Goal: Task Accomplishment & Management: Complete application form

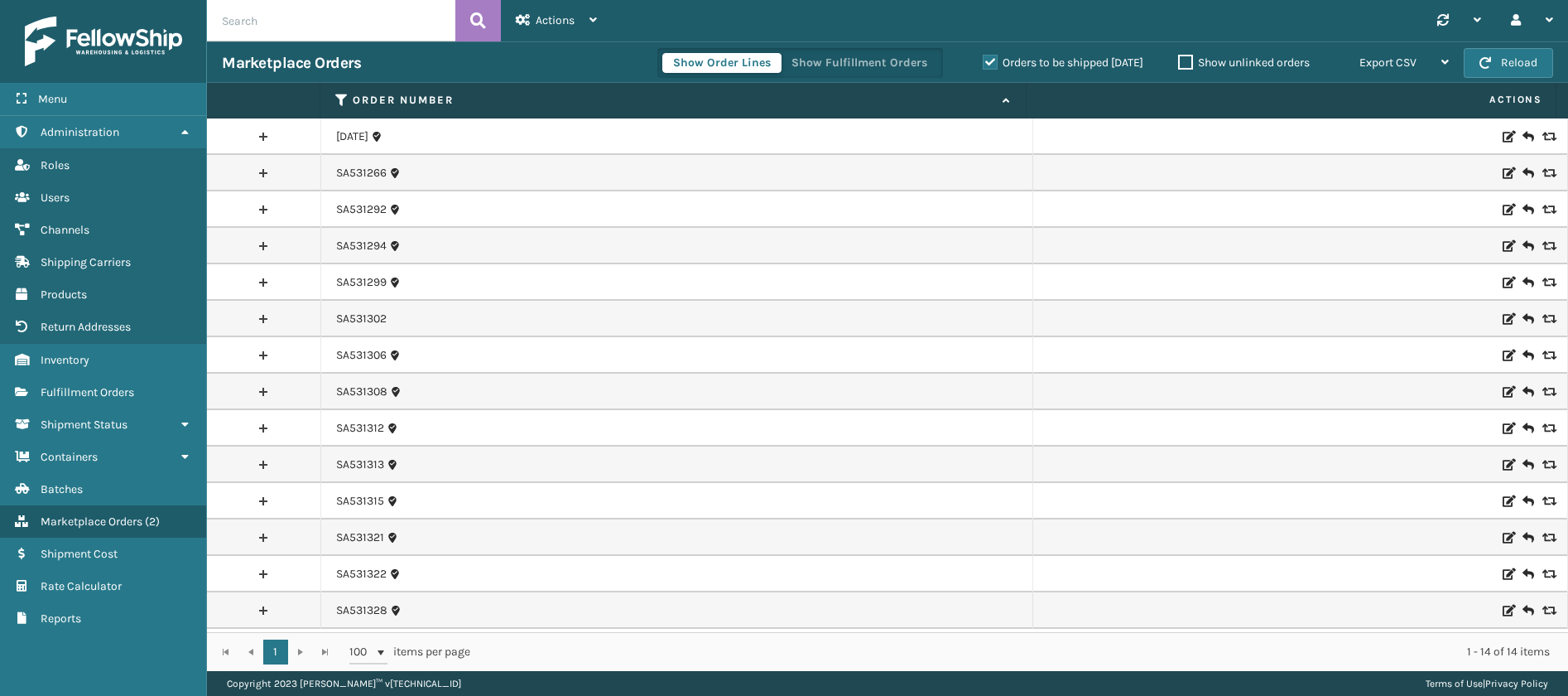
click at [324, 24] on input "text" at bounding box center [330, 20] width 248 height 41
paste input "SA531322"
type input "SA531322"
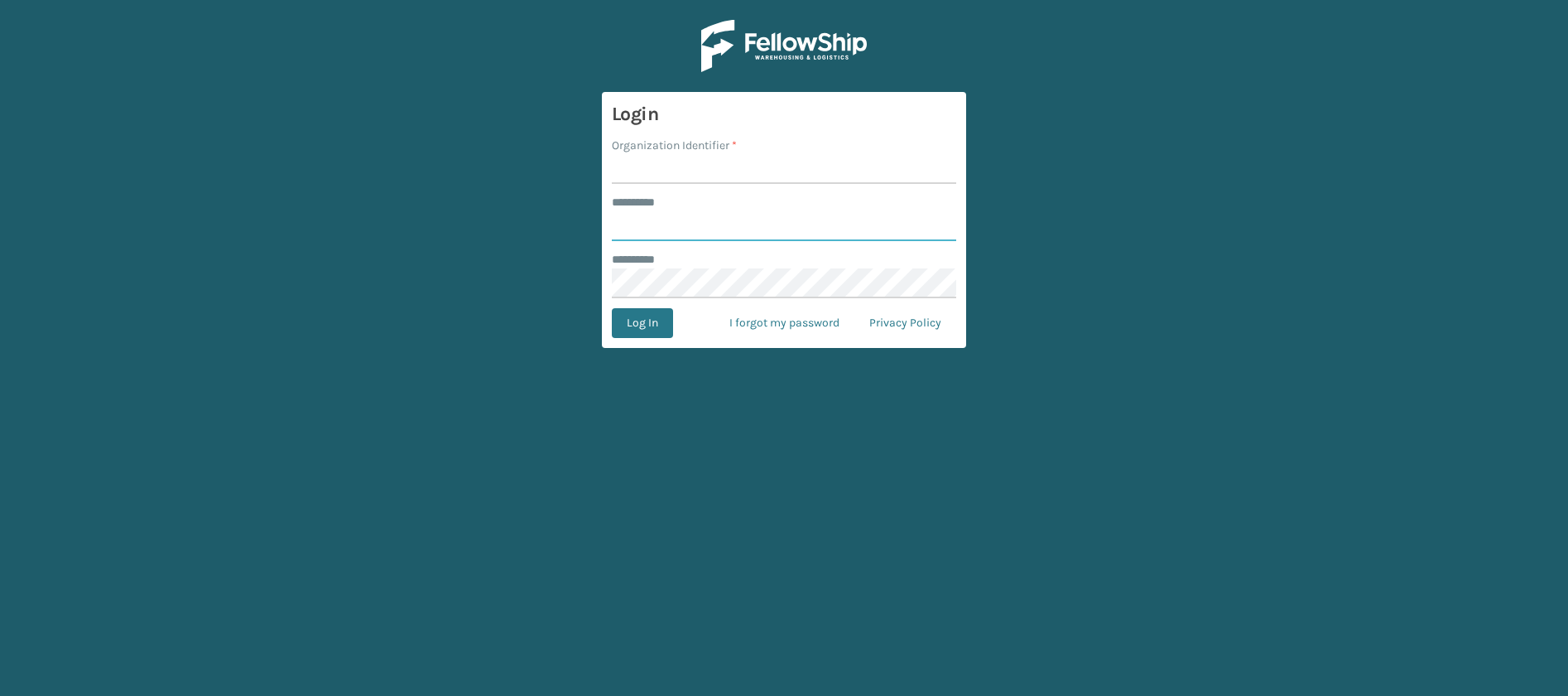
type input "**********"
type input "JumpSport"
click at [611, 308] on button "Log In" at bounding box center [642, 322] width 61 height 30
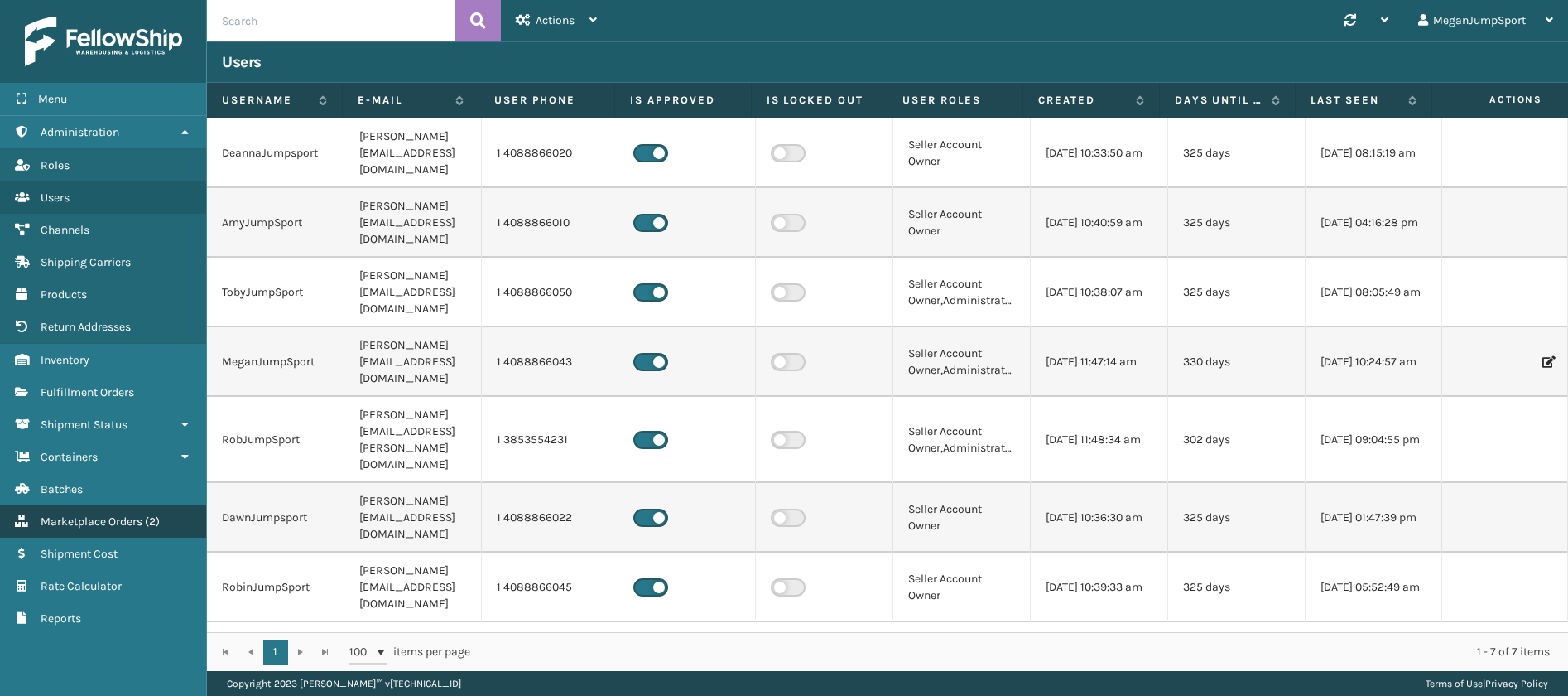
click at [85, 524] on span "Marketplace Orders" at bounding box center [91, 521] width 102 height 14
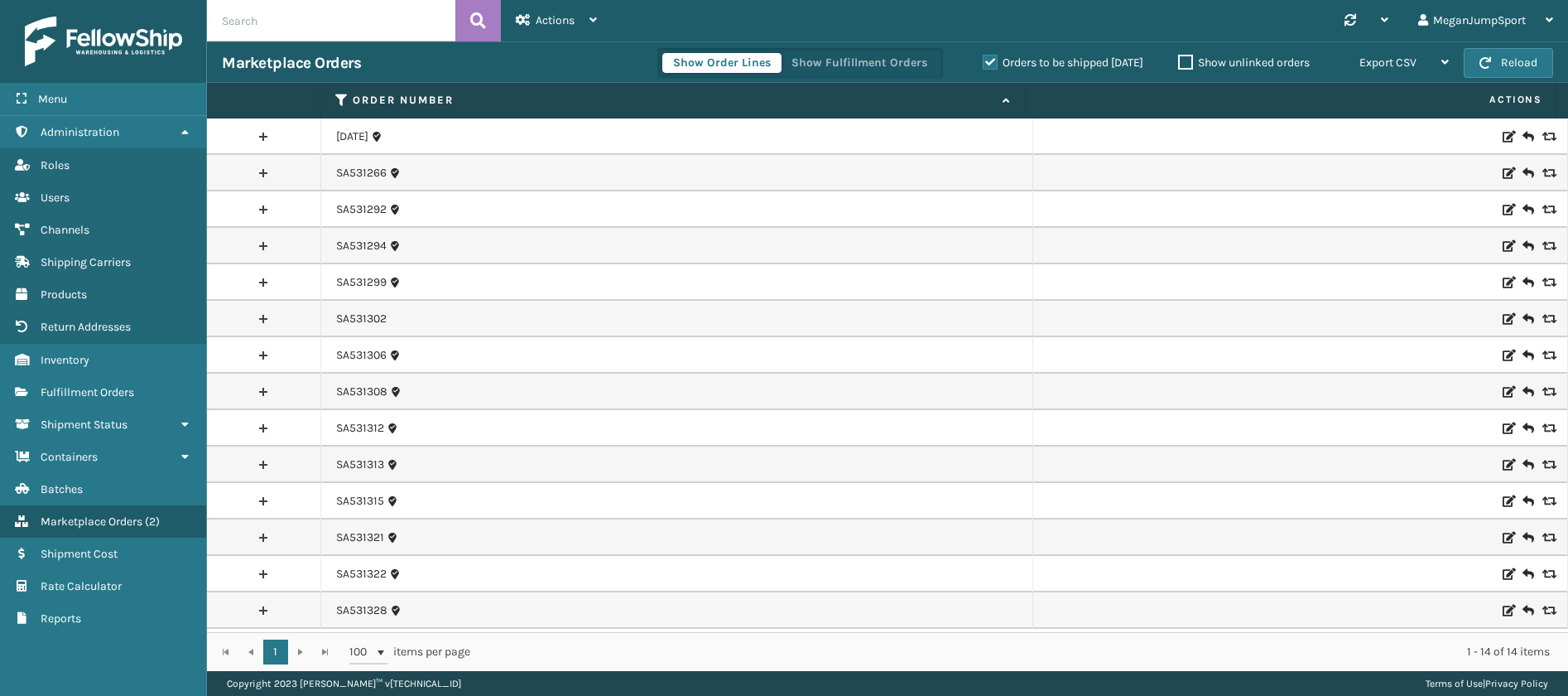
click at [299, 5] on input "text" at bounding box center [330, 20] width 248 height 41
paste input "SA531198"
type input "SA531198"
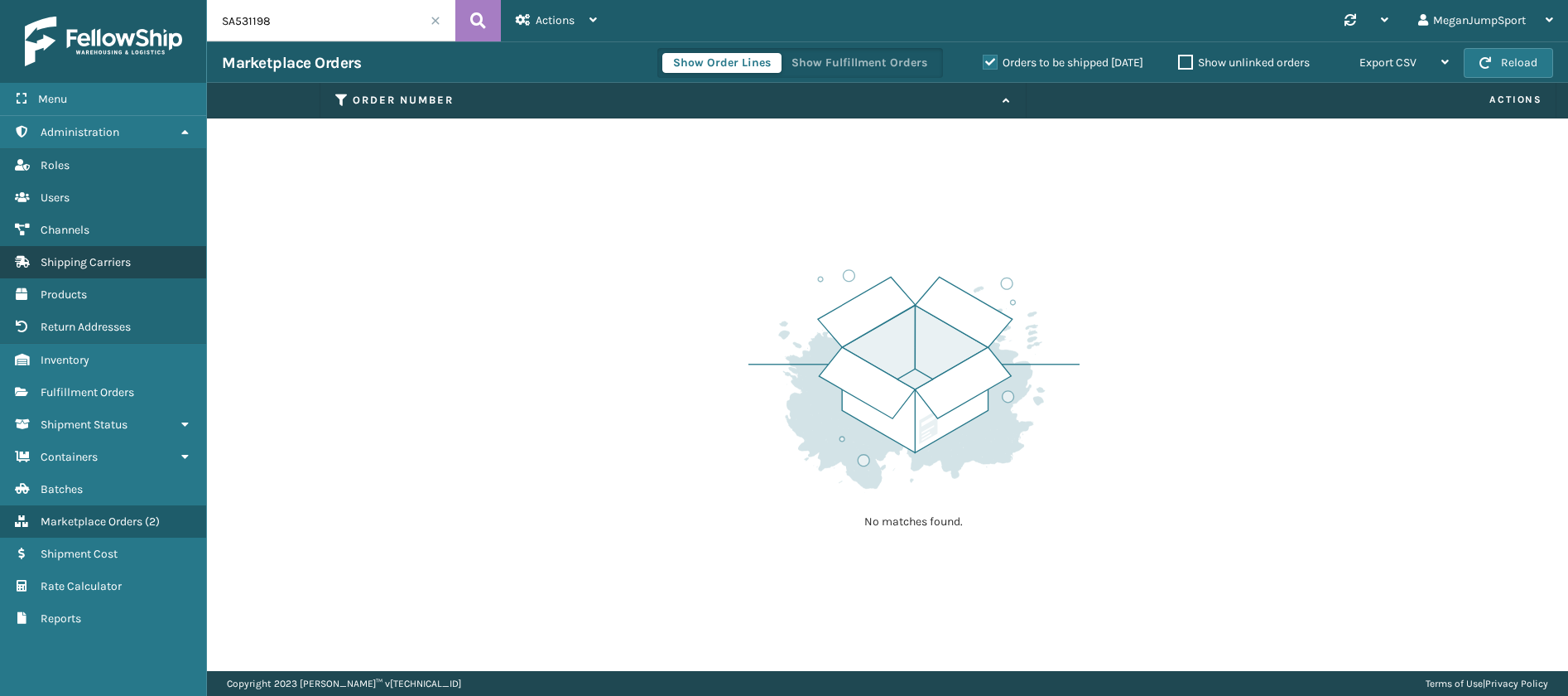
click at [76, 261] on span "Shipping Carriers" at bounding box center [85, 262] width 91 height 14
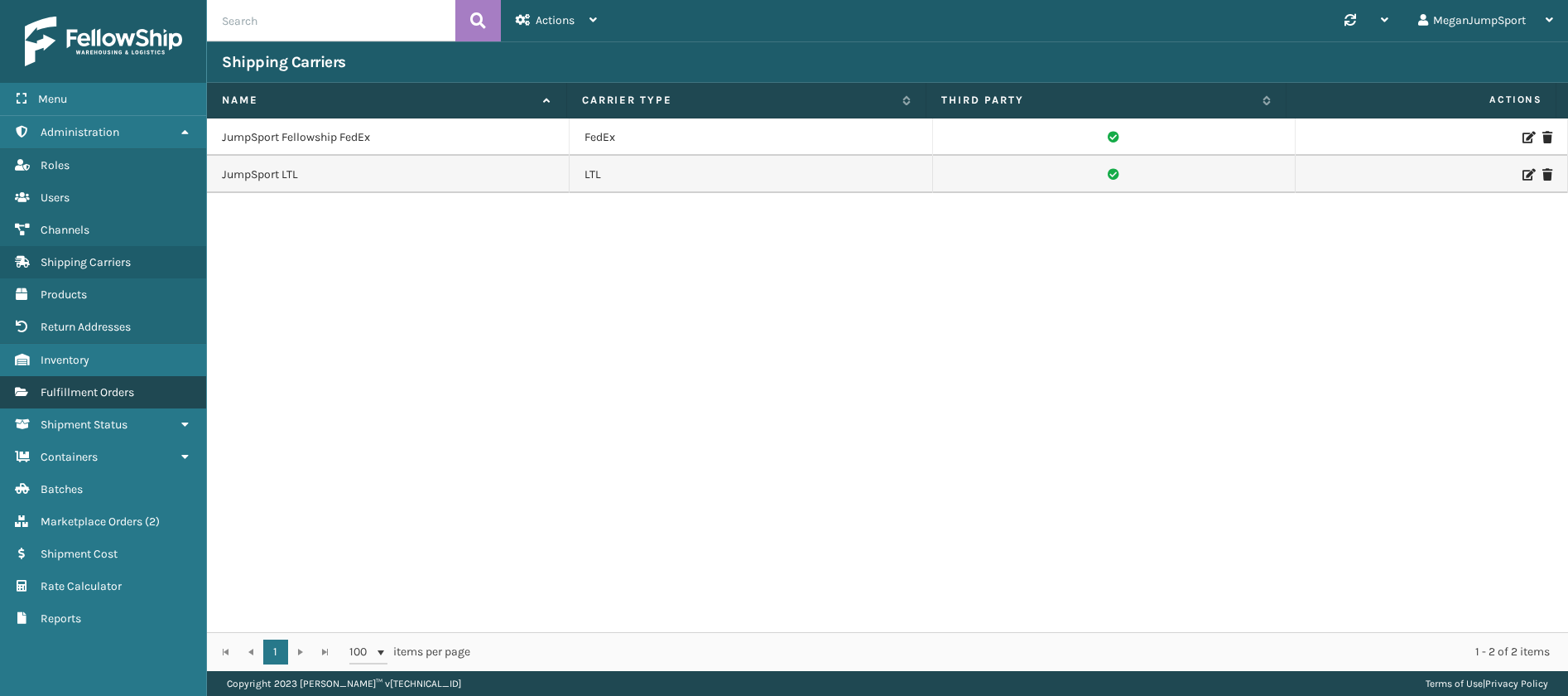
click at [81, 389] on span "Fulfillment Orders" at bounding box center [87, 392] width 93 height 14
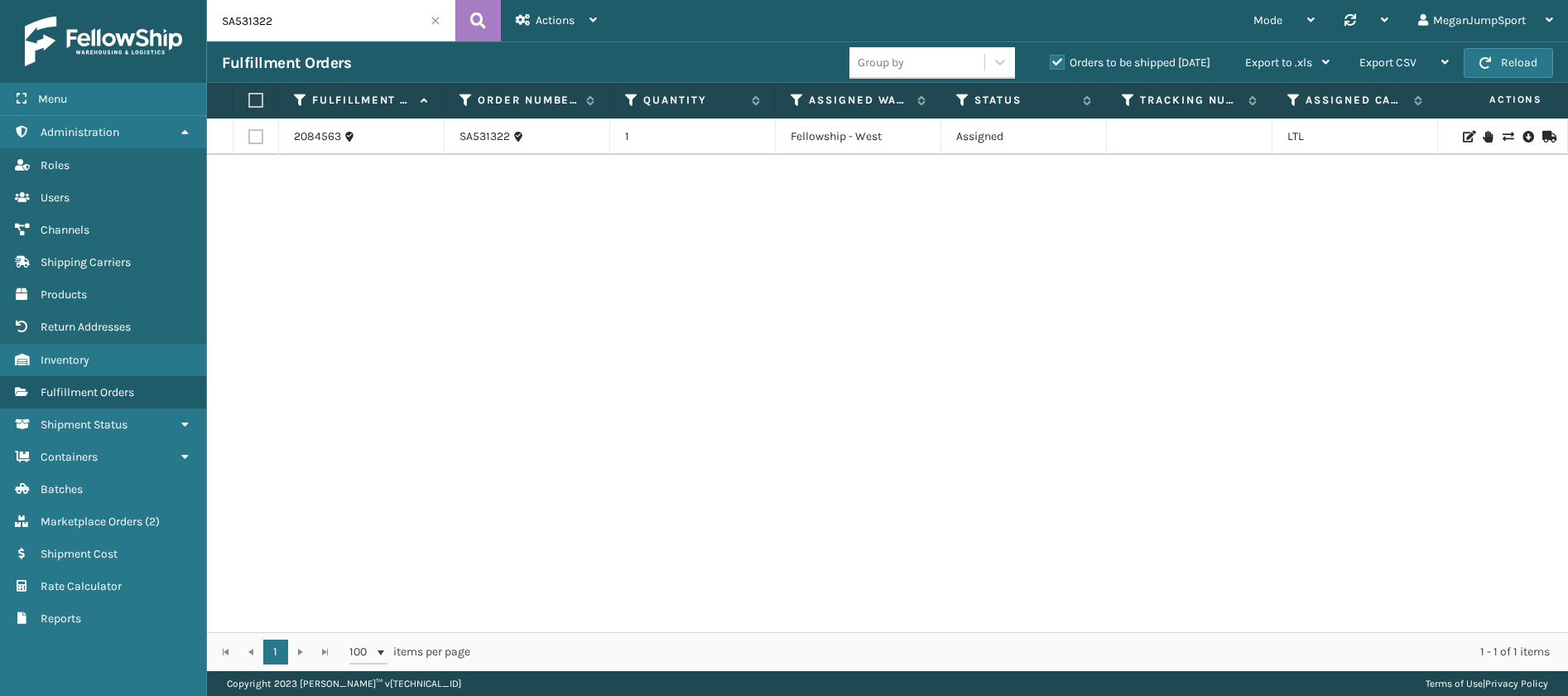
drag, startPoint x: 287, startPoint y: 27, endPoint x: 128, endPoint y: 27, distance: 159.0
click at [128, 0] on div "Menu Administration Roles Users Channels Shipping Carriers Products Return Addr…" at bounding box center [784, 0] width 1568 height 0
paste input "198"
type input "SA531198"
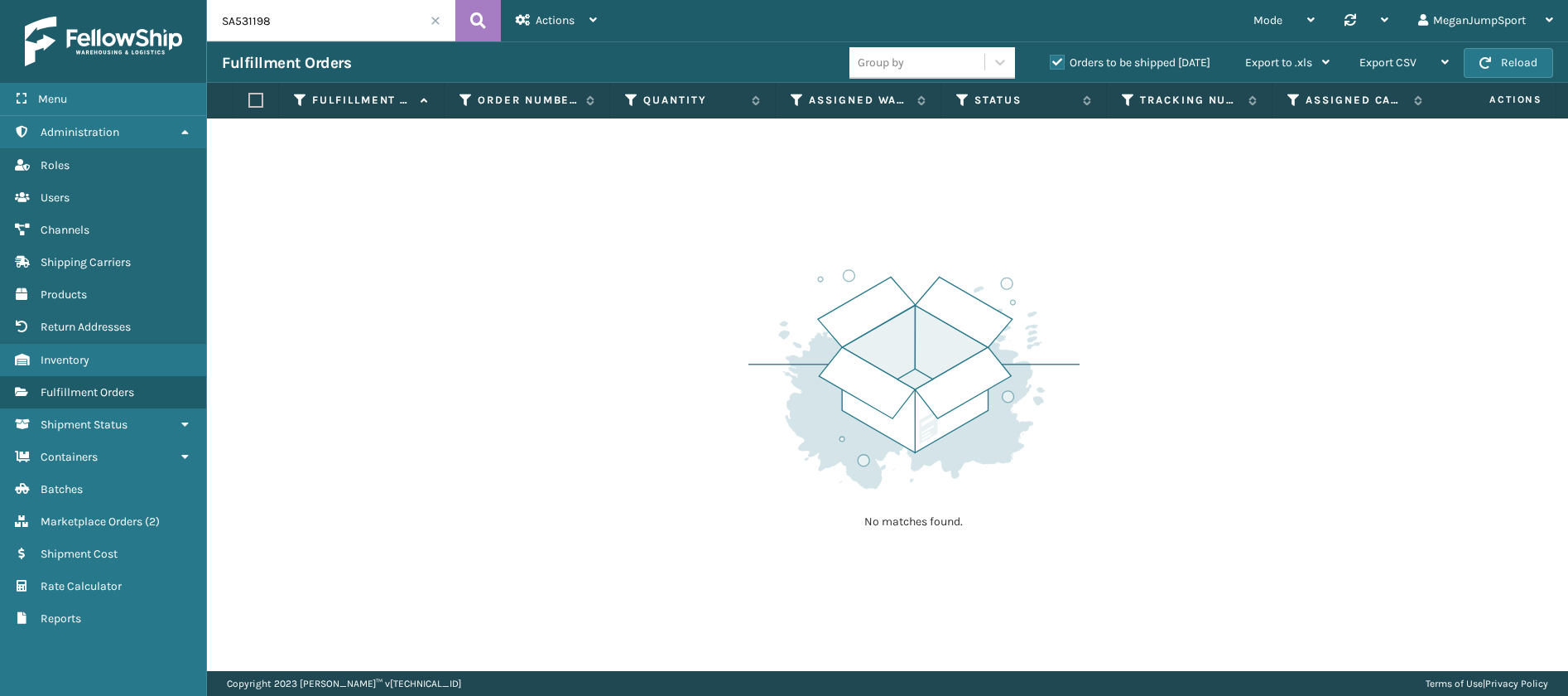
click at [1062, 64] on label "Orders to be shipped [DATE]" at bounding box center [1130, 62] width 160 height 14
click at [1051, 64] on input "Orders to be shipped [DATE]" at bounding box center [1050, 59] width 1 height 11
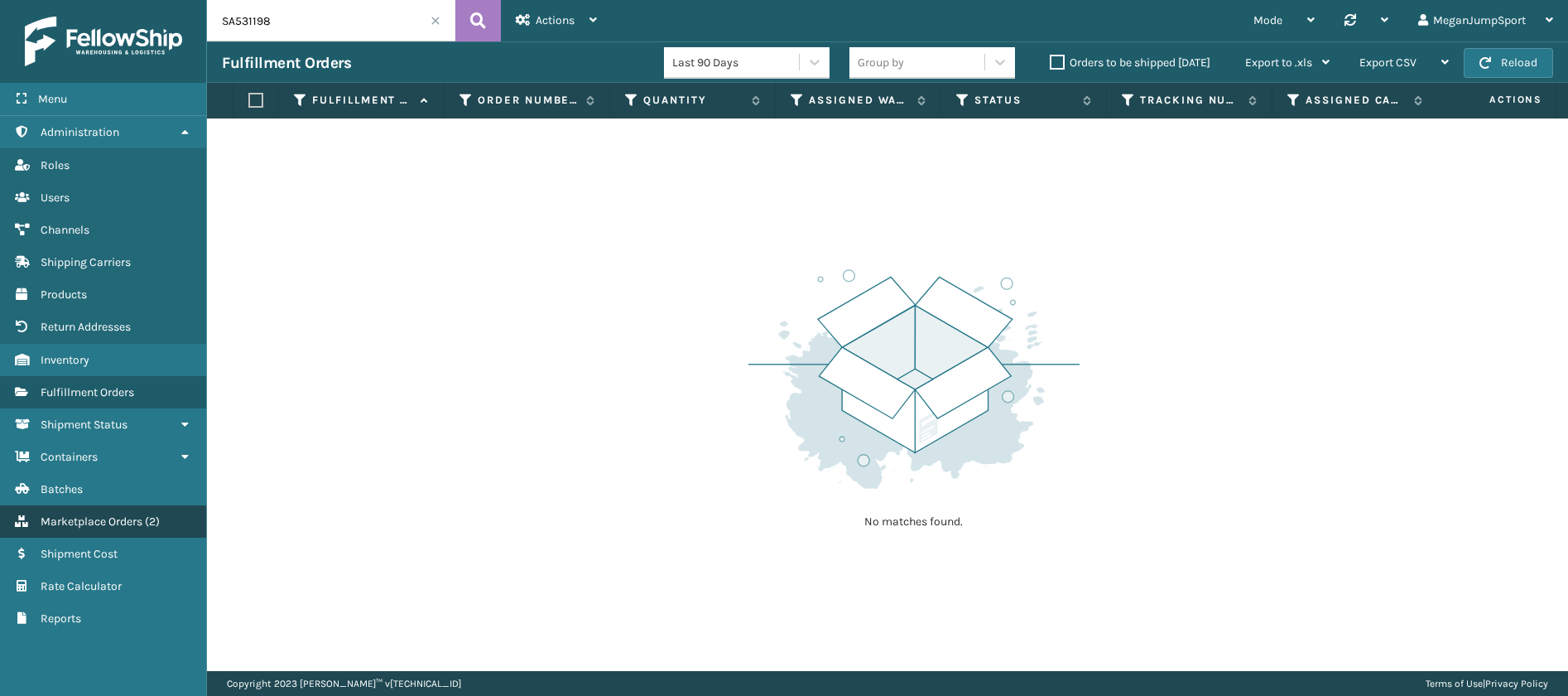
click at [124, 520] on span "Marketplace Orders" at bounding box center [91, 521] width 102 height 14
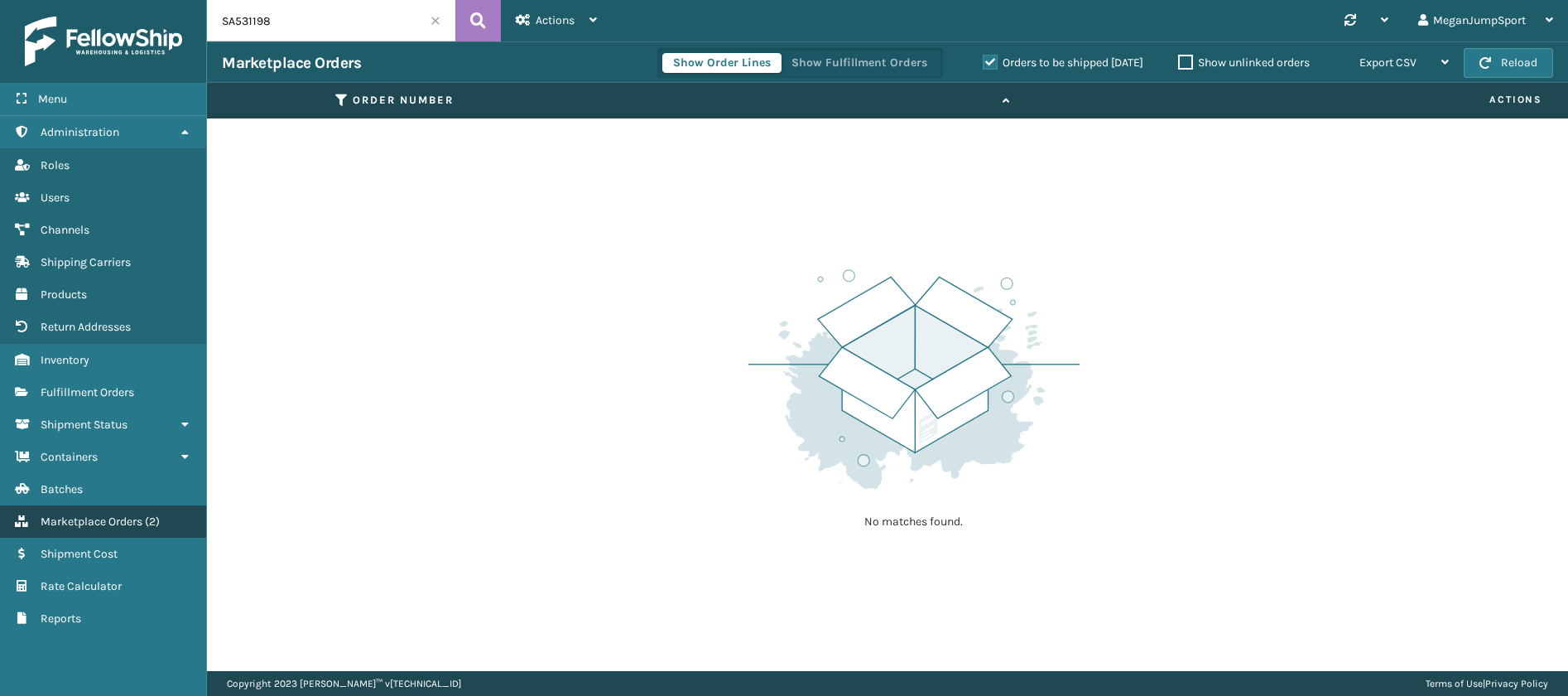
click at [108, 515] on span "Marketplace Orders" at bounding box center [91, 521] width 102 height 14
click at [437, 27] on input "SA531198" at bounding box center [330, 20] width 248 height 41
click at [434, 17] on span at bounding box center [435, 20] width 10 height 10
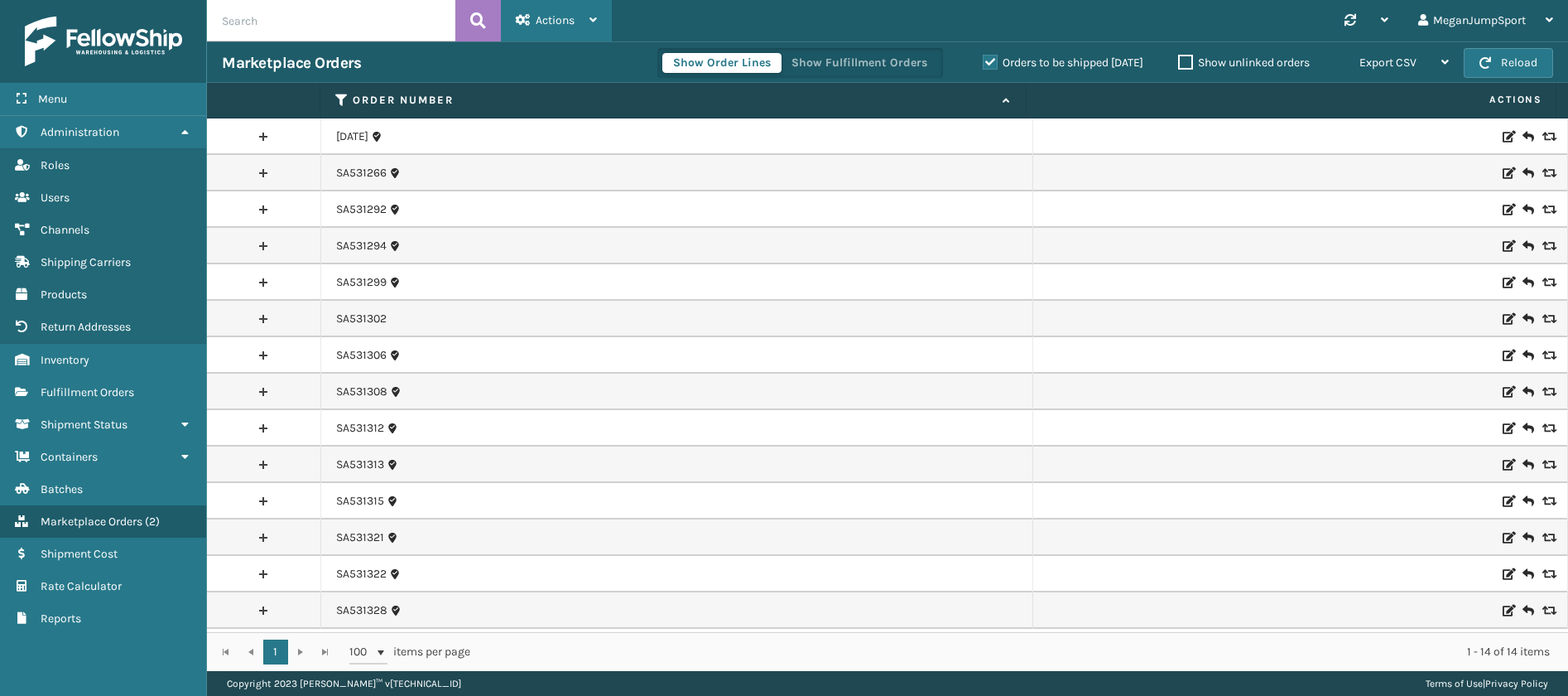
click at [532, 19] on div "Actions" at bounding box center [556, 20] width 81 height 41
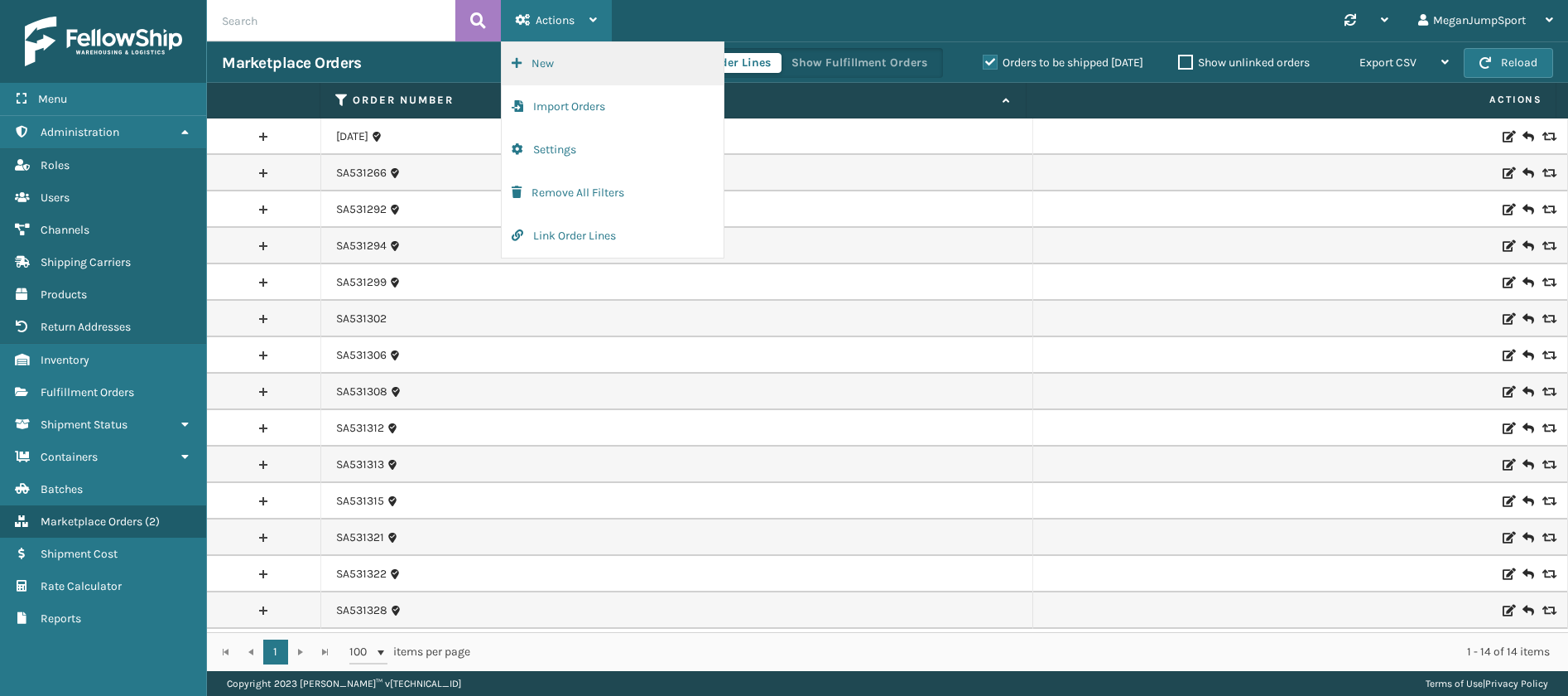
click at [538, 56] on button "New" at bounding box center [612, 63] width 222 height 43
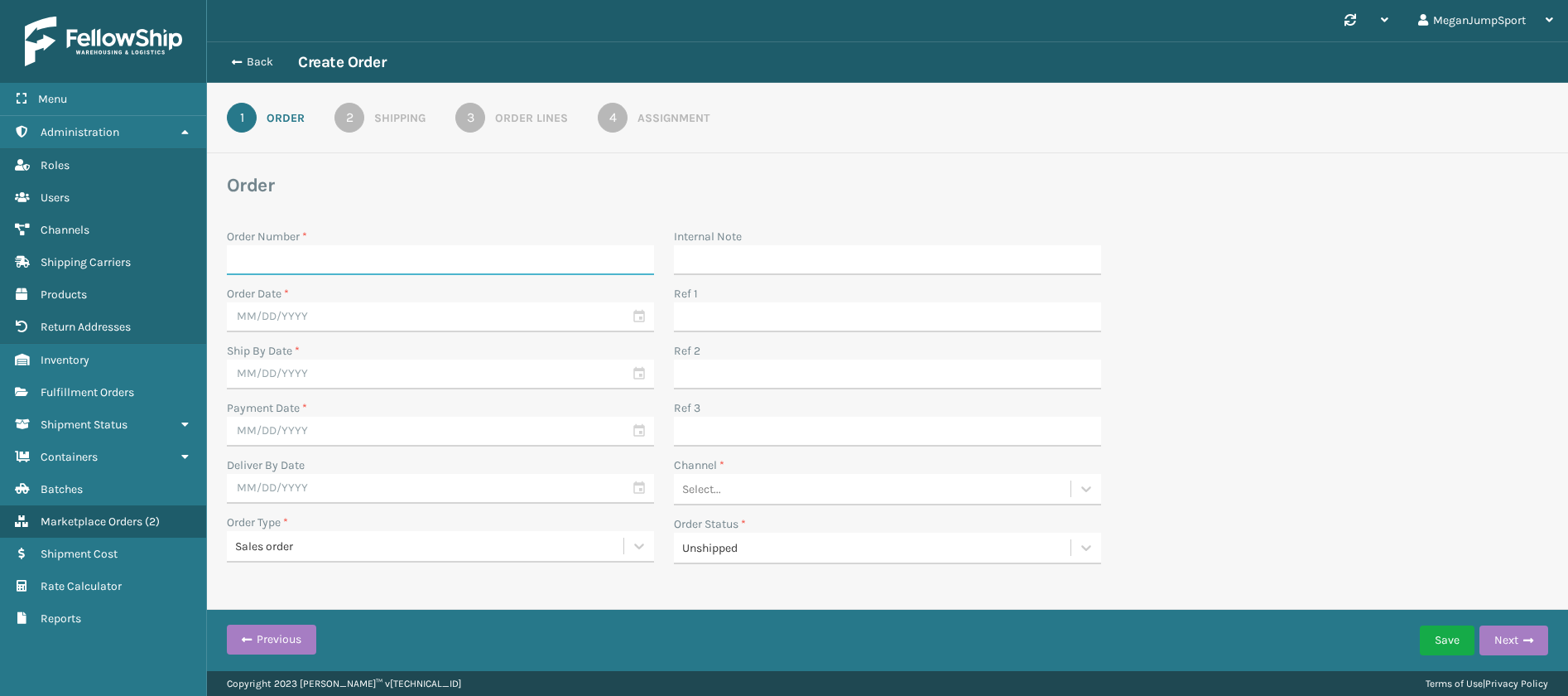
paste input "SA531198"
type input "SA531198"
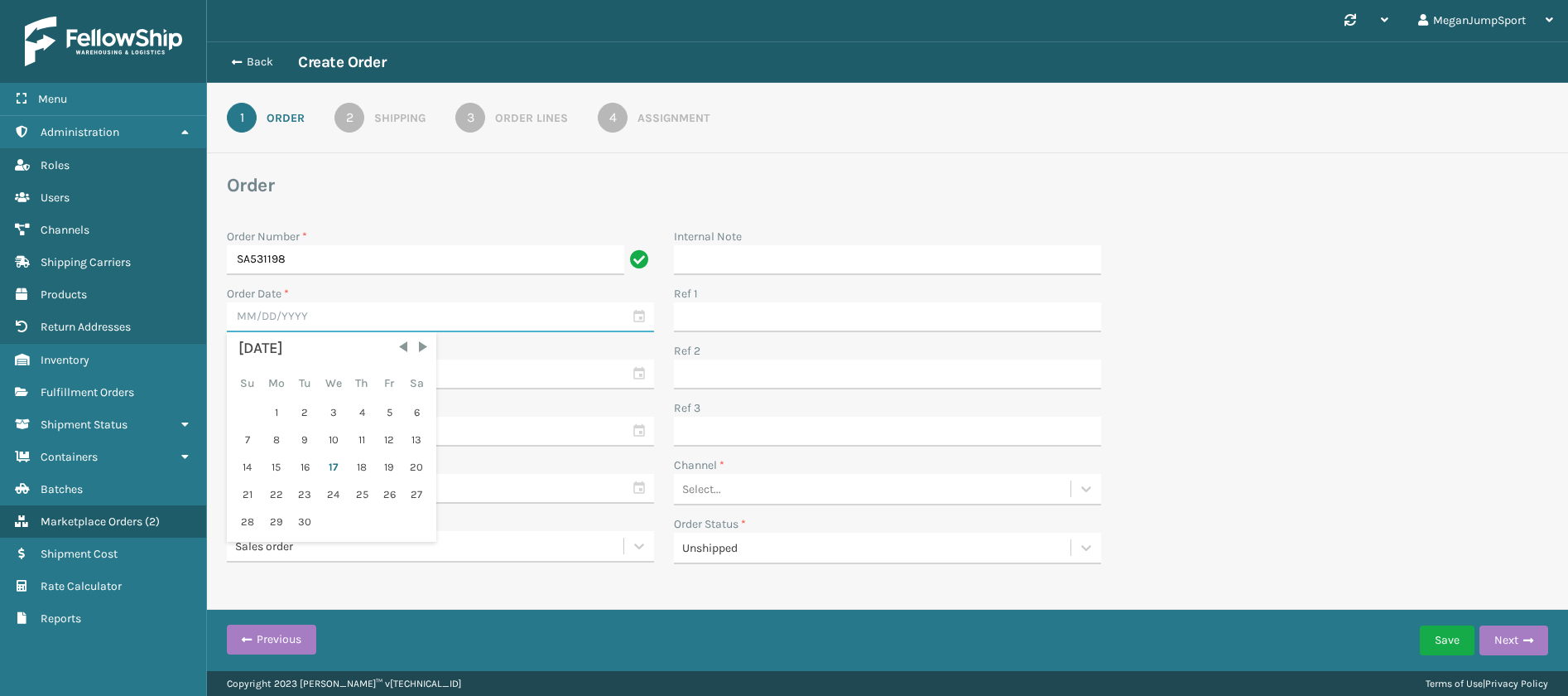
click at [276, 316] on input "text" at bounding box center [440, 317] width 427 height 30
click at [327, 463] on div "17" at bounding box center [333, 466] width 27 height 25
type input "[DATE]"
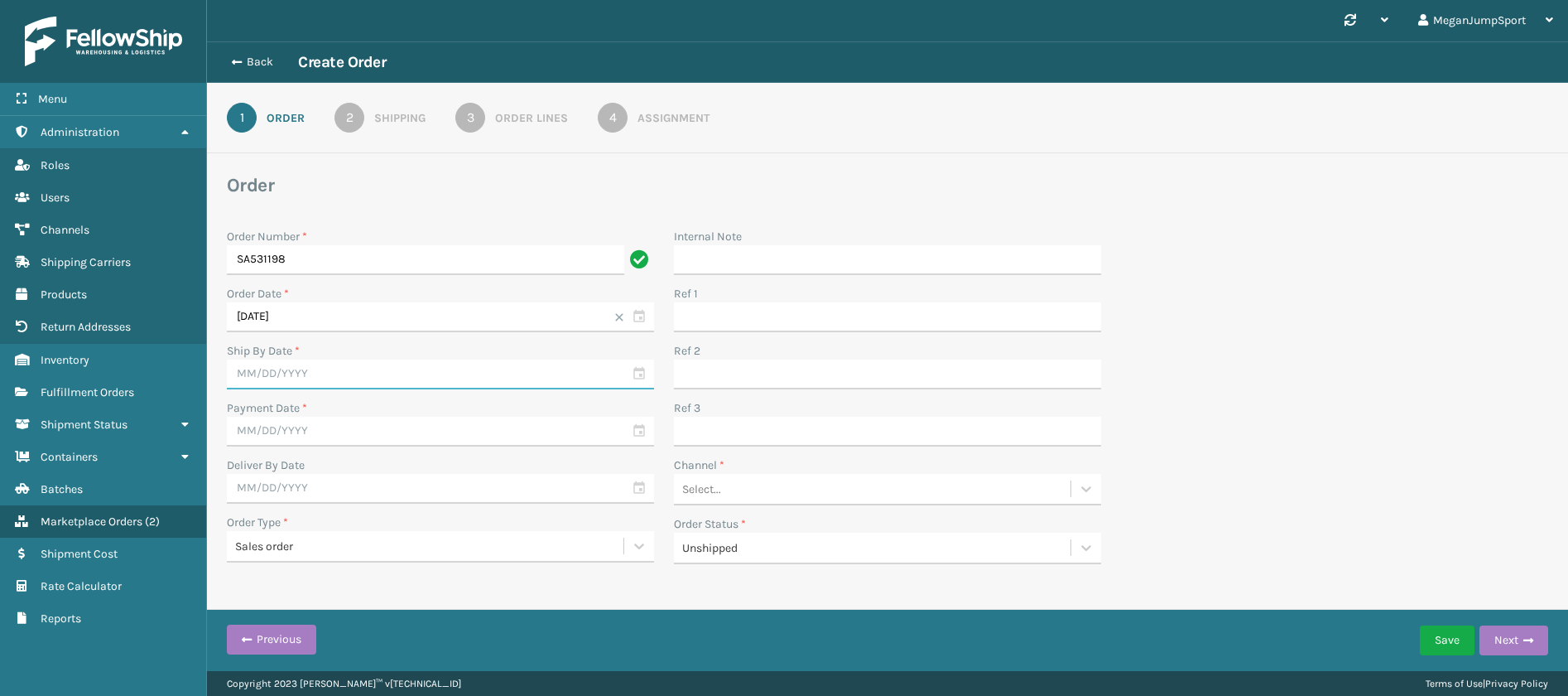
click at [297, 377] on input "text" at bounding box center [440, 374] width 427 height 30
click at [332, 521] on div "17" at bounding box center [333, 524] width 27 height 25
type input "[DATE]"
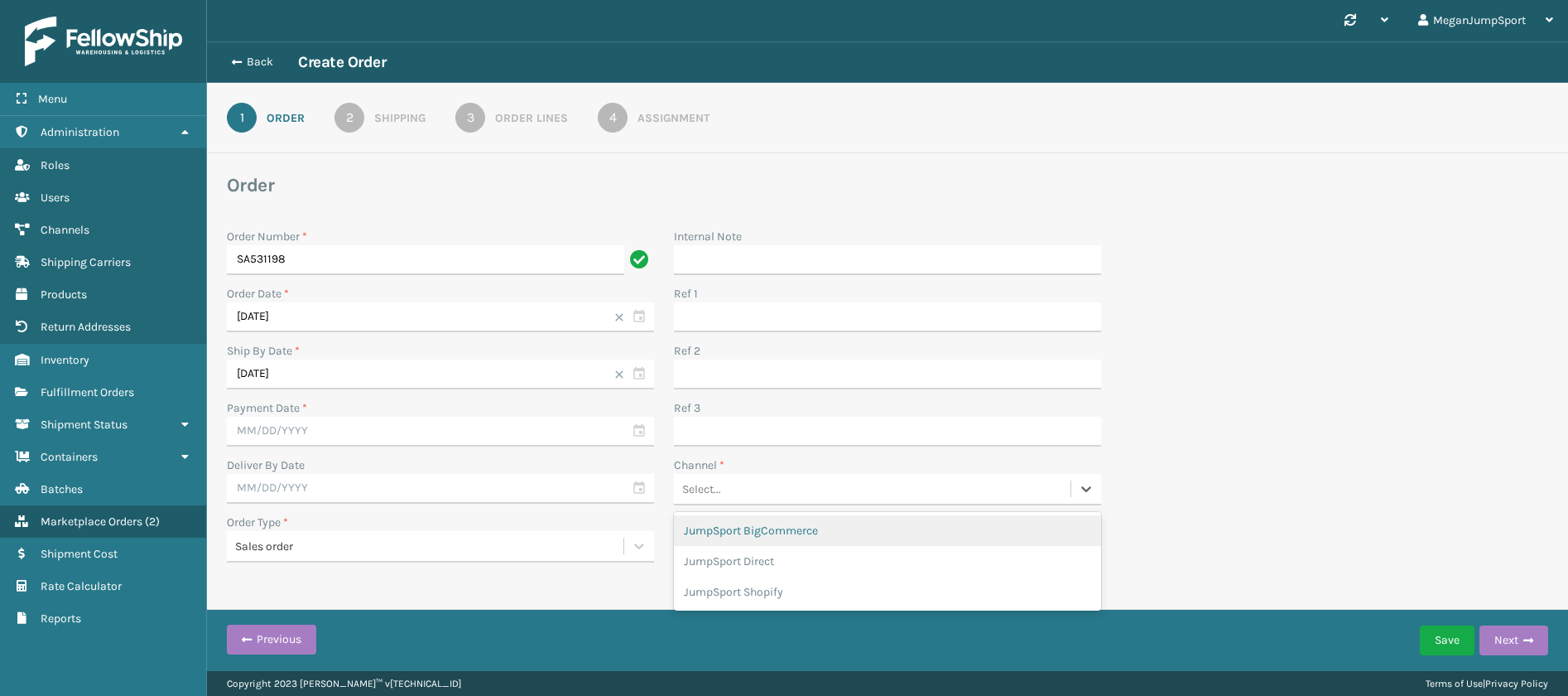
click at [774, 481] on div "Select..." at bounding box center [871, 489] width 396 height 27
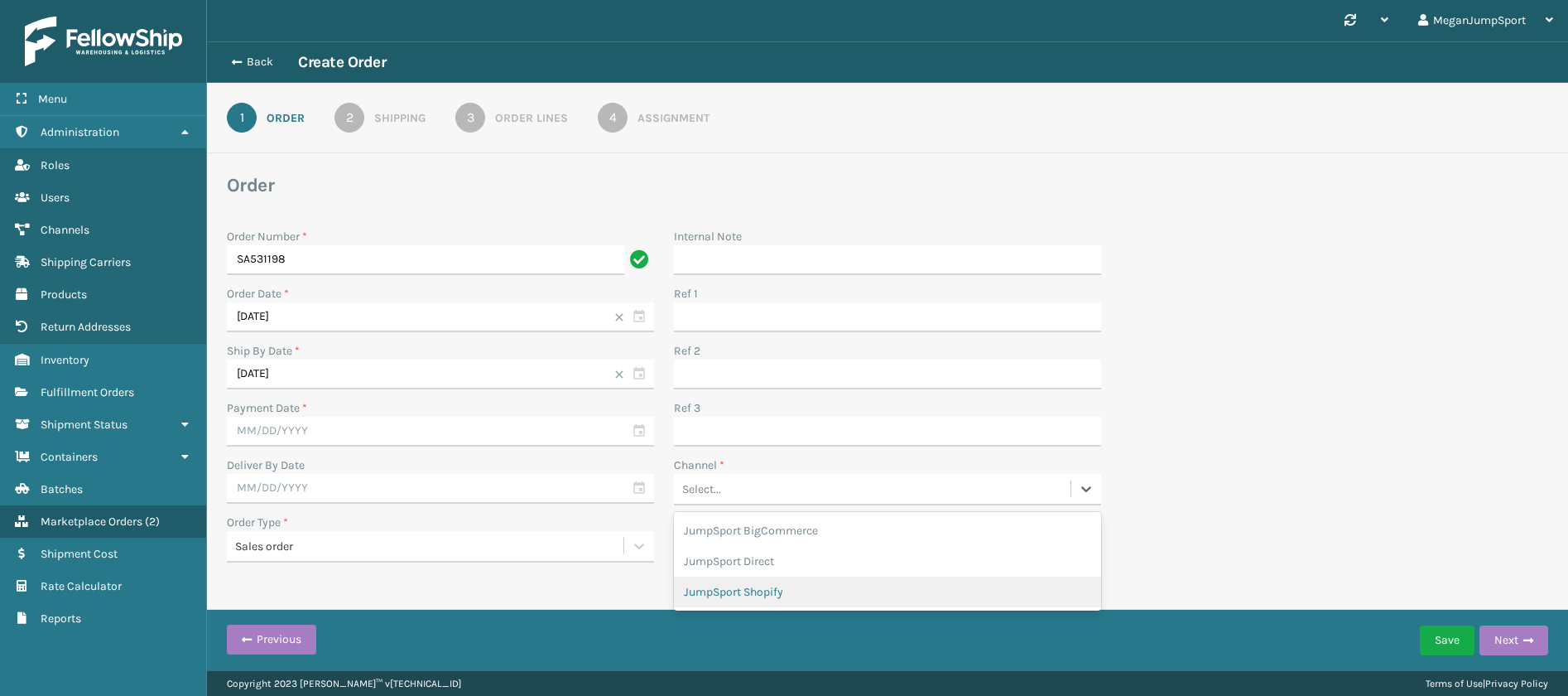
click at [765, 587] on div "JumpSport Shopify" at bounding box center [887, 591] width 427 height 30
click at [1501, 645] on button "Next" at bounding box center [1513, 640] width 69 height 30
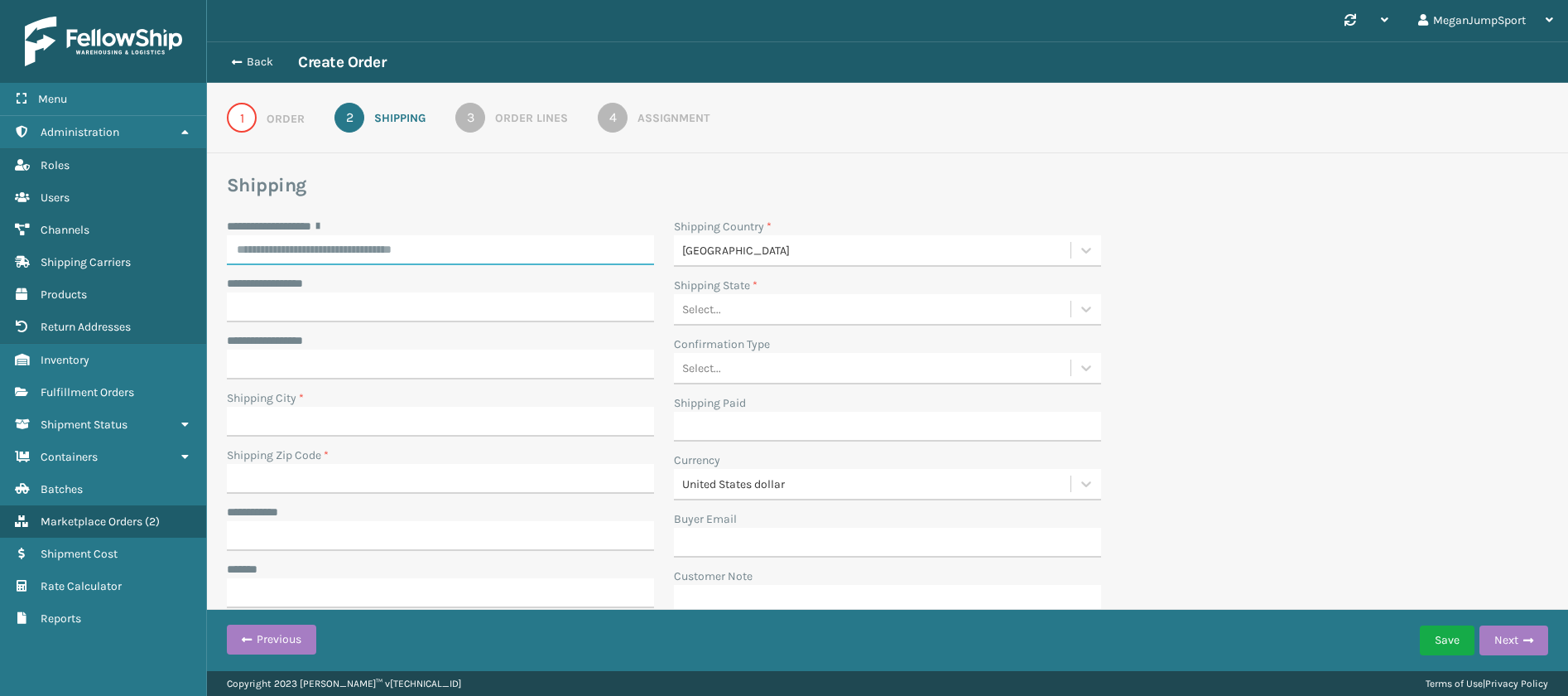
click at [324, 243] on input "**********" at bounding box center [440, 250] width 427 height 30
paste input "**********"
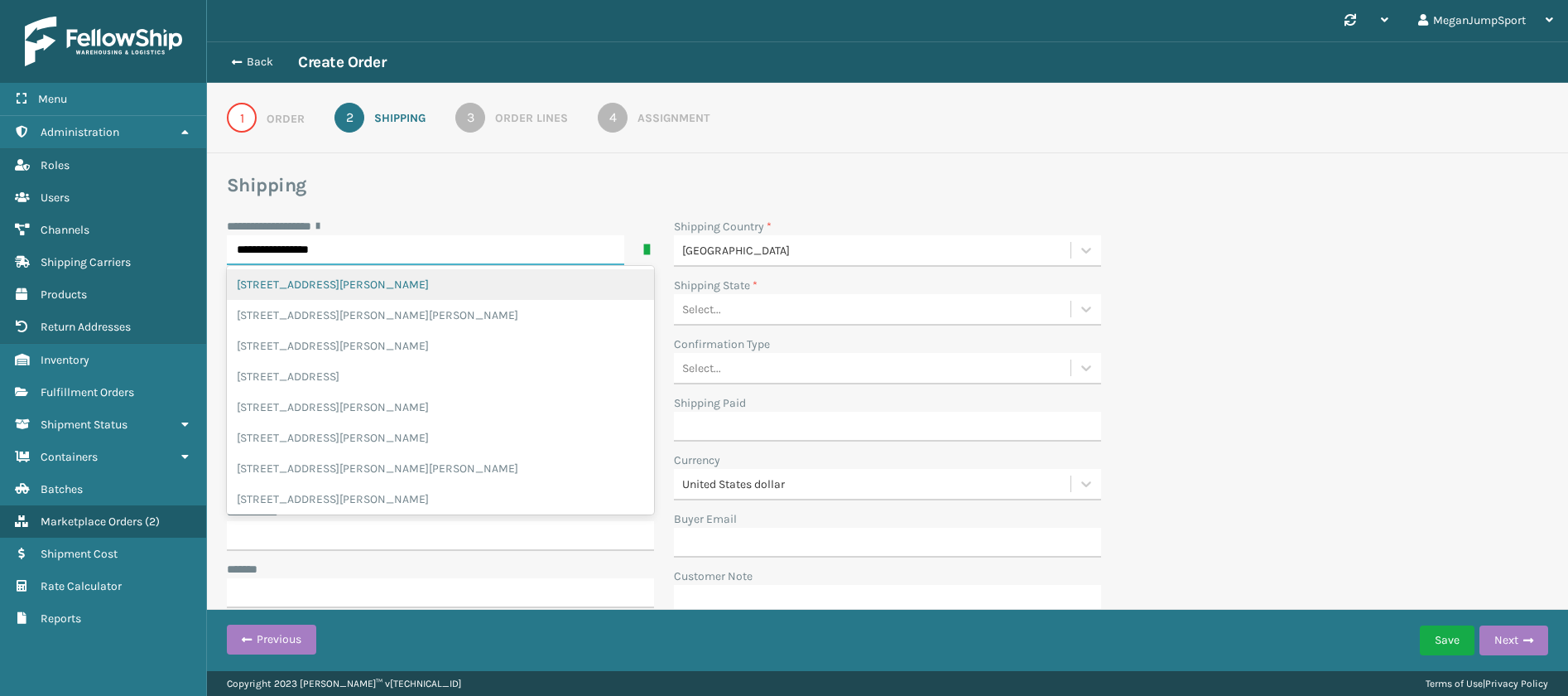
click at [342, 289] on div "[STREET_ADDRESS][PERSON_NAME]" at bounding box center [440, 284] width 427 height 30
type input "**********"
type input "[PERSON_NAME] ARBOR"
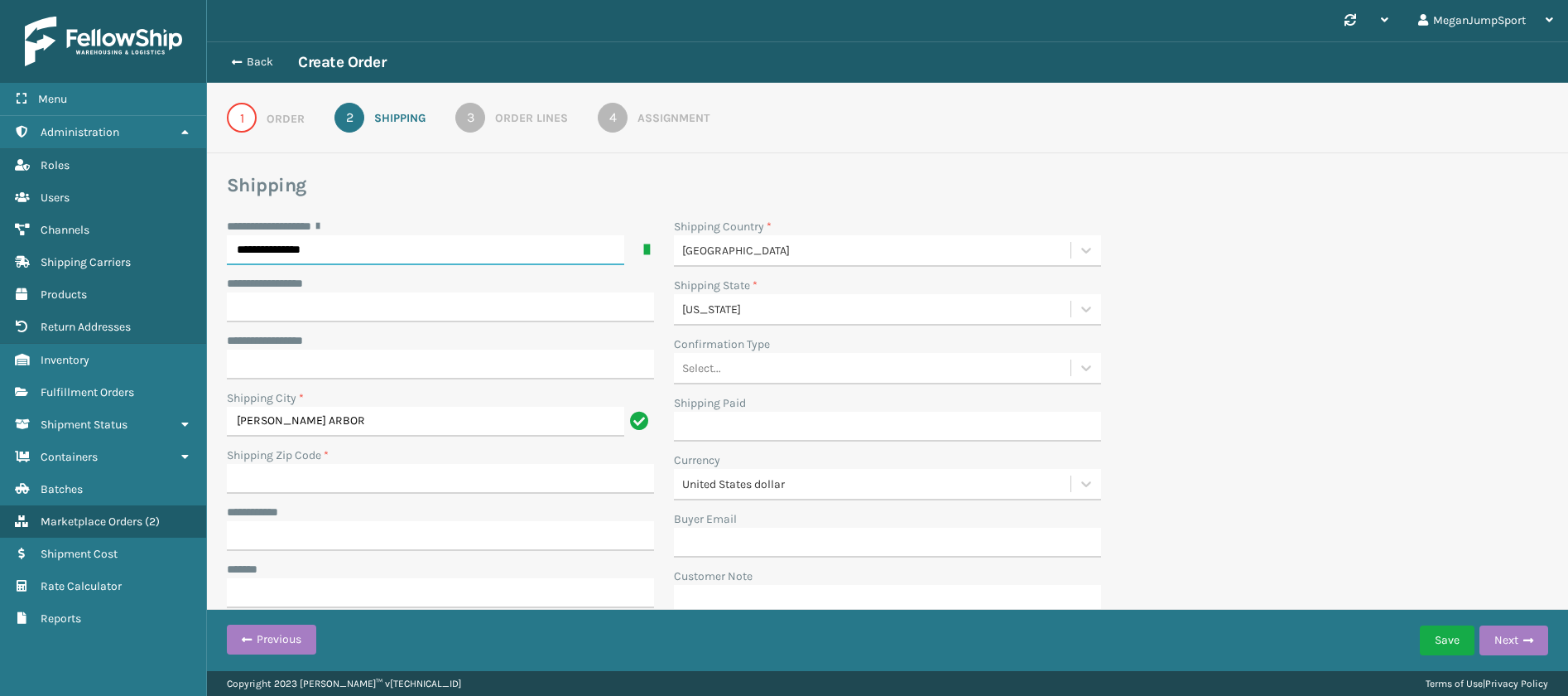
type input "48103-9568"
click at [279, 275] on div "[STREET_ADDRESS][PERSON_NAME]" at bounding box center [440, 284] width 427 height 30
type input "48103-9568"
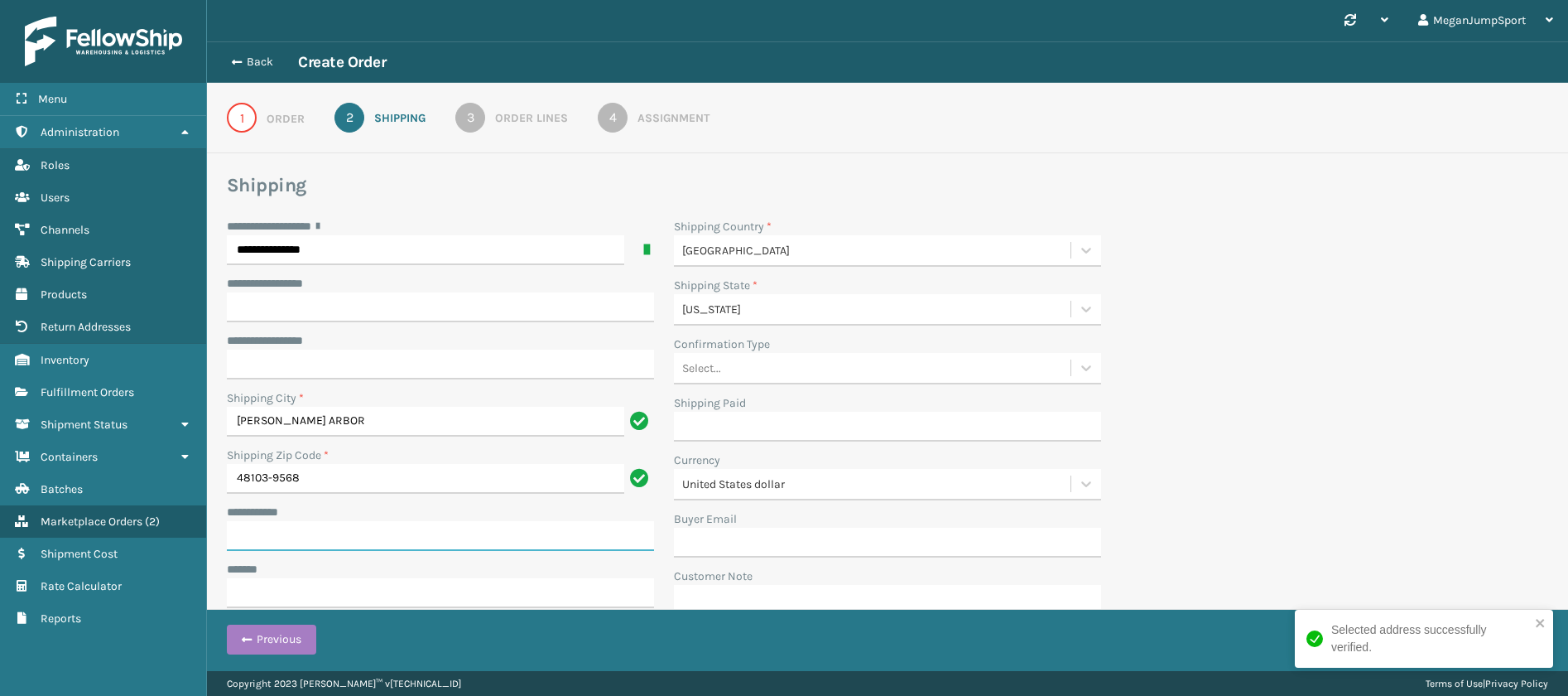
click at [261, 537] on input "**********" at bounding box center [440, 536] width 427 height 30
paste input "**********"
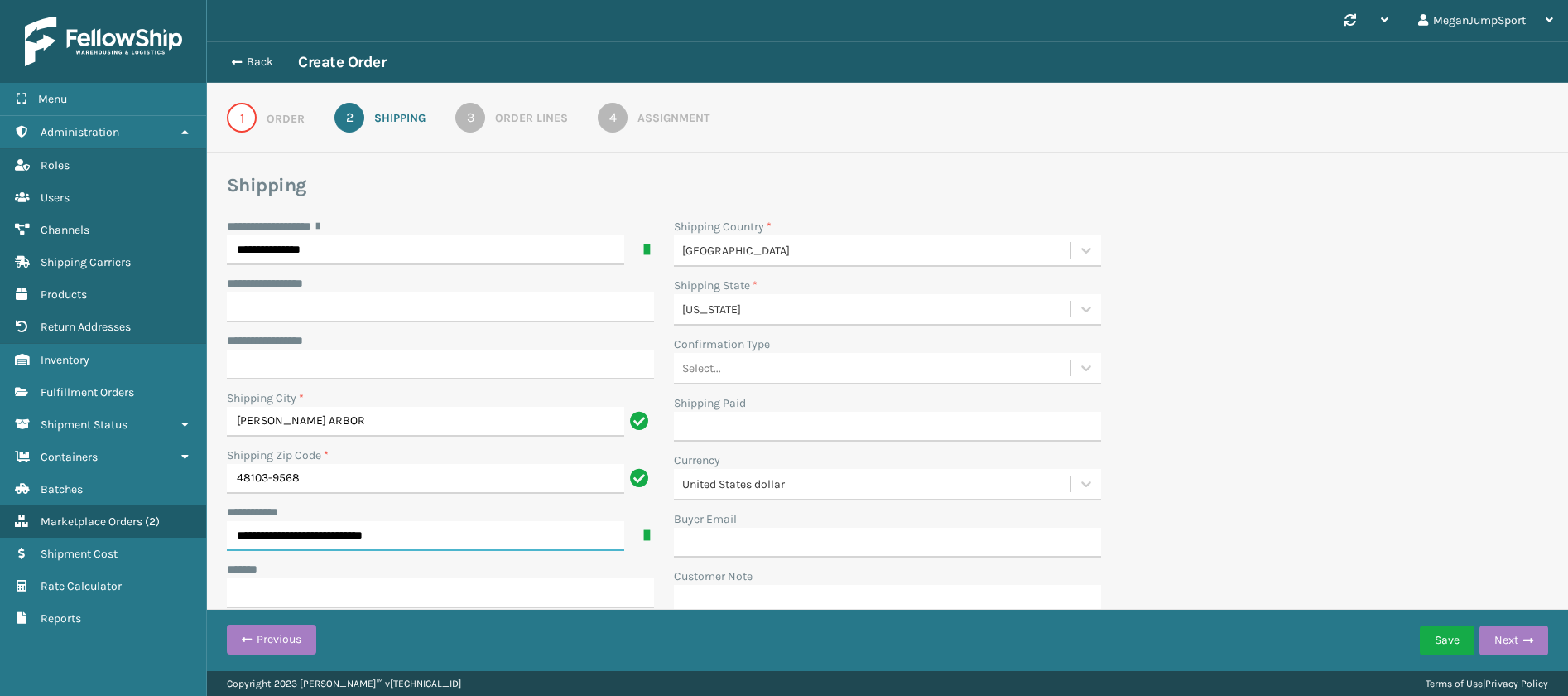
type input "**********"
click at [266, 303] on input "**********" at bounding box center [440, 307] width 427 height 30
paste input "**********"
type input "**********"
click at [1080, 370] on icon at bounding box center [1086, 367] width 16 height 16
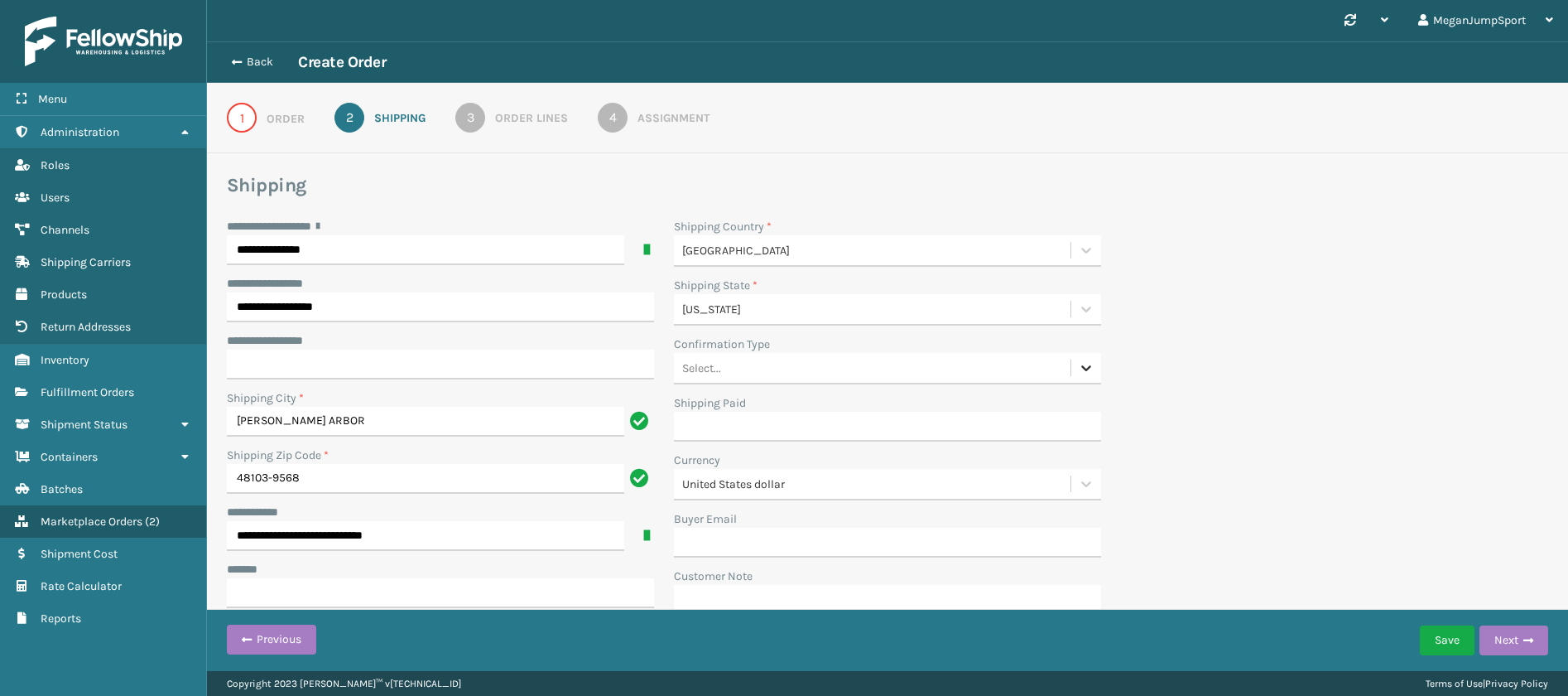
click at [1080, 370] on icon at bounding box center [1086, 367] width 16 height 16
click at [699, 547] on input "Buyer Email" at bounding box center [887, 542] width 427 height 30
paste input "[EMAIL_ADDRESS][PERSON_NAME][DOMAIN_NAME]"
type input "[EMAIL_ADDRESS][PERSON_NAME][DOMAIN_NAME]"
click at [266, 591] on input "***** *" at bounding box center [440, 593] width 427 height 30
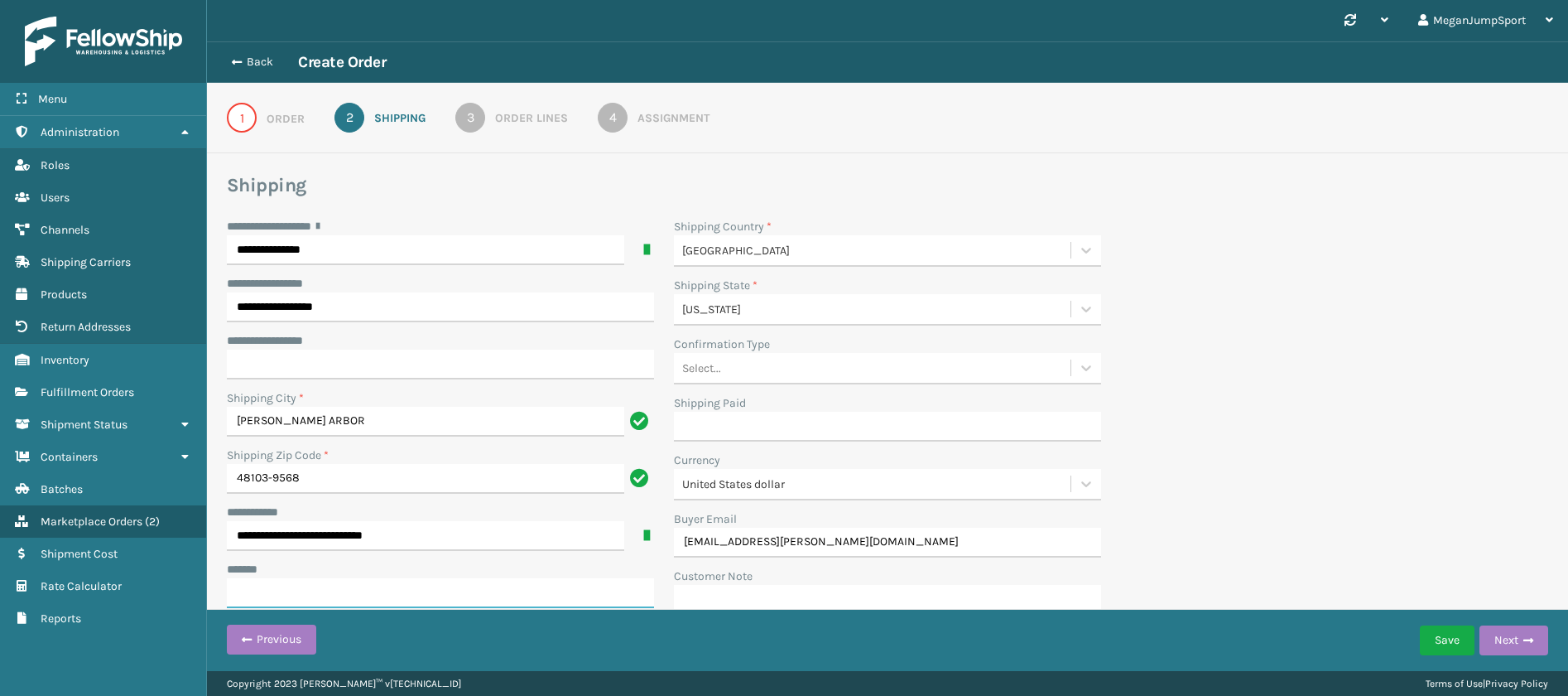
paste input "**********"
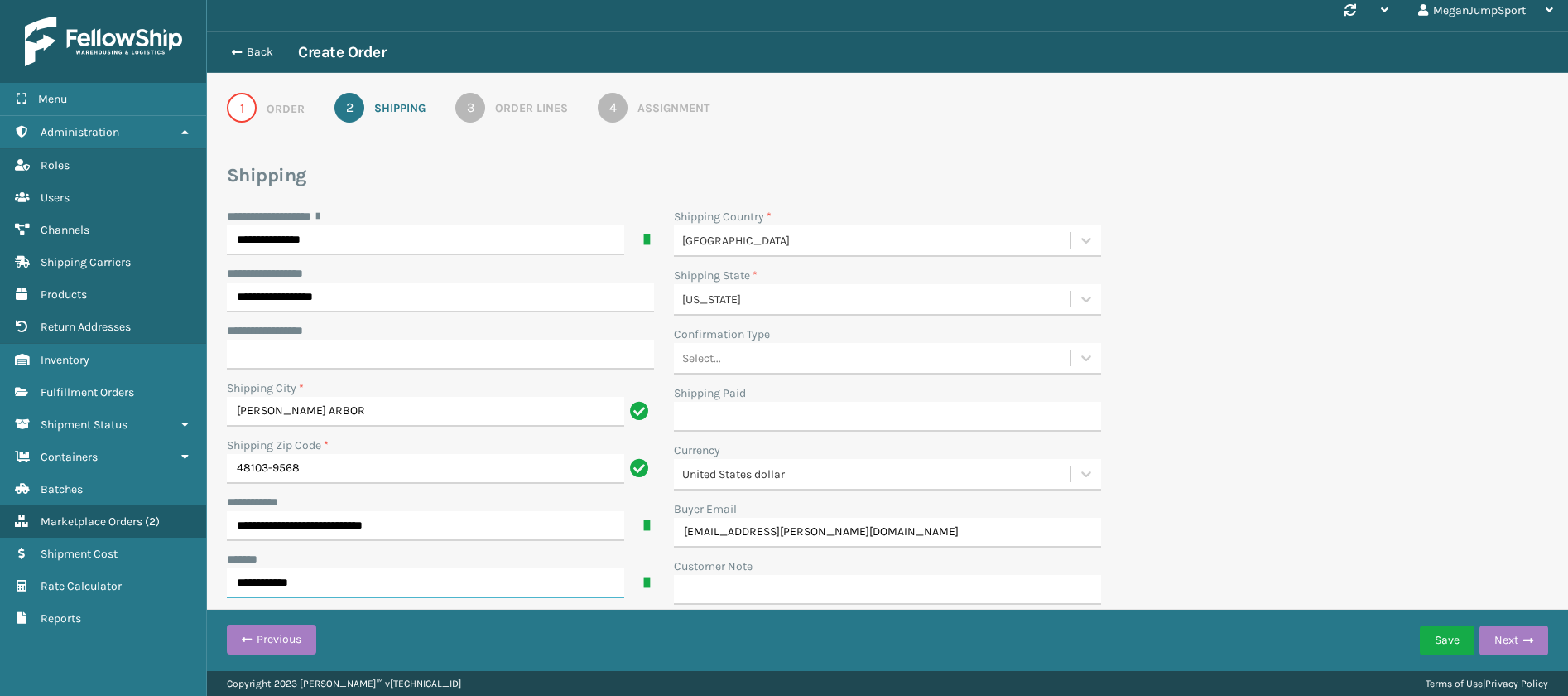
scroll to position [15, 0]
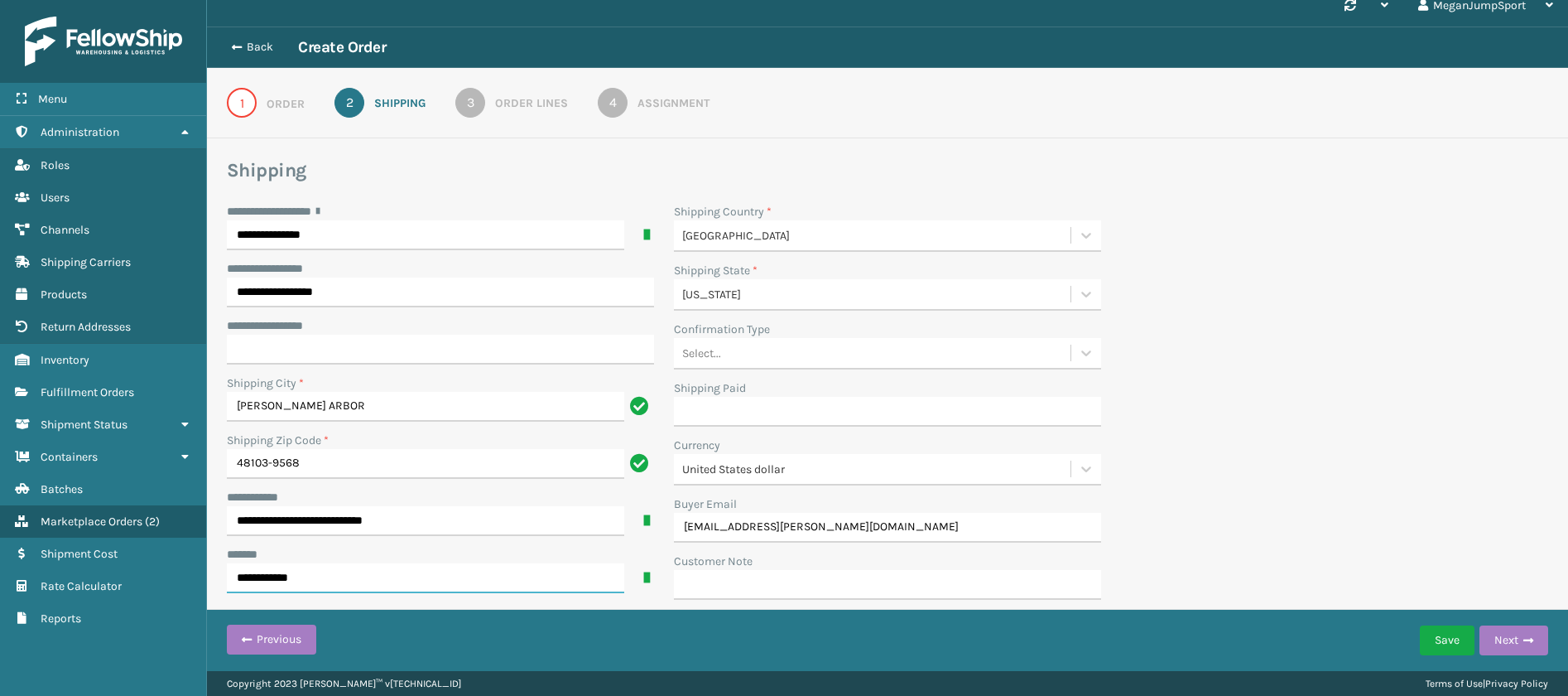
type input "**********"
click at [1302, 345] on div "**********" at bounding box center [887, 407] width 1341 height 407
click at [261, 103] on link "1 Order" at bounding box center [265, 103] width 137 height 30
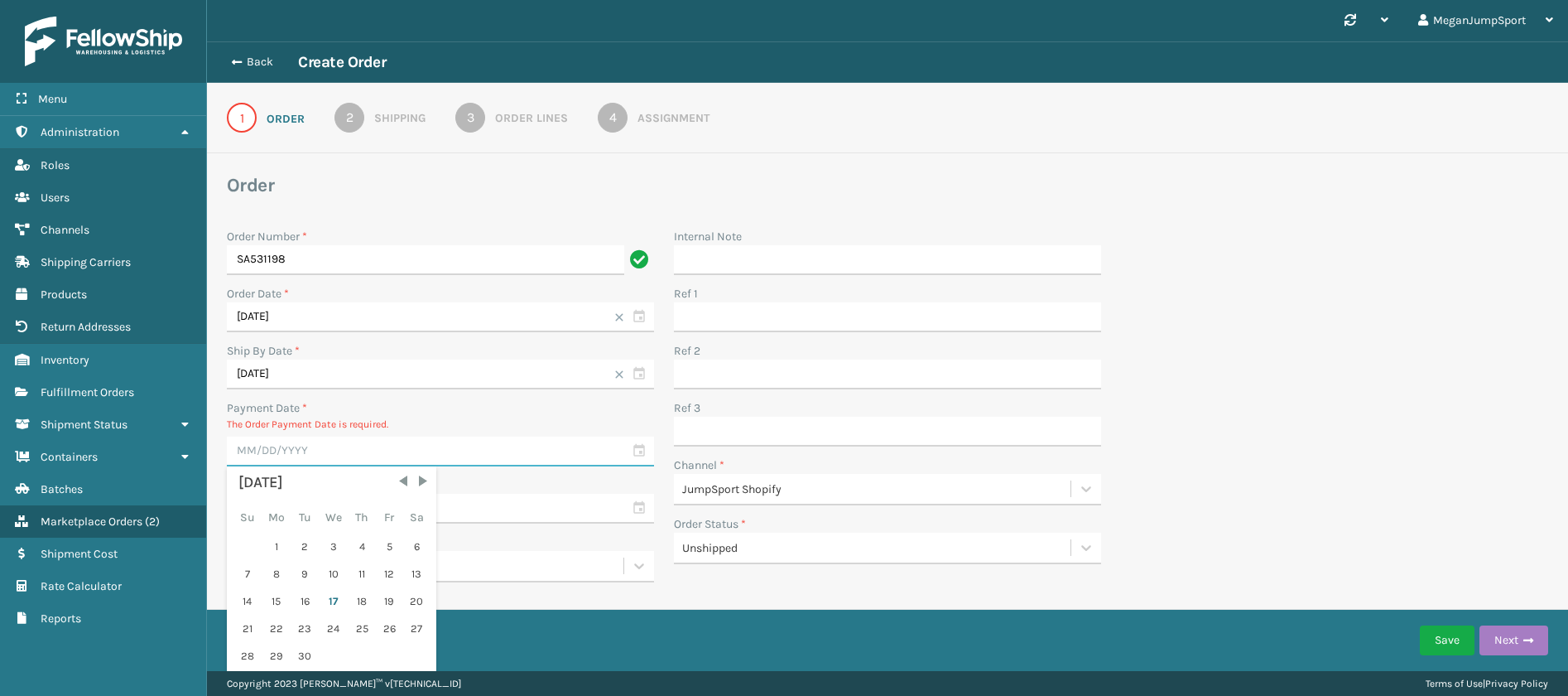
click at [316, 444] on input "text" at bounding box center [440, 451] width 427 height 30
click at [331, 600] on div "17" at bounding box center [333, 601] width 27 height 25
type input "[DATE]"
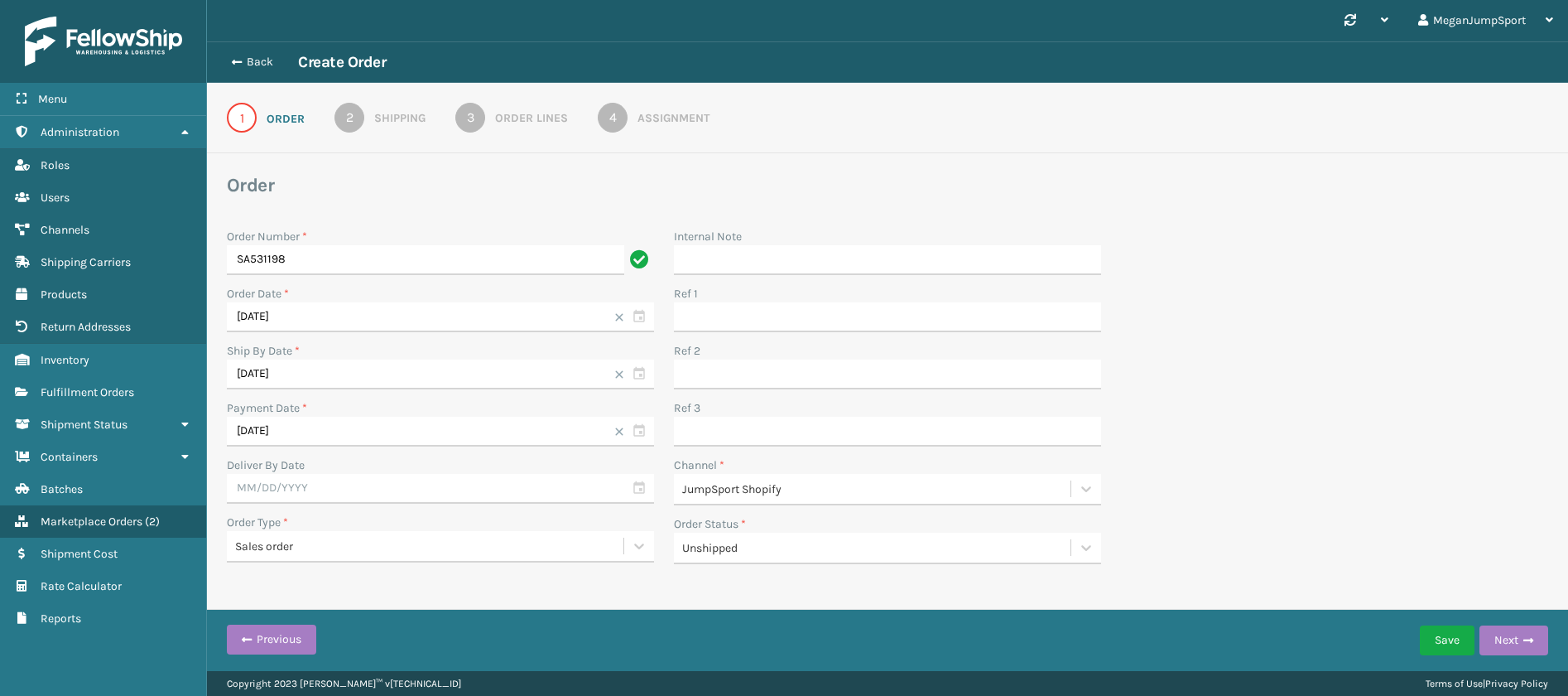
click at [388, 116] on div "Shipping" at bounding box center [400, 117] width 51 height 17
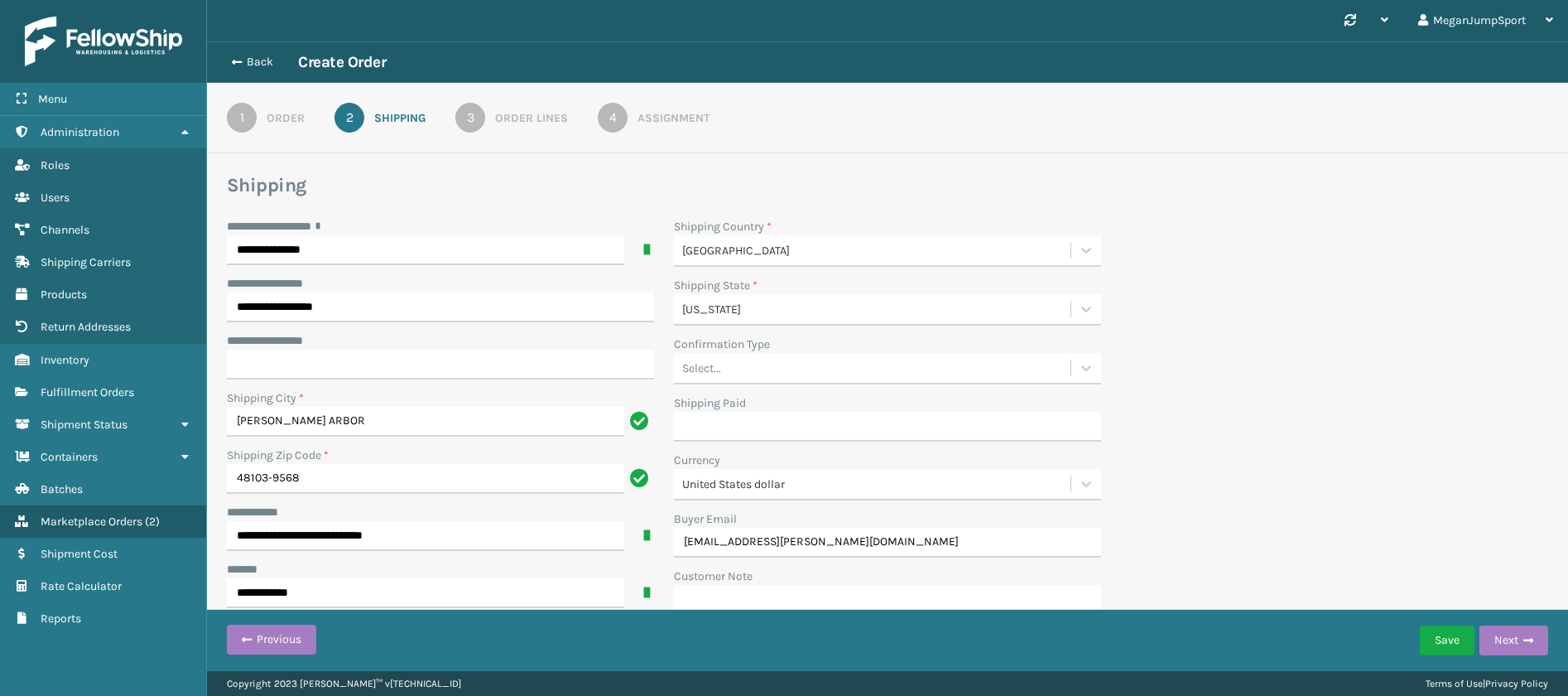
click at [526, 119] on div "Order Lines" at bounding box center [532, 117] width 73 height 17
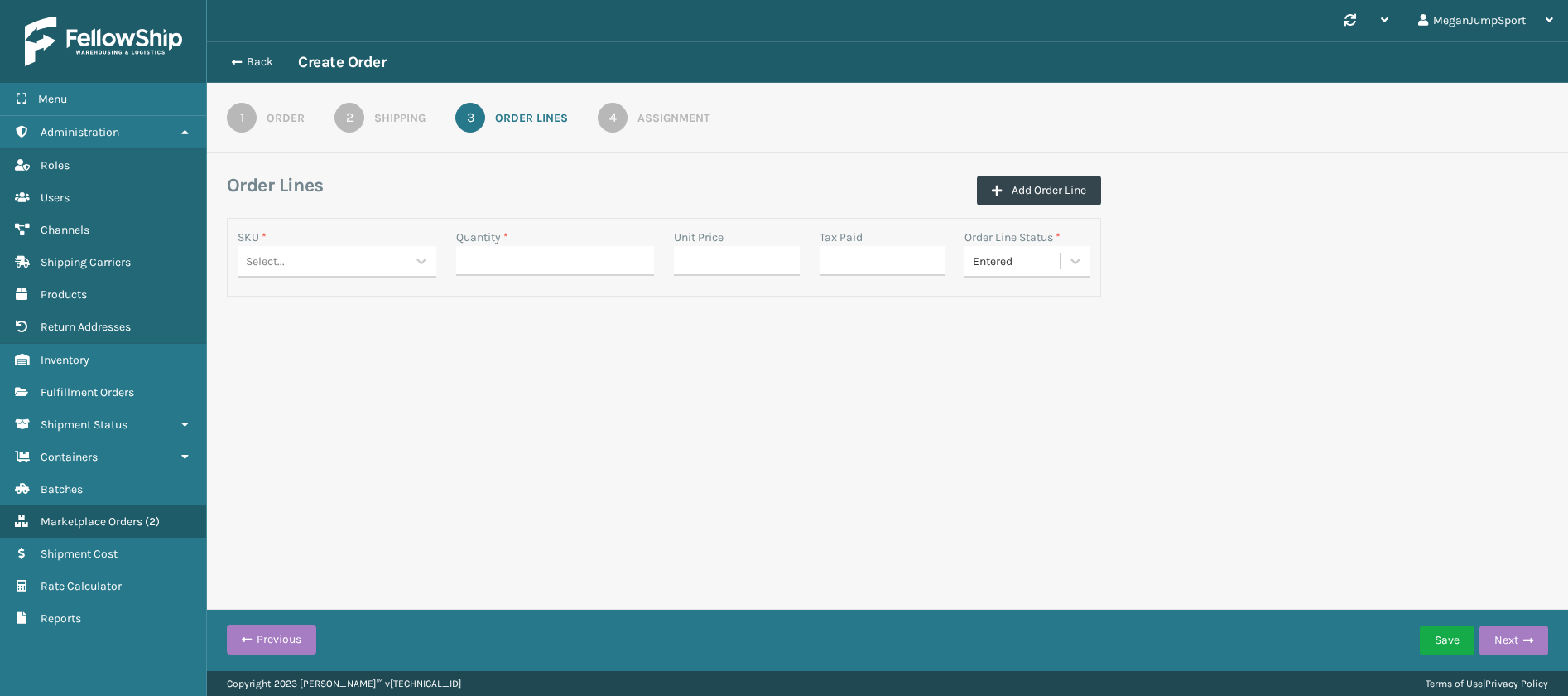
click at [334, 268] on div "Select..." at bounding box center [322, 261] width 168 height 27
type input "rbj-s-20158"
click at [333, 310] on div "RBJ-S-20158-04" at bounding box center [337, 302] width 199 height 30
click at [509, 257] on input "Quantity *" at bounding box center [555, 261] width 199 height 30
type input "7"
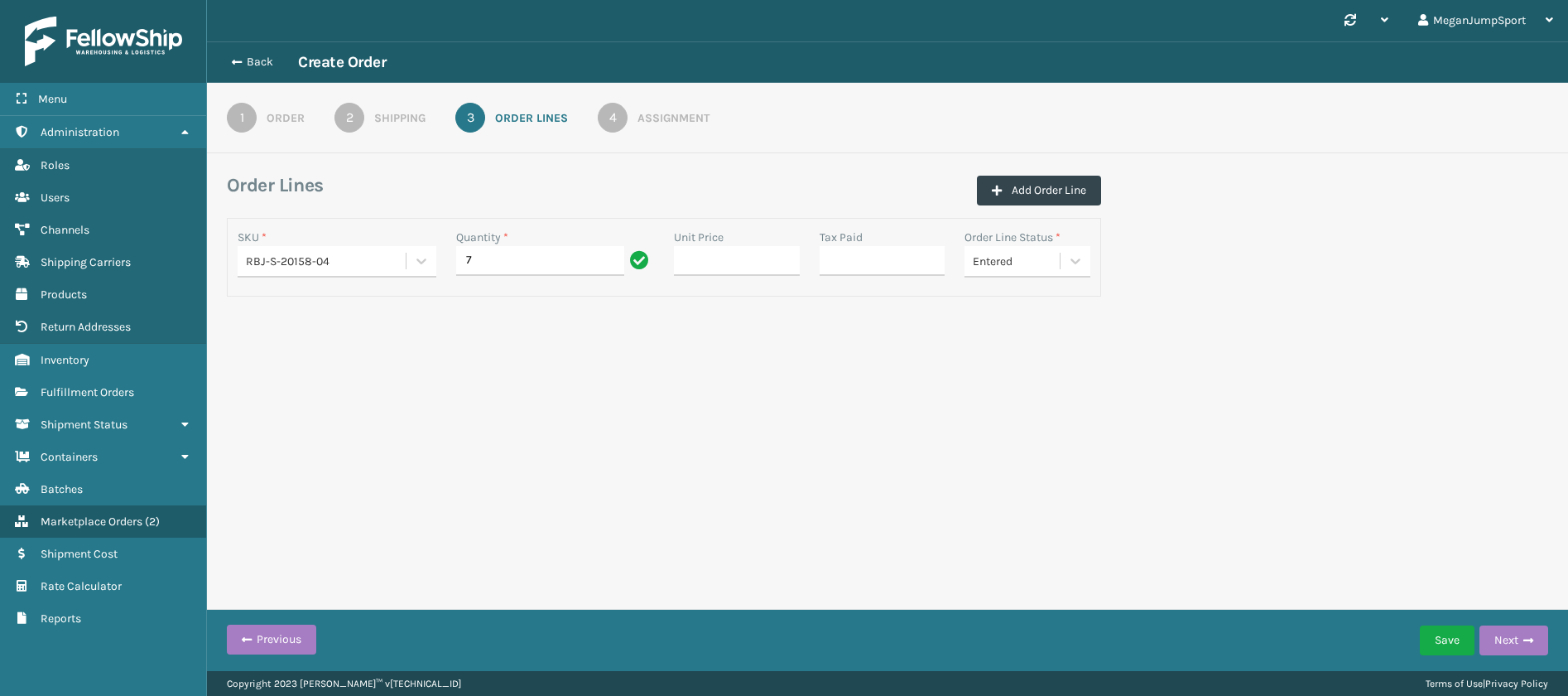
click at [758, 413] on div "Synchronise all channels MeganJumpSport Log Out Back Create Order 1 Order 2 Shi…" at bounding box center [887, 335] width 1361 height 670
click at [654, 117] on div "Assignment" at bounding box center [673, 117] width 72 height 17
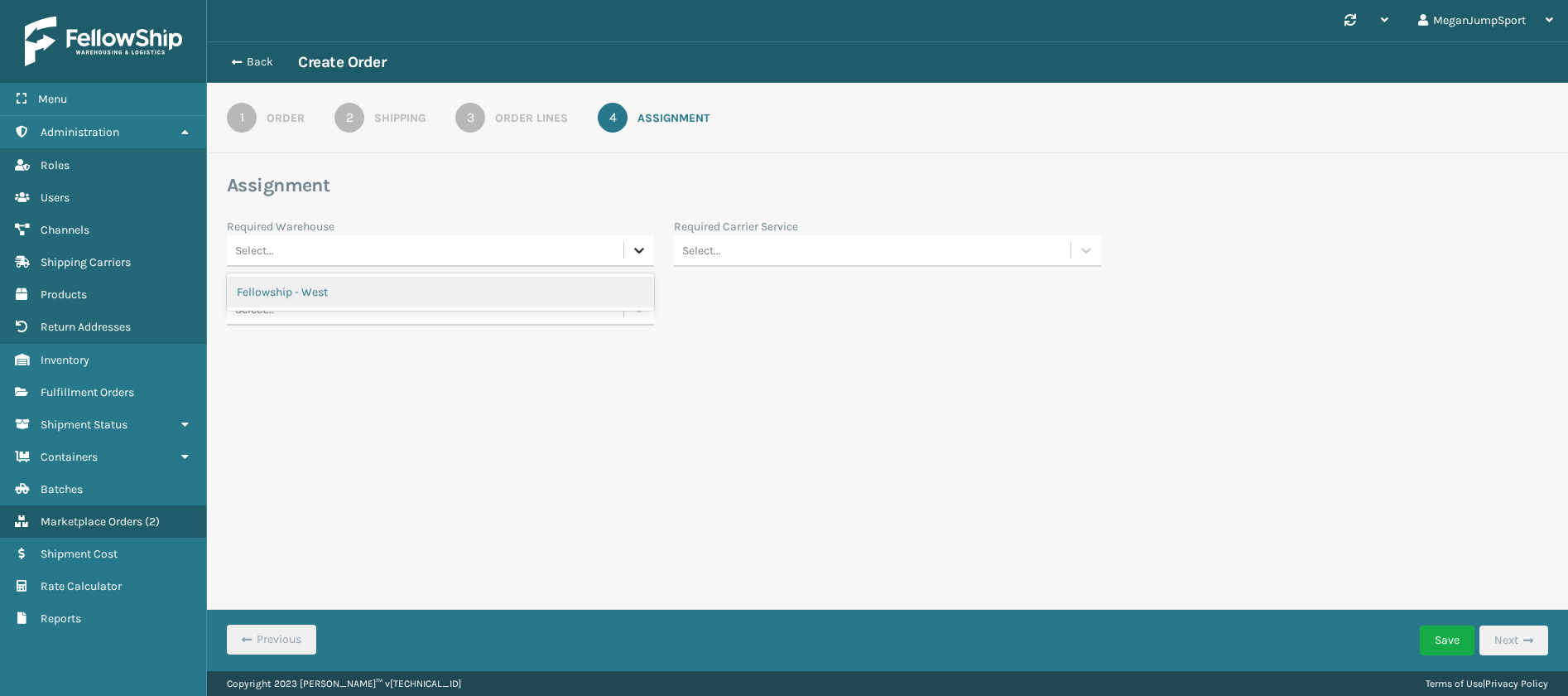
click at [638, 256] on icon at bounding box center [639, 250] width 16 height 16
click at [441, 286] on div "Fellowship - West" at bounding box center [440, 291] width 427 height 30
click at [1092, 245] on icon at bounding box center [1086, 250] width 16 height 16
click at [766, 431] on div "FedEx Home Delivery" at bounding box center [887, 426] width 427 height 30
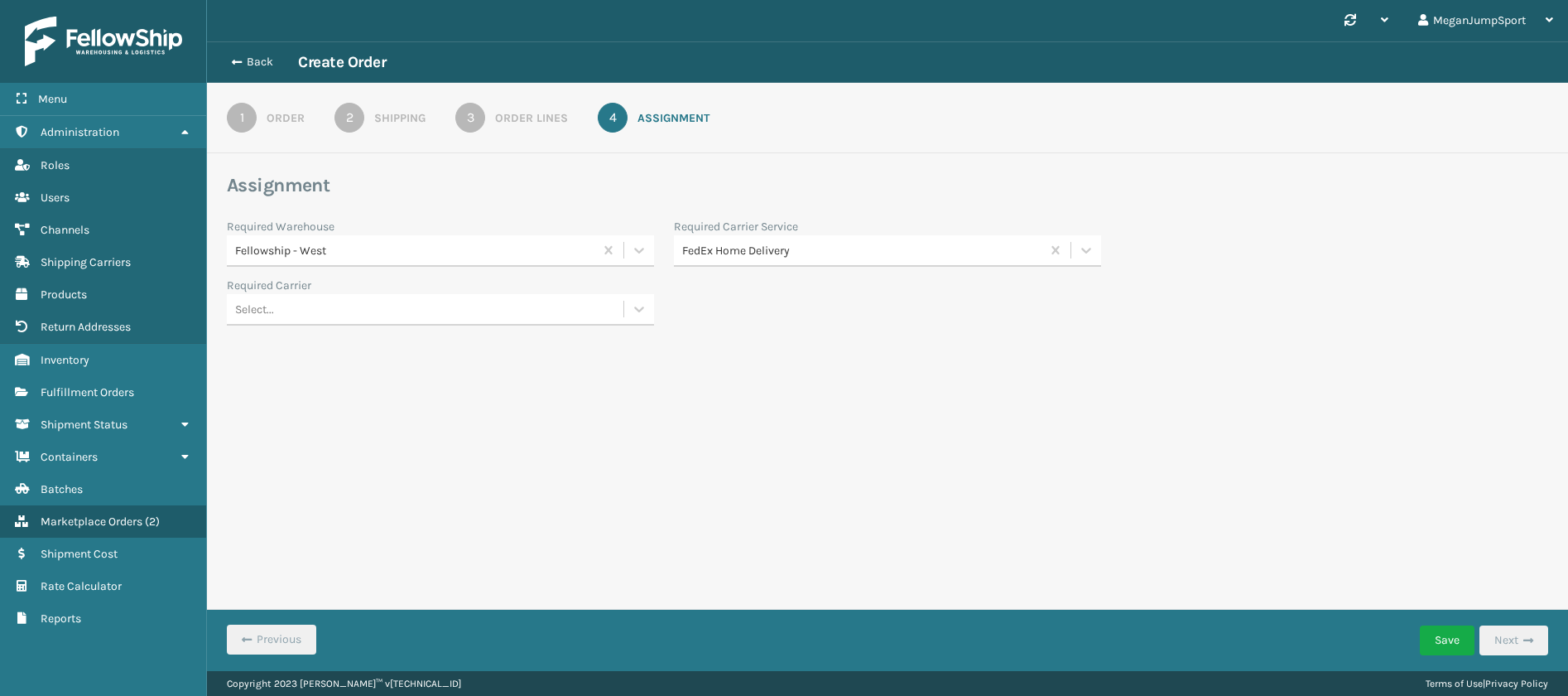
click at [470, 442] on div "Synchronise all channels MeganJumpSport Log Out Back Create Order 1 Order 2 Shi…" at bounding box center [887, 335] width 1361 height 670
click at [633, 310] on icon at bounding box center [639, 309] width 16 height 16
click at [338, 343] on div "JumpSport Fellowship FedEx" at bounding box center [440, 350] width 427 height 30
click at [374, 482] on div "Synchronise all channels MeganJumpSport Log Out Back Create Order 1 Order 2 Shi…" at bounding box center [887, 335] width 1361 height 670
click at [1449, 647] on button "Save" at bounding box center [1447, 640] width 55 height 30
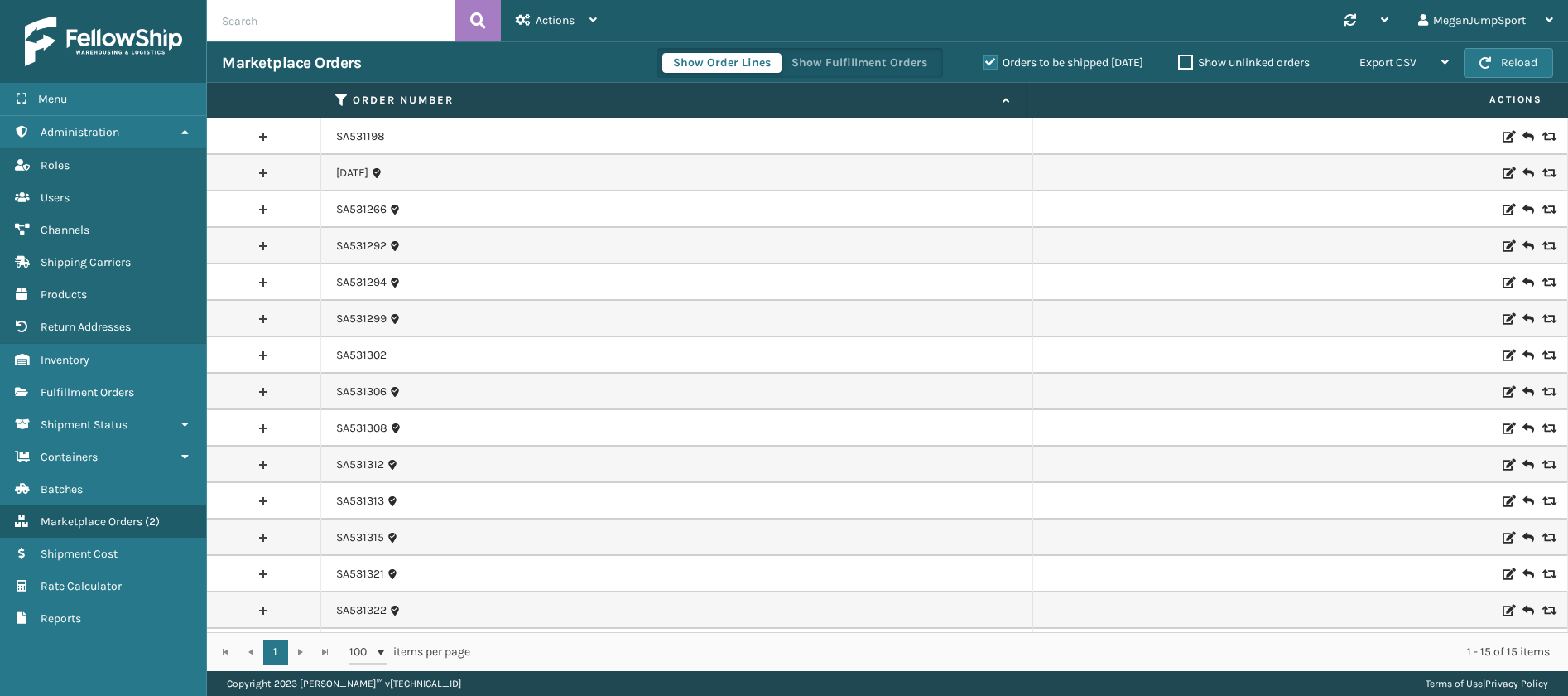
click at [260, 137] on link at bounding box center [264, 136] width 114 height 27
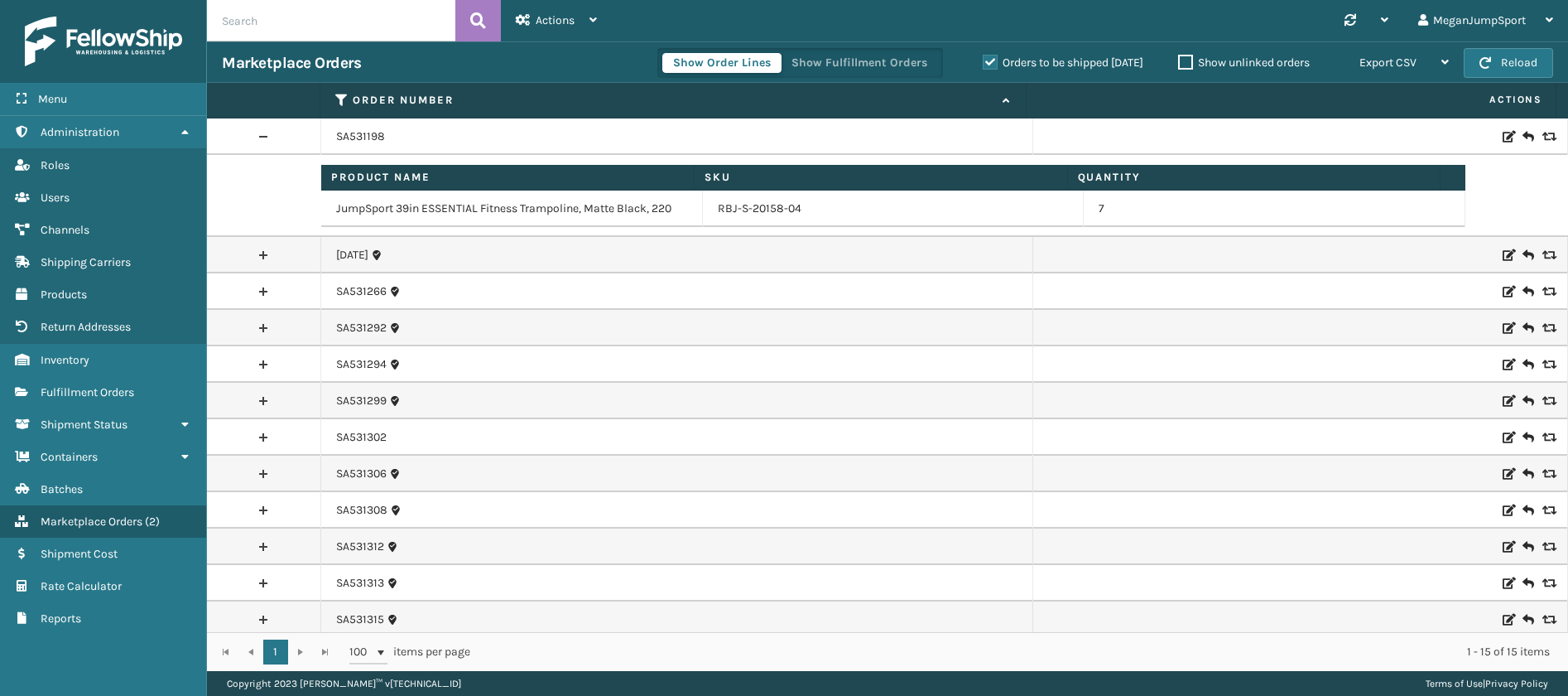
click at [256, 135] on link at bounding box center [264, 136] width 114 height 27
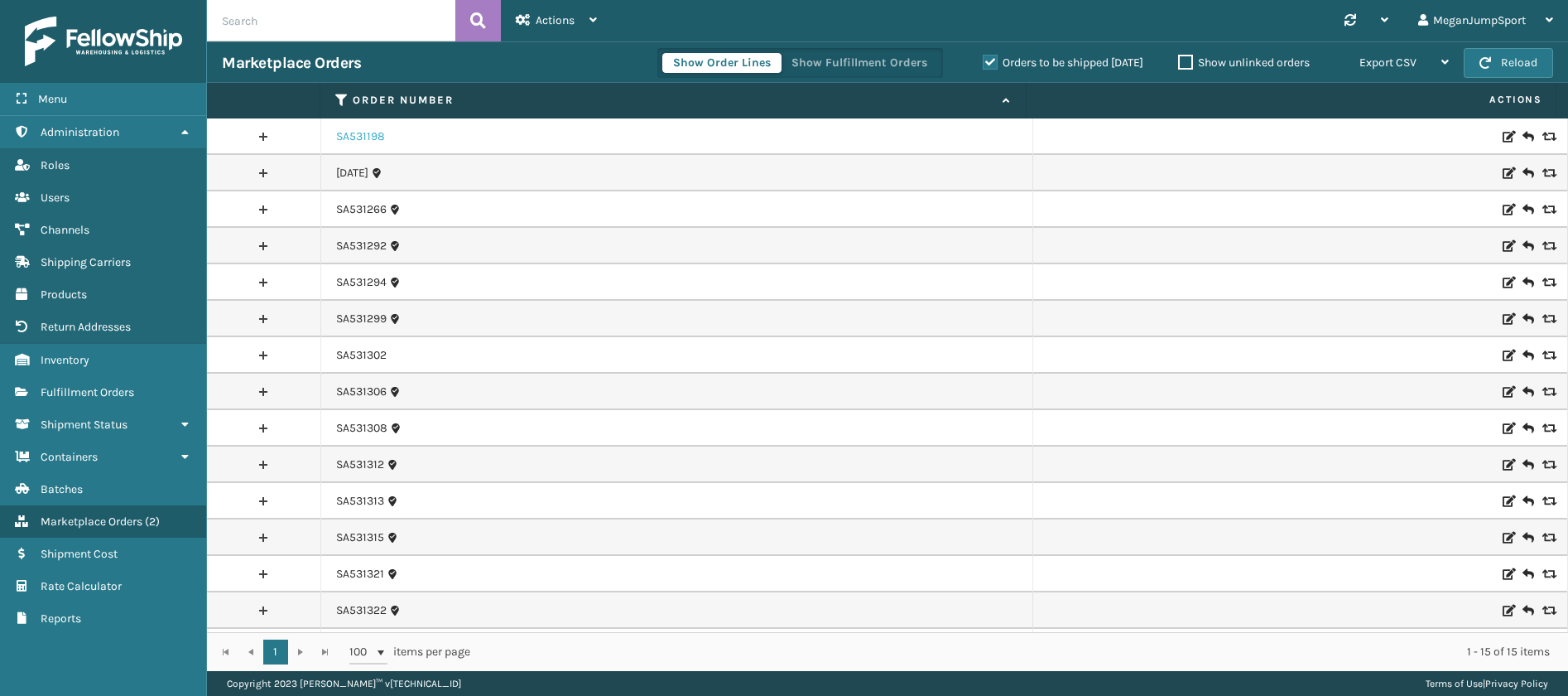
click at [352, 136] on link "SA531198" at bounding box center [360, 136] width 49 height 16
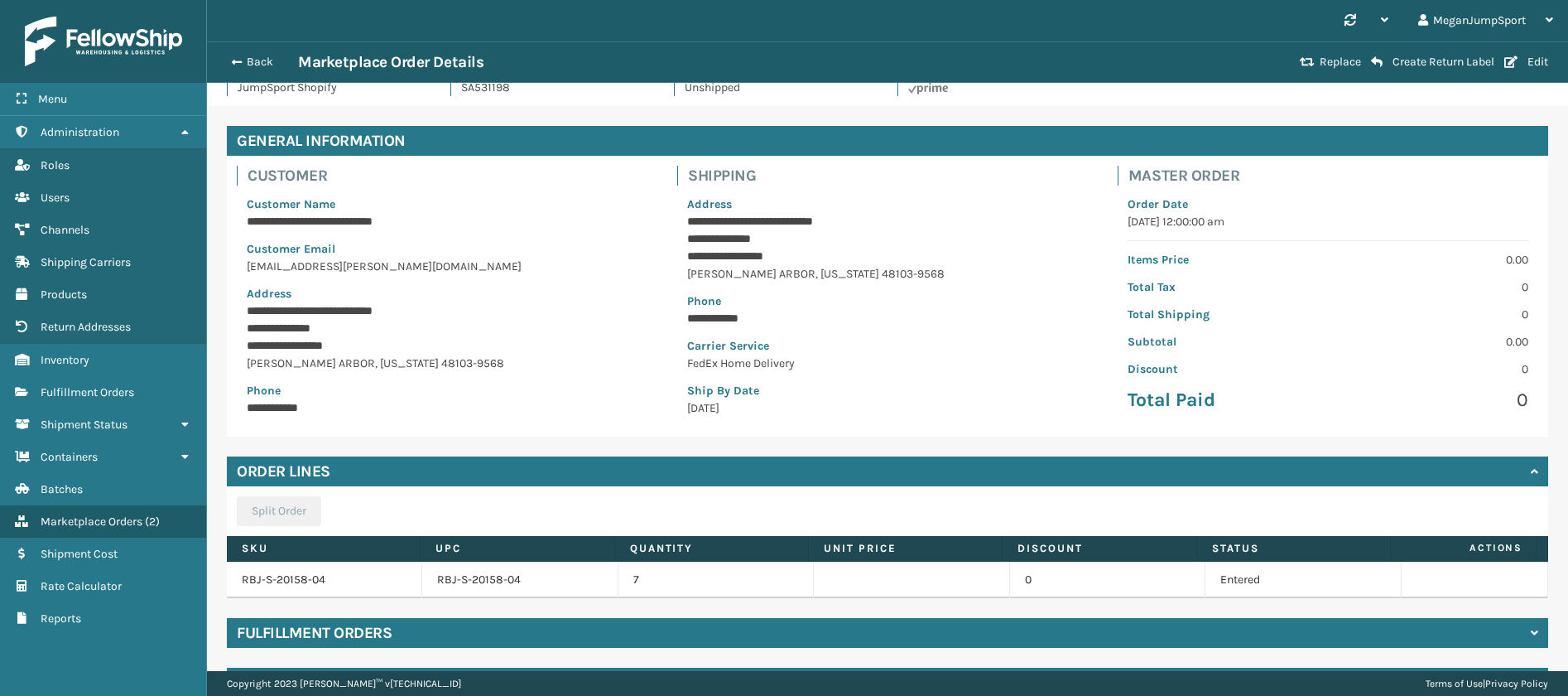
scroll to position [81, 0]
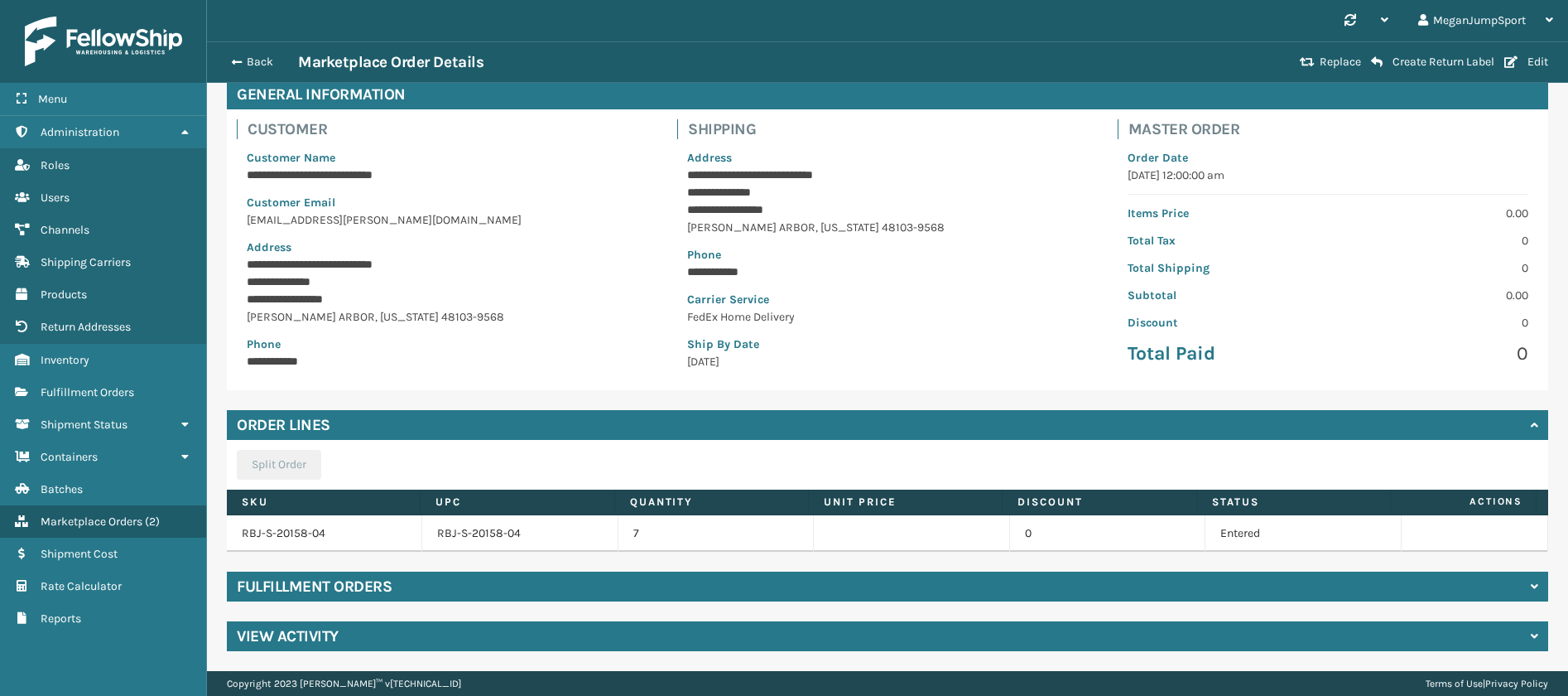
click at [325, 576] on h4 "Fulfillment Orders" at bounding box center [314, 586] width 155 height 20
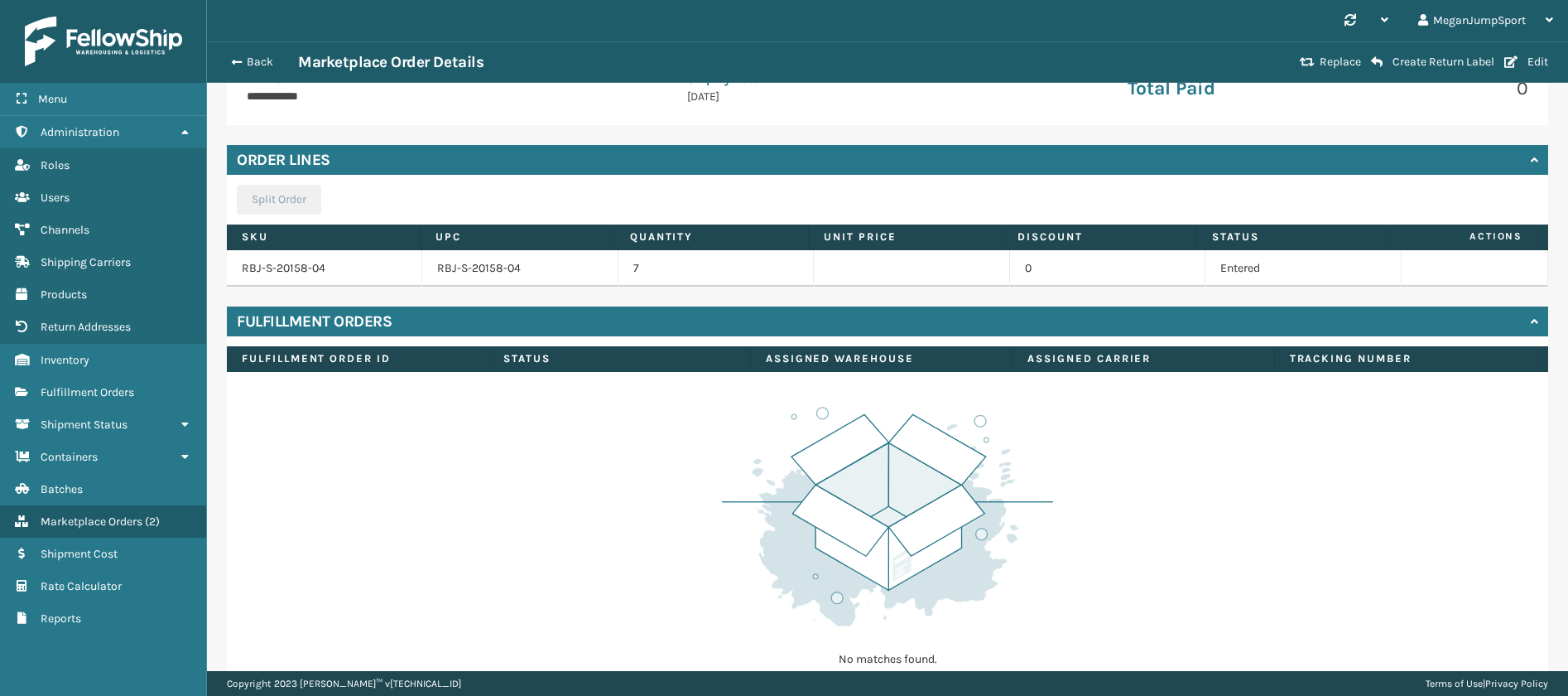
click at [302, 316] on h4 "Fulfillment Orders" at bounding box center [314, 321] width 155 height 20
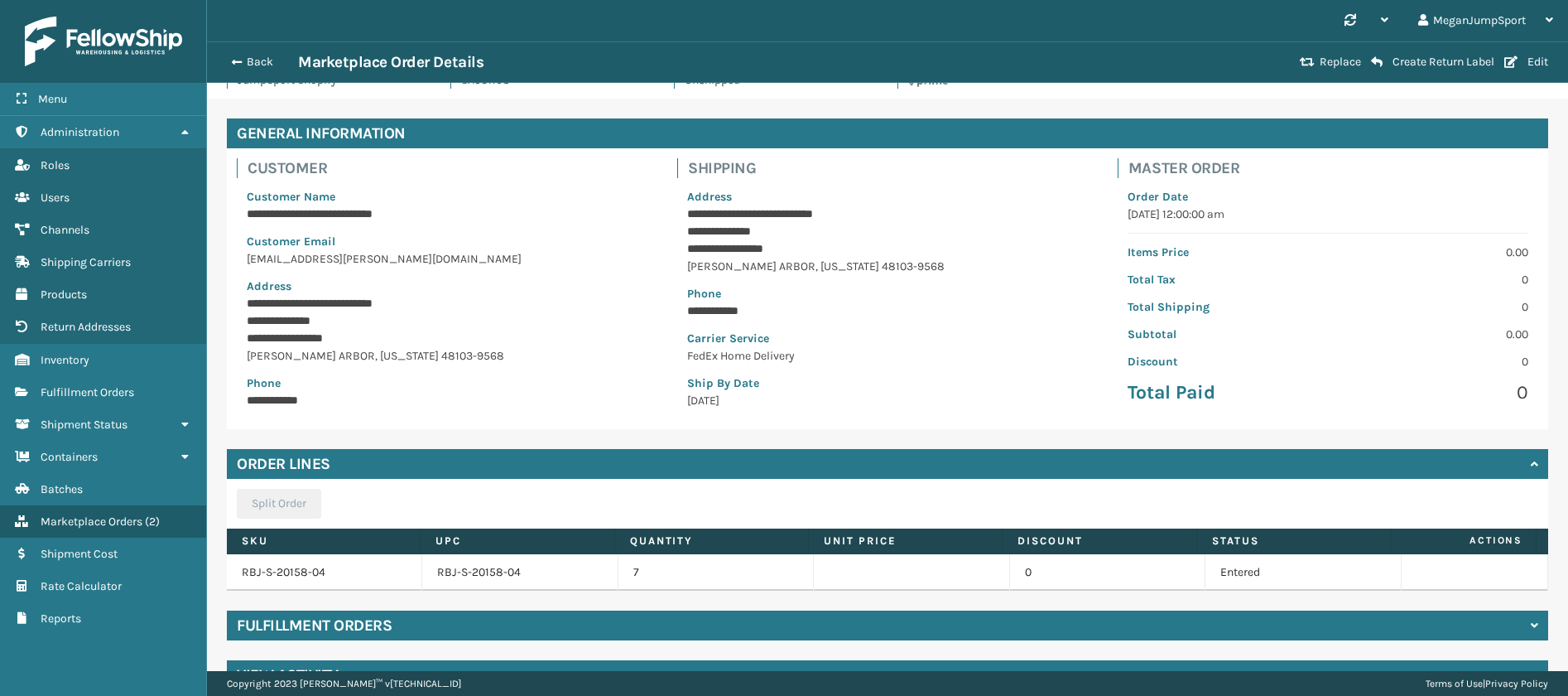
scroll to position [0, 0]
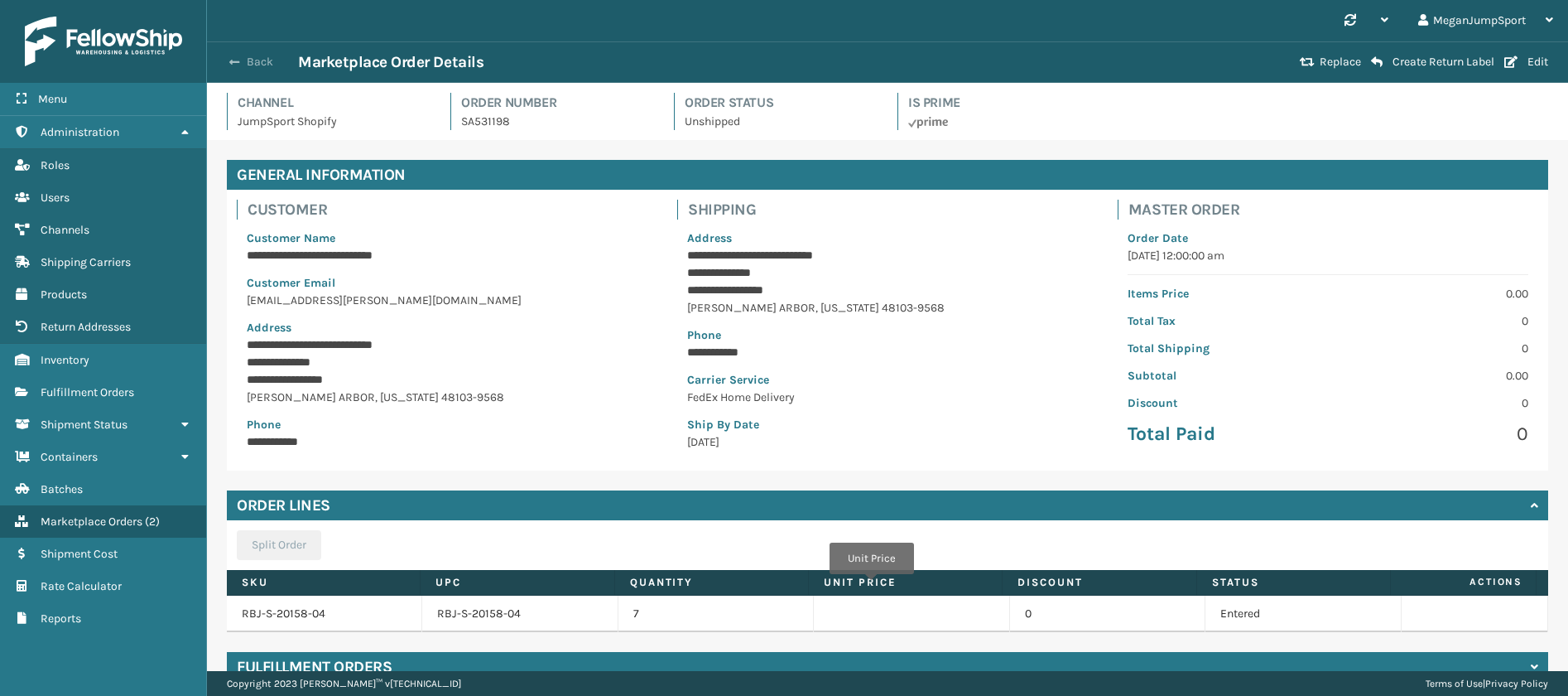
click at [237, 55] on button "Back" at bounding box center [259, 62] width 76 height 15
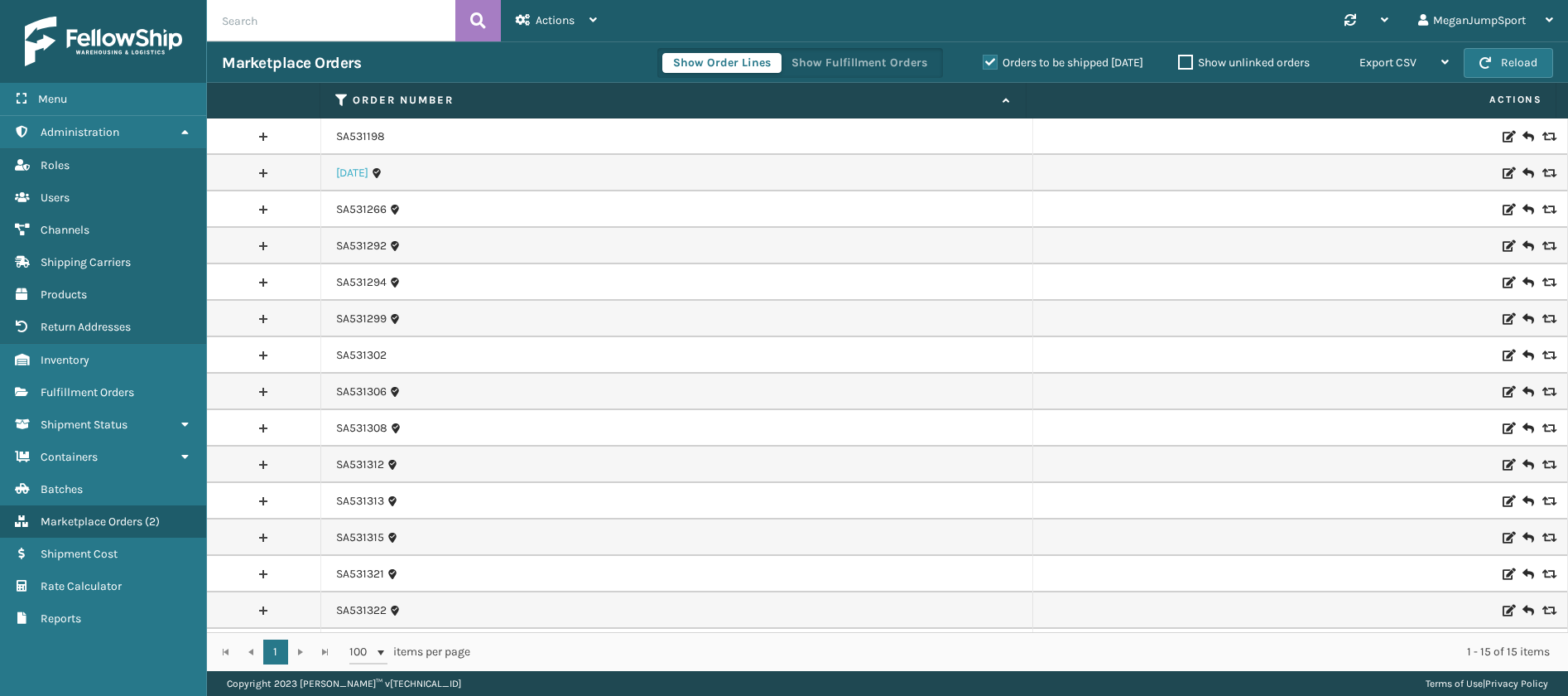
click at [352, 175] on link "[DATE]" at bounding box center [351, 173] width 32 height 16
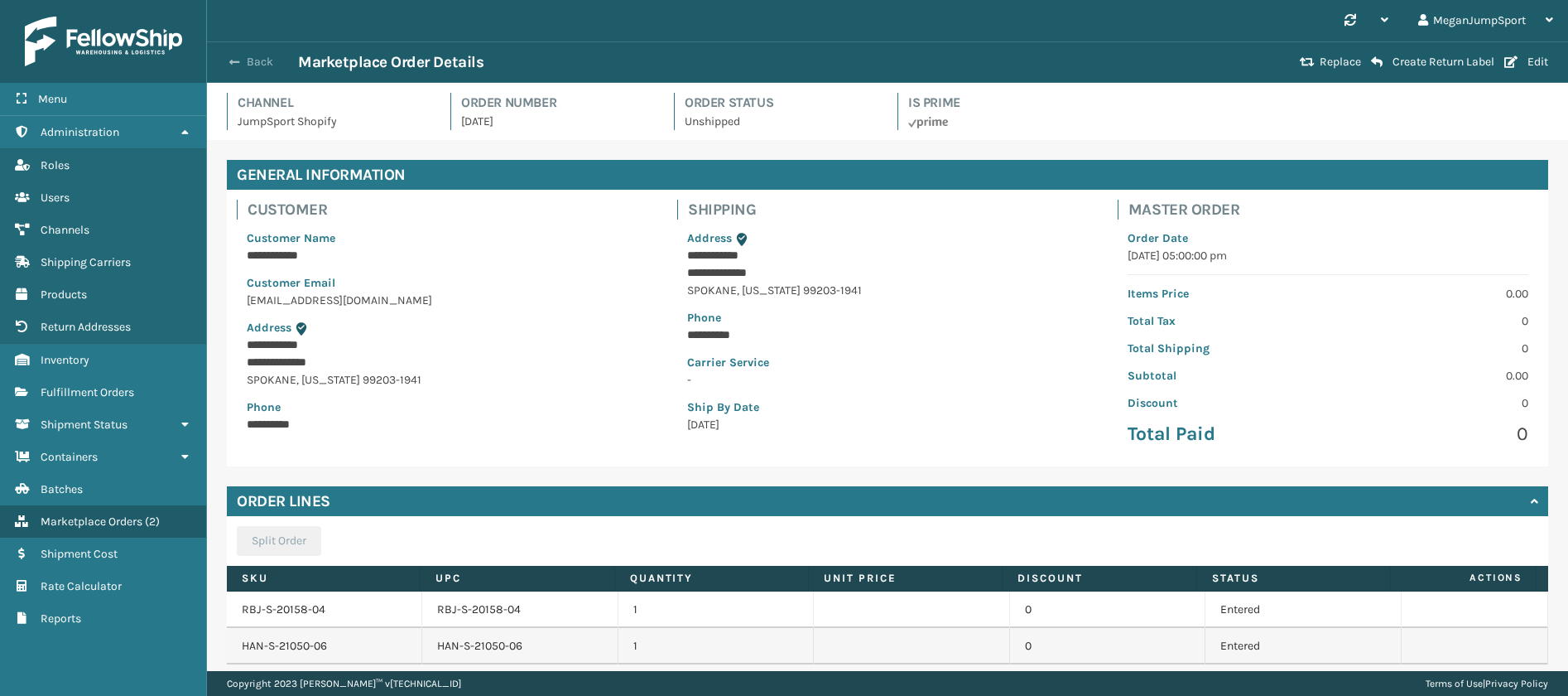
click at [228, 66] on button "Back" at bounding box center [259, 62] width 76 height 15
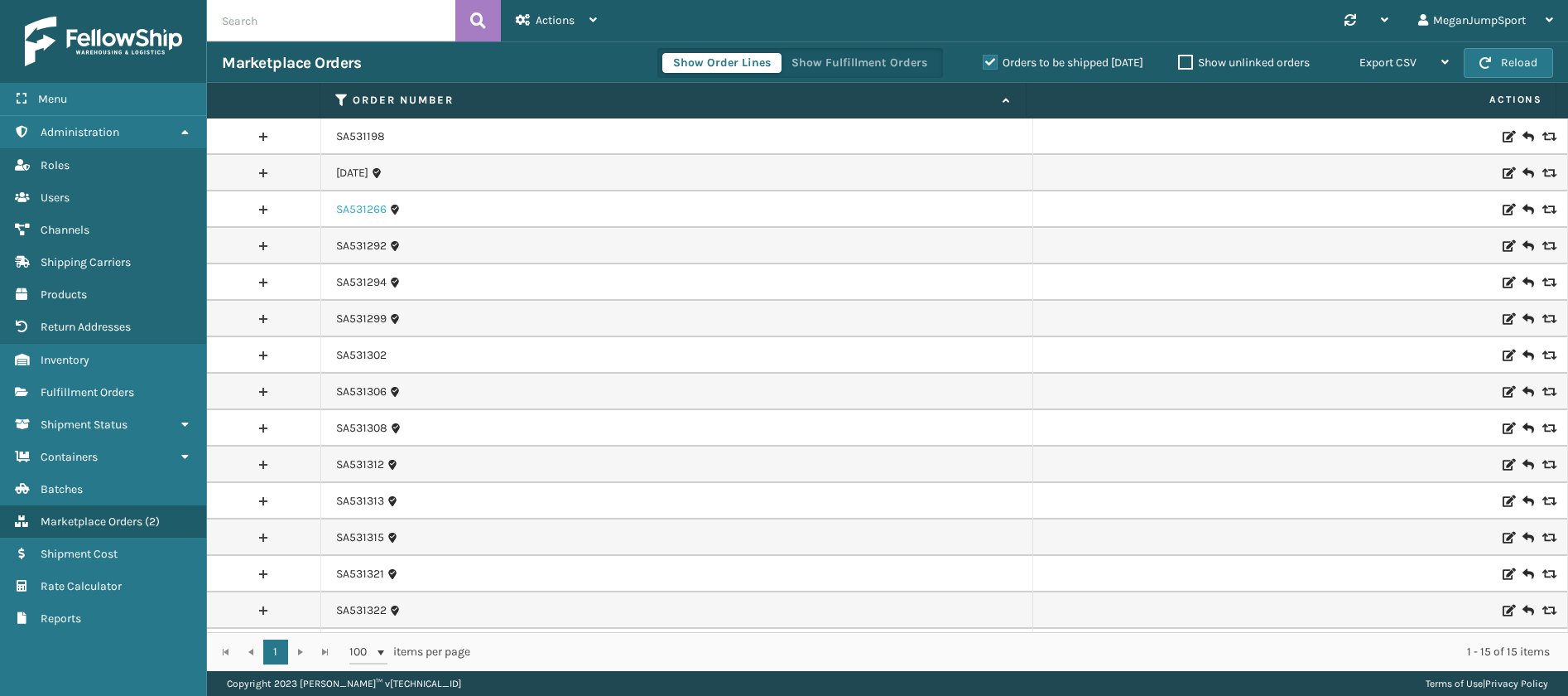
click at [368, 211] on link "SA531266" at bounding box center [361, 210] width 50 height 16
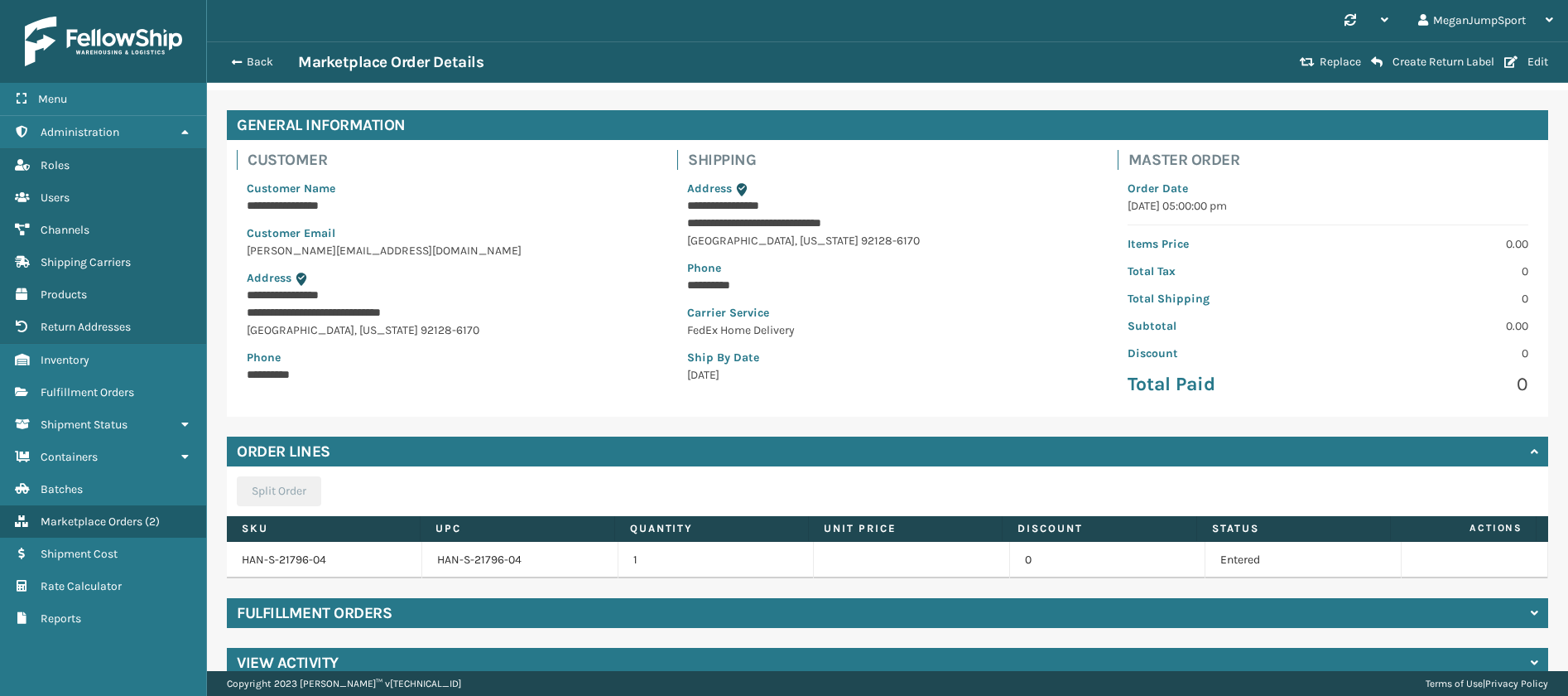
click at [325, 610] on h4 "Fulfillment Orders" at bounding box center [314, 613] width 155 height 20
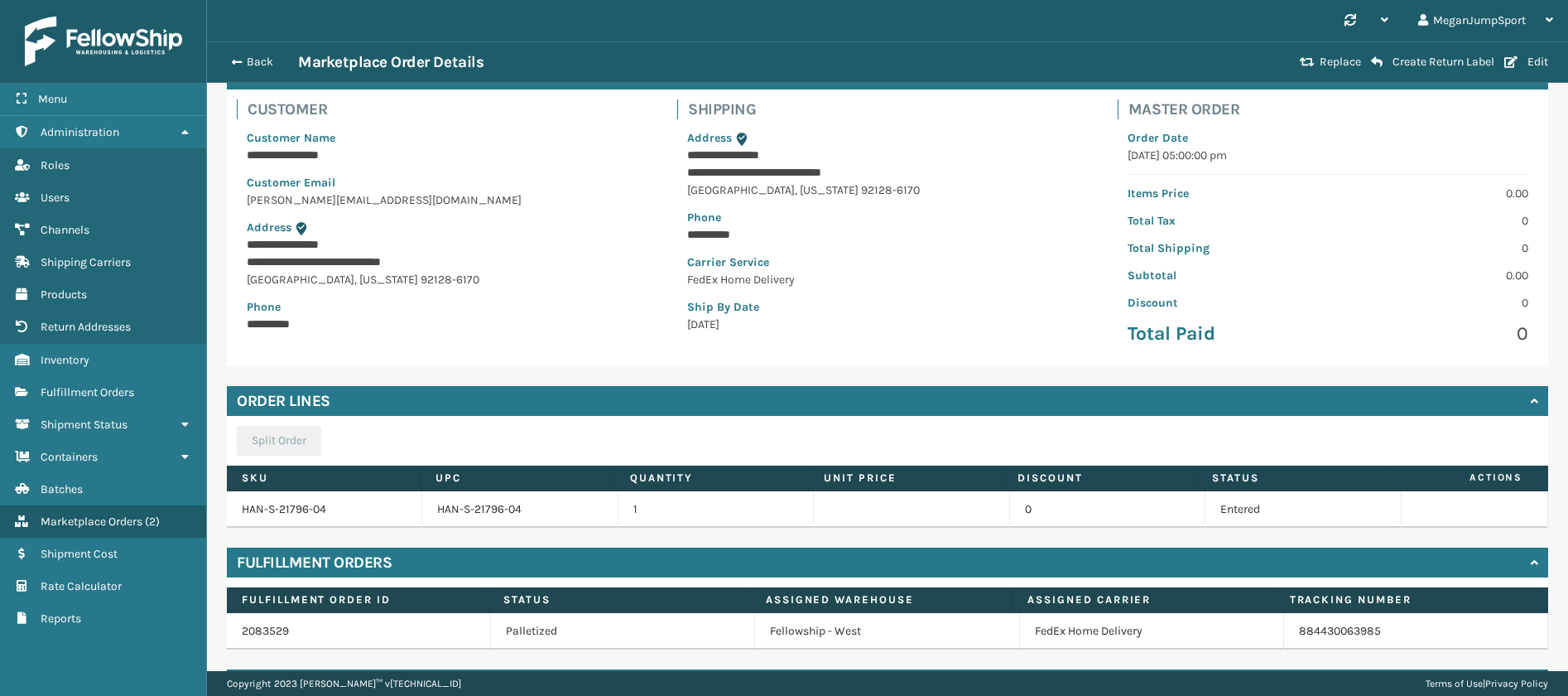
scroll to position [148, 0]
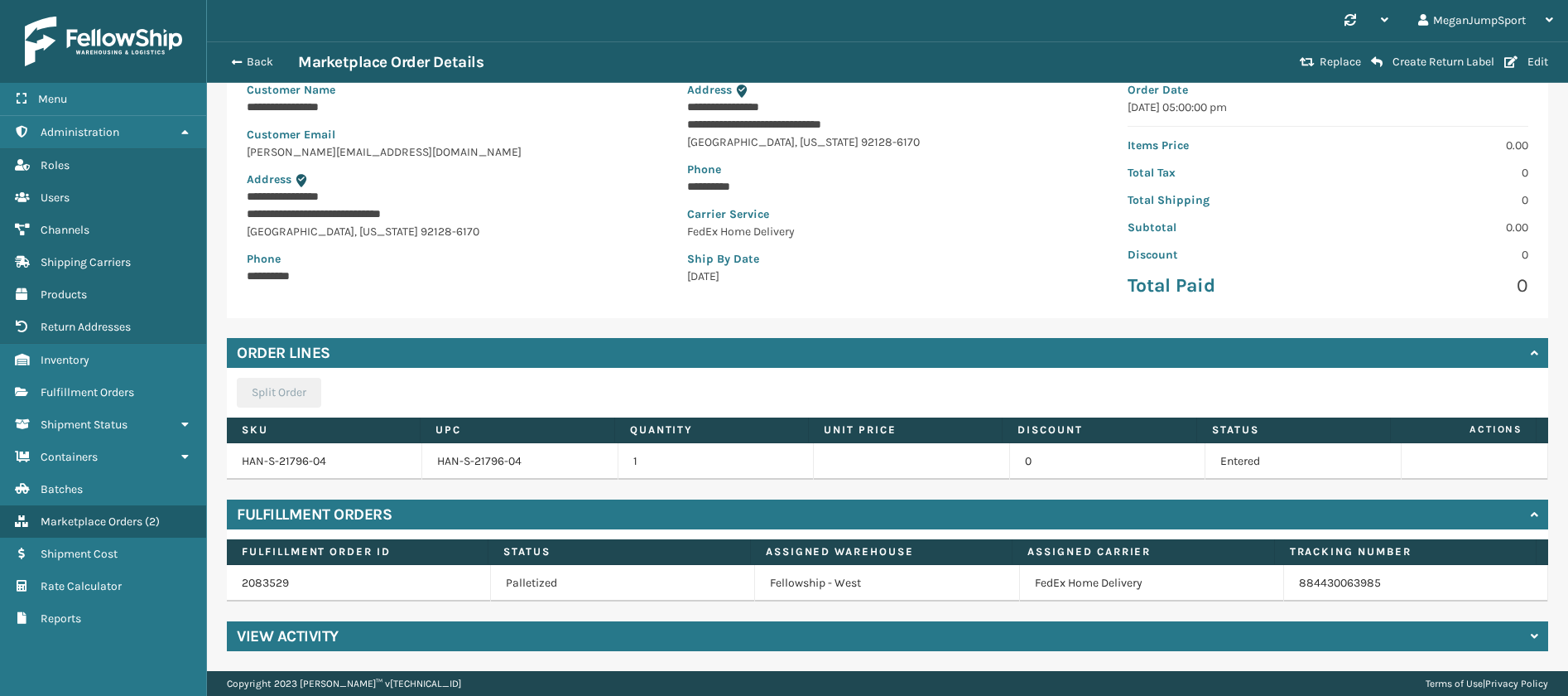
click at [309, 509] on h4 "Fulfillment Orders" at bounding box center [314, 515] width 155 height 20
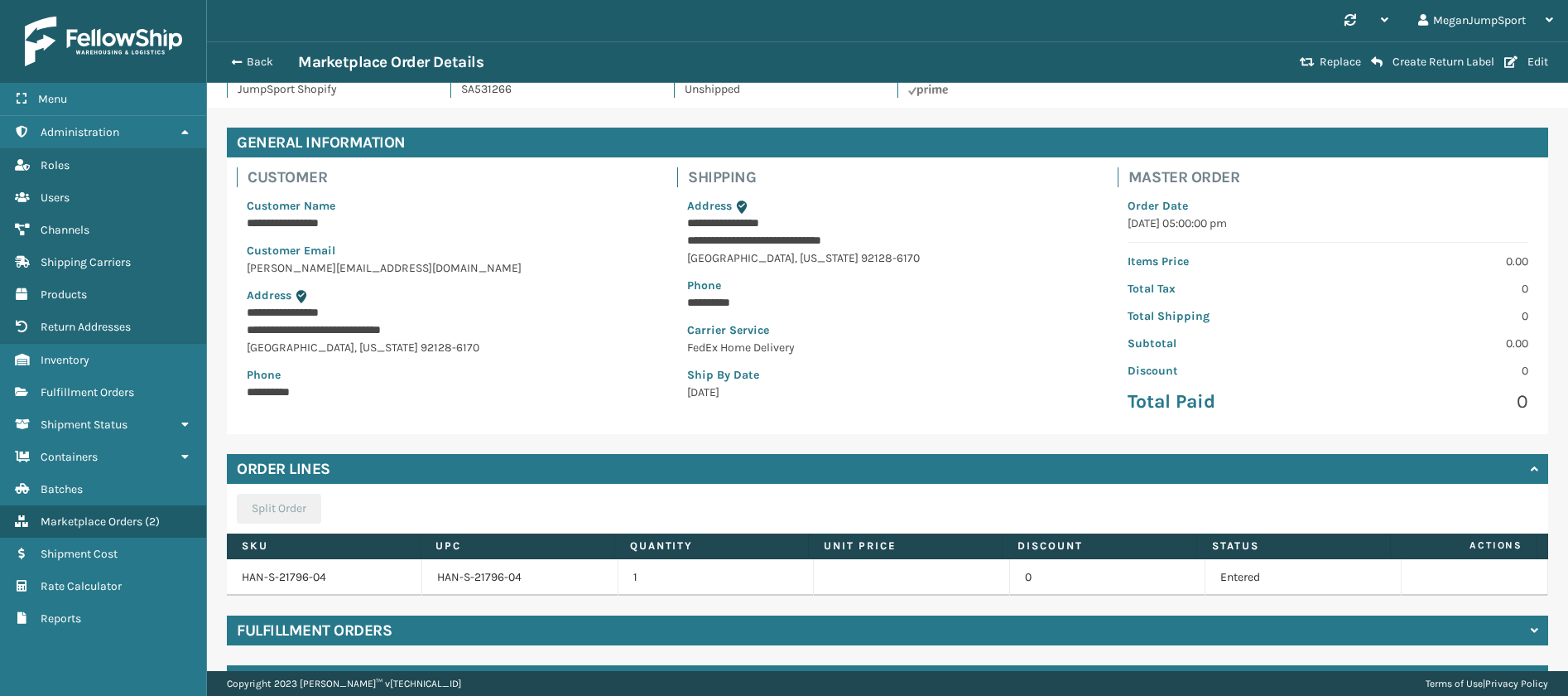
scroll to position [0, 0]
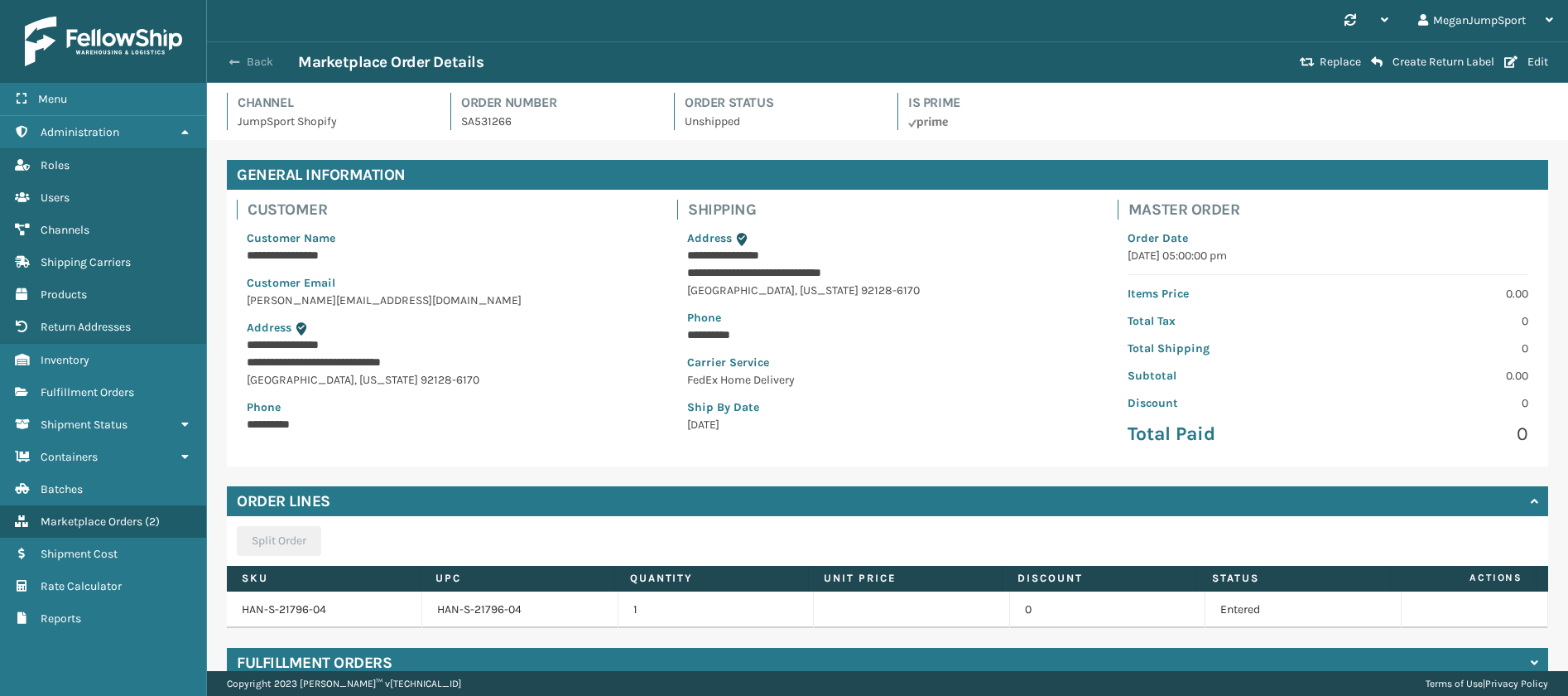
click at [255, 61] on button "Back" at bounding box center [259, 62] width 76 height 15
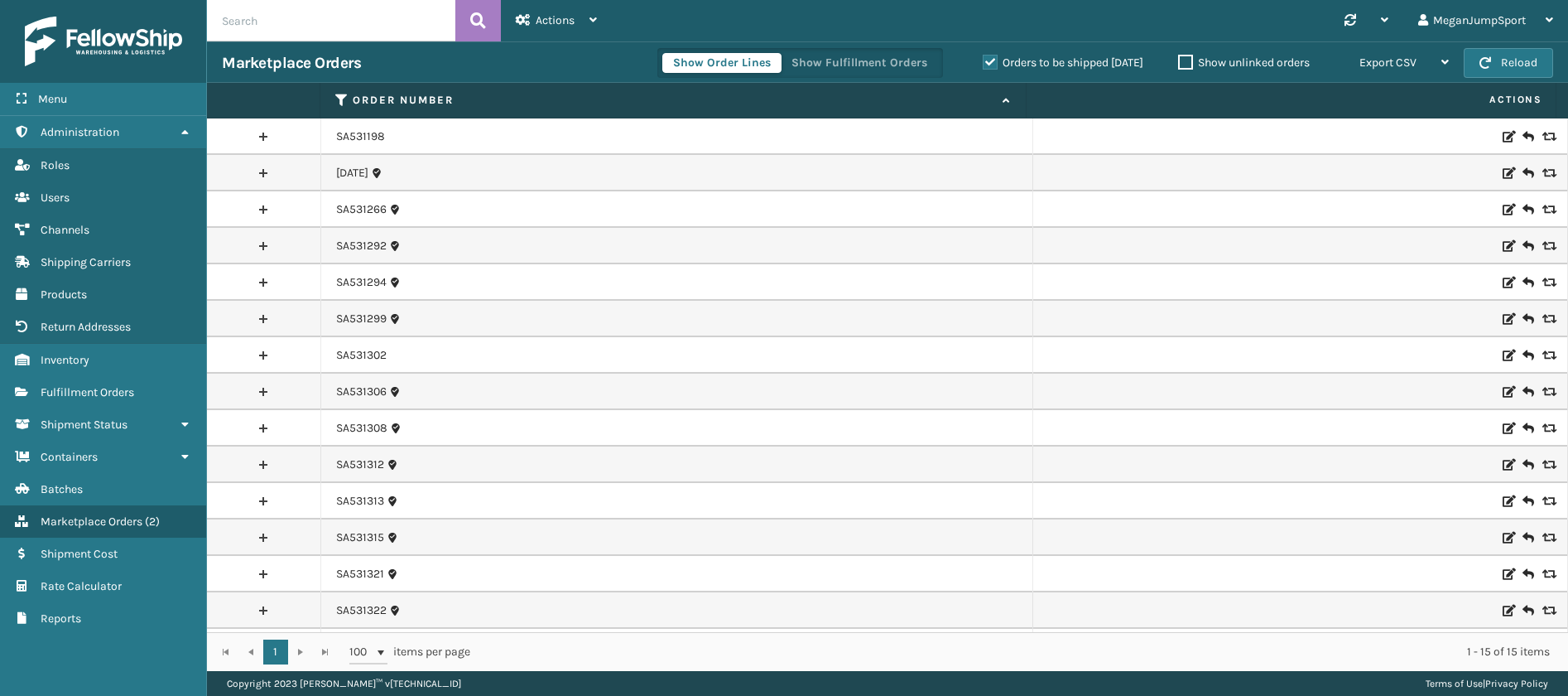
click at [257, 134] on link at bounding box center [264, 136] width 114 height 27
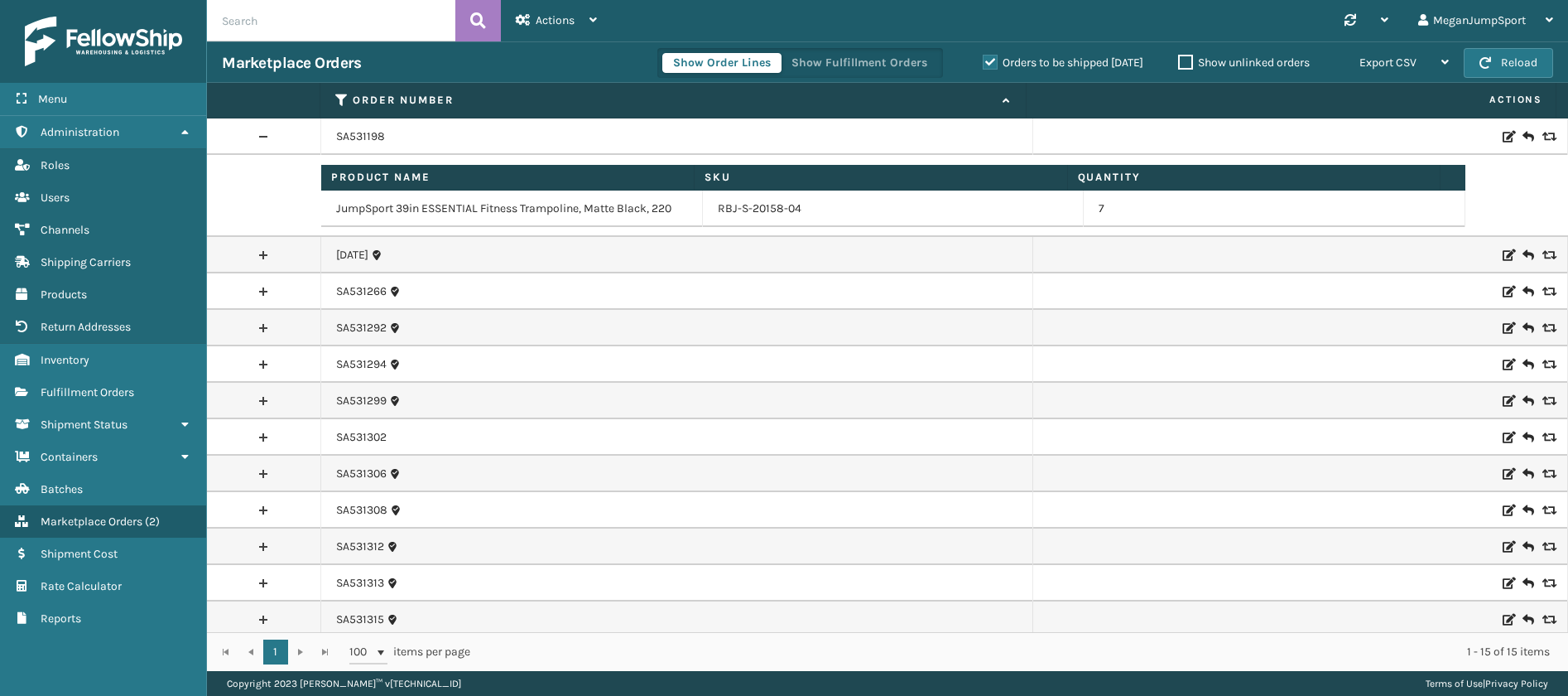
click at [252, 134] on link at bounding box center [264, 136] width 114 height 27
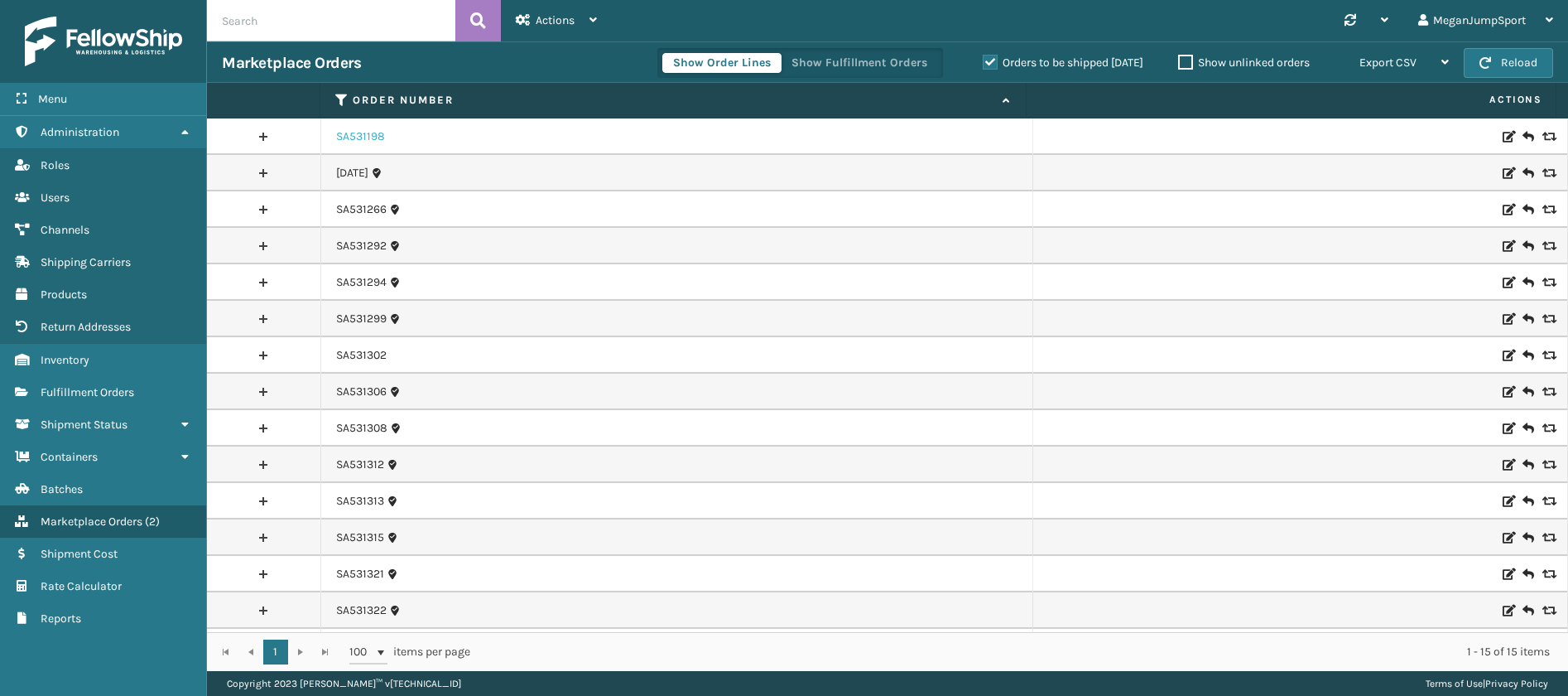
click at [359, 141] on link "SA531198" at bounding box center [360, 136] width 49 height 16
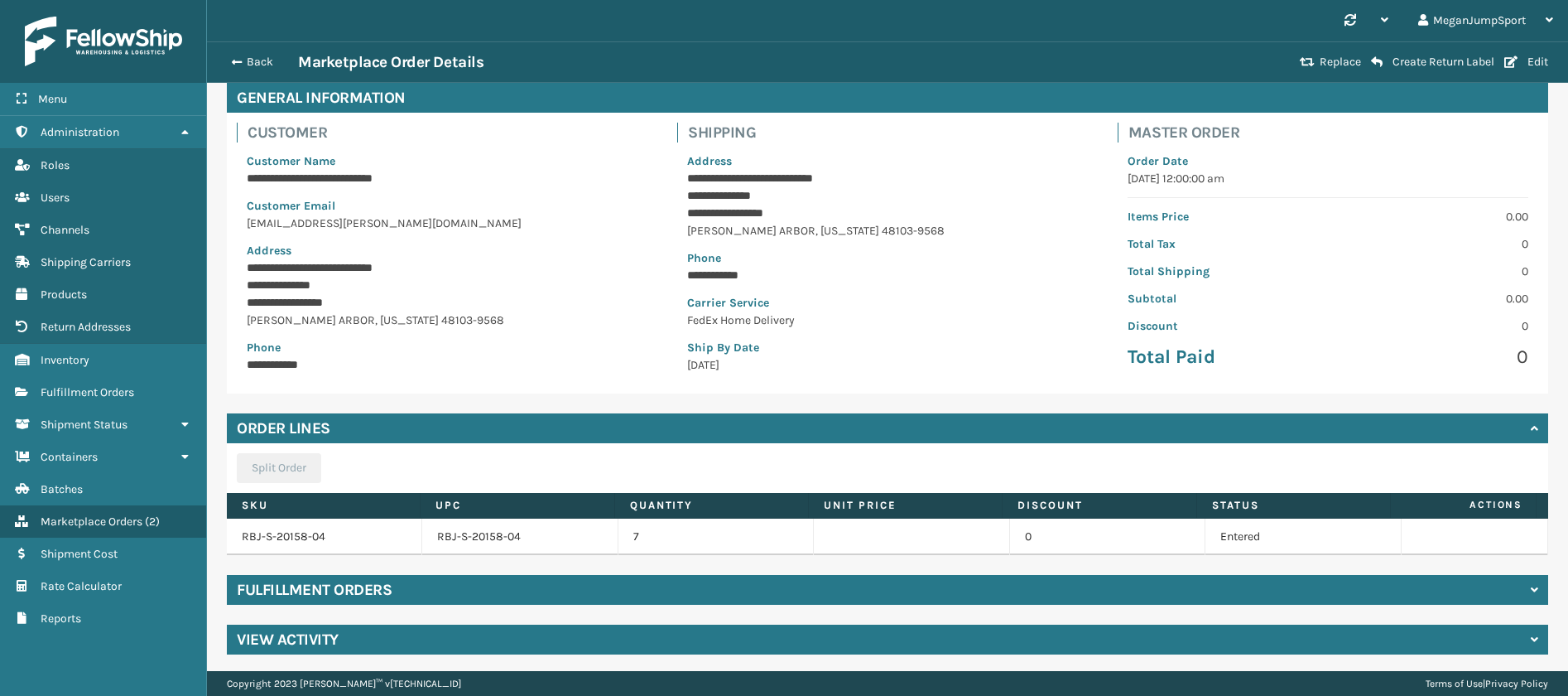
scroll to position [81, 0]
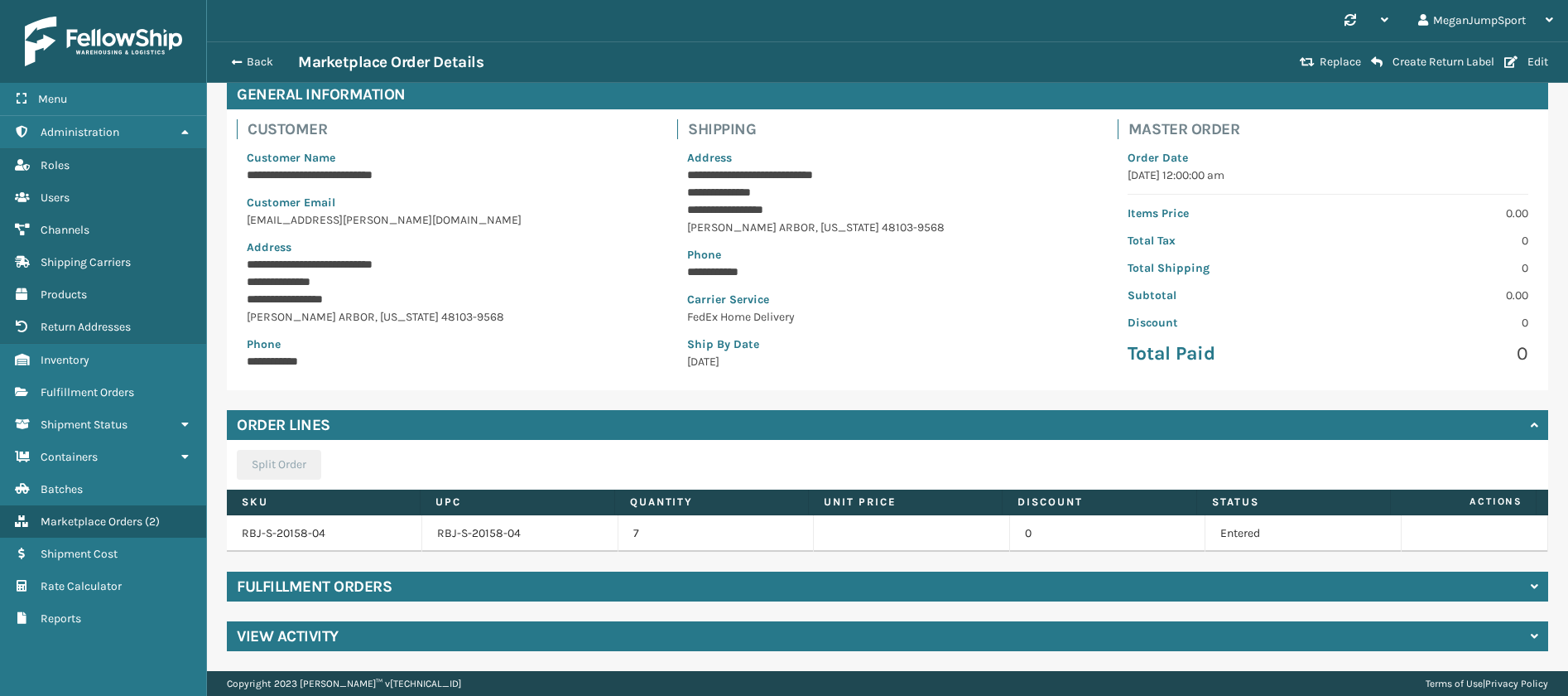
click at [406, 588] on div "Fulfillment Orders" at bounding box center [887, 586] width 1321 height 30
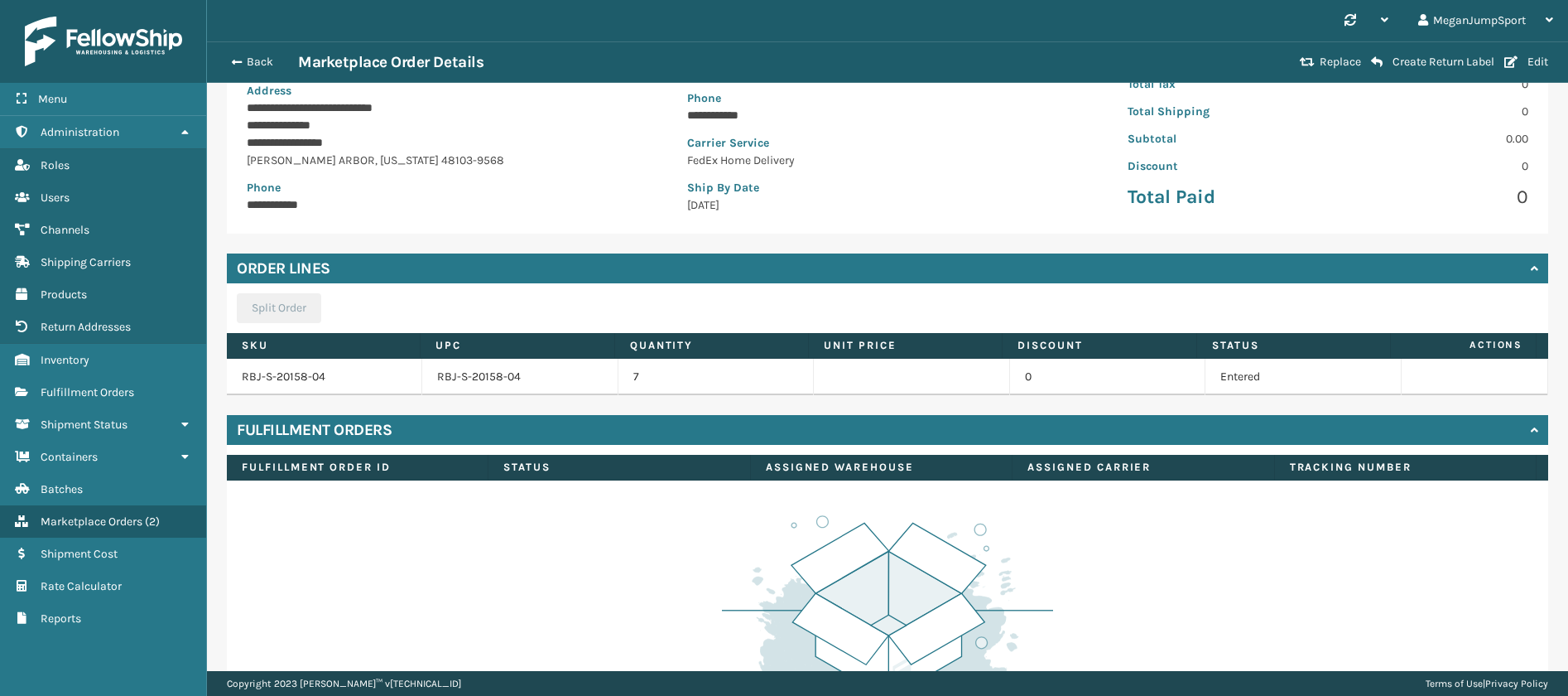
scroll to position [59, 0]
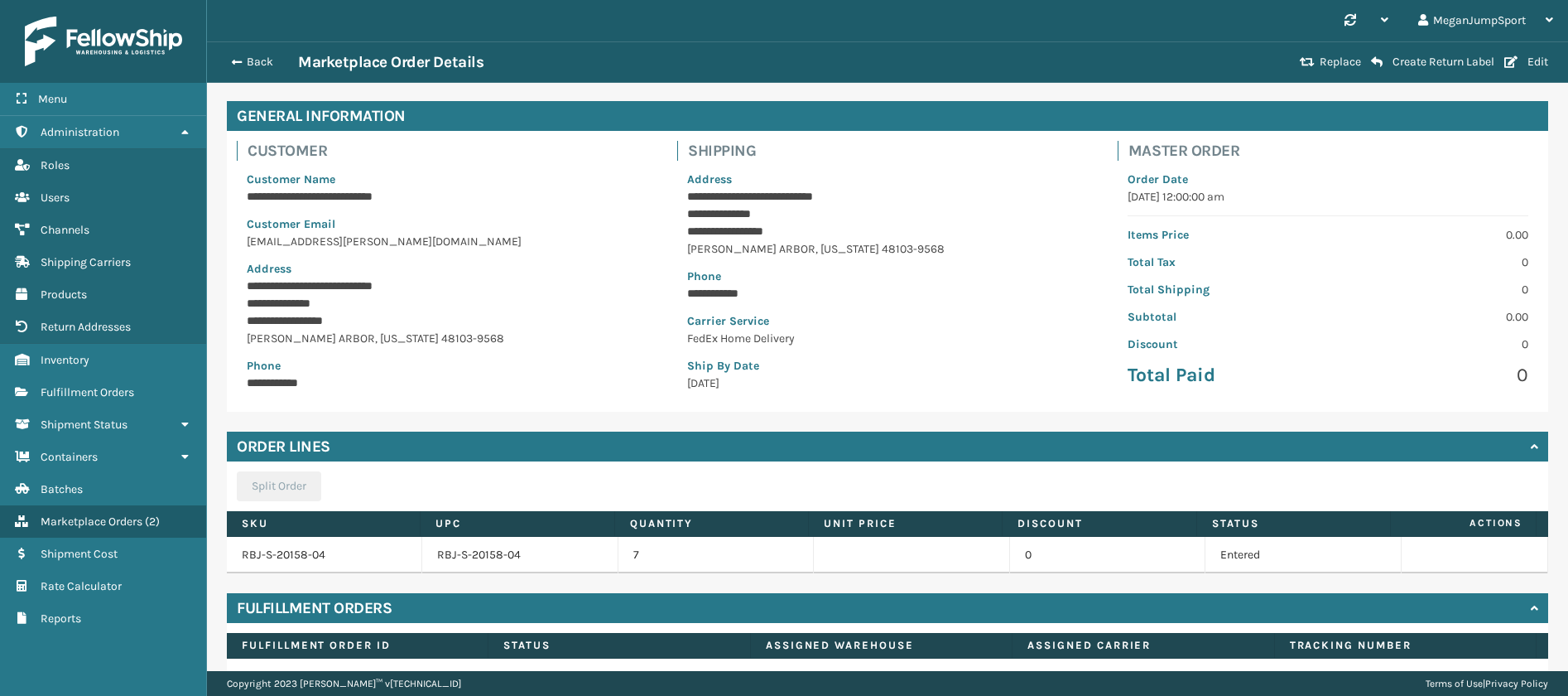
click at [304, 610] on h4 "Fulfillment Orders" at bounding box center [314, 608] width 155 height 20
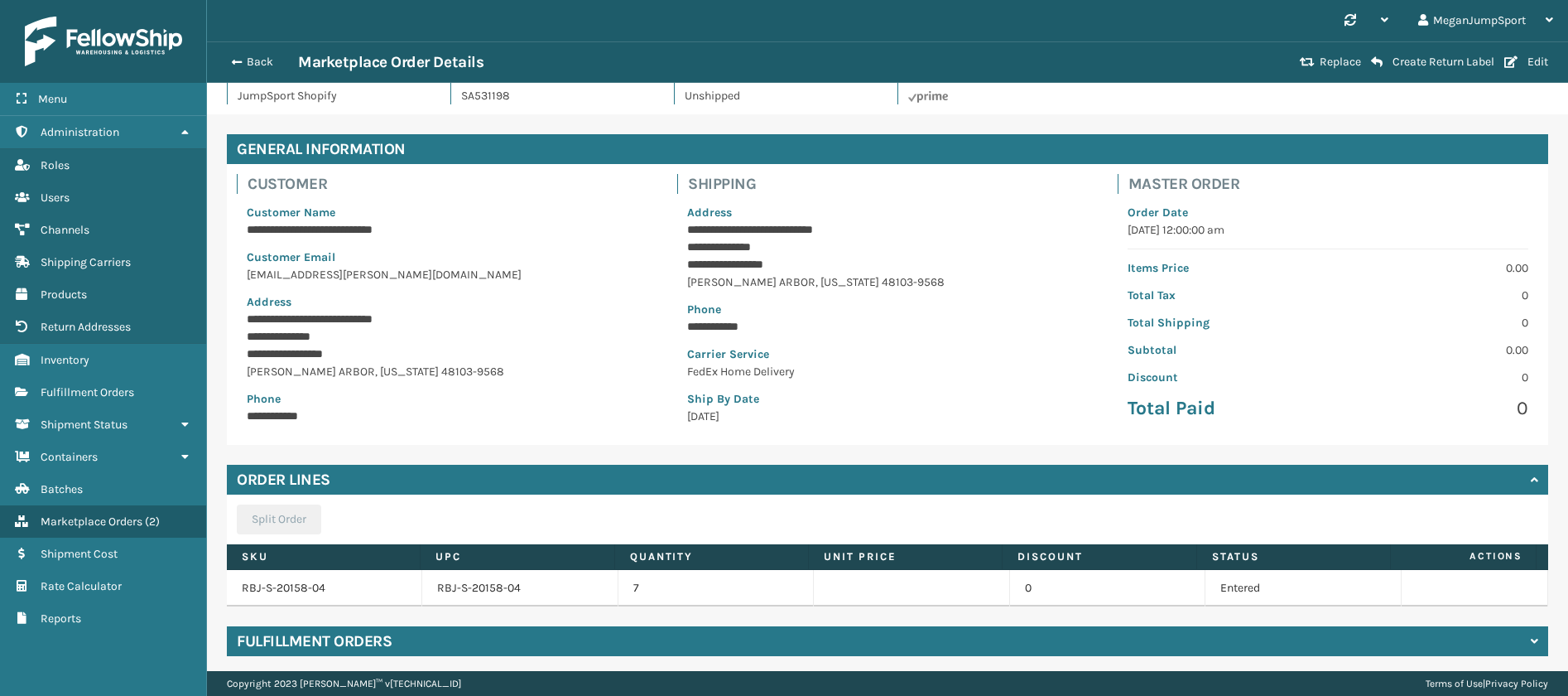
scroll to position [0, 0]
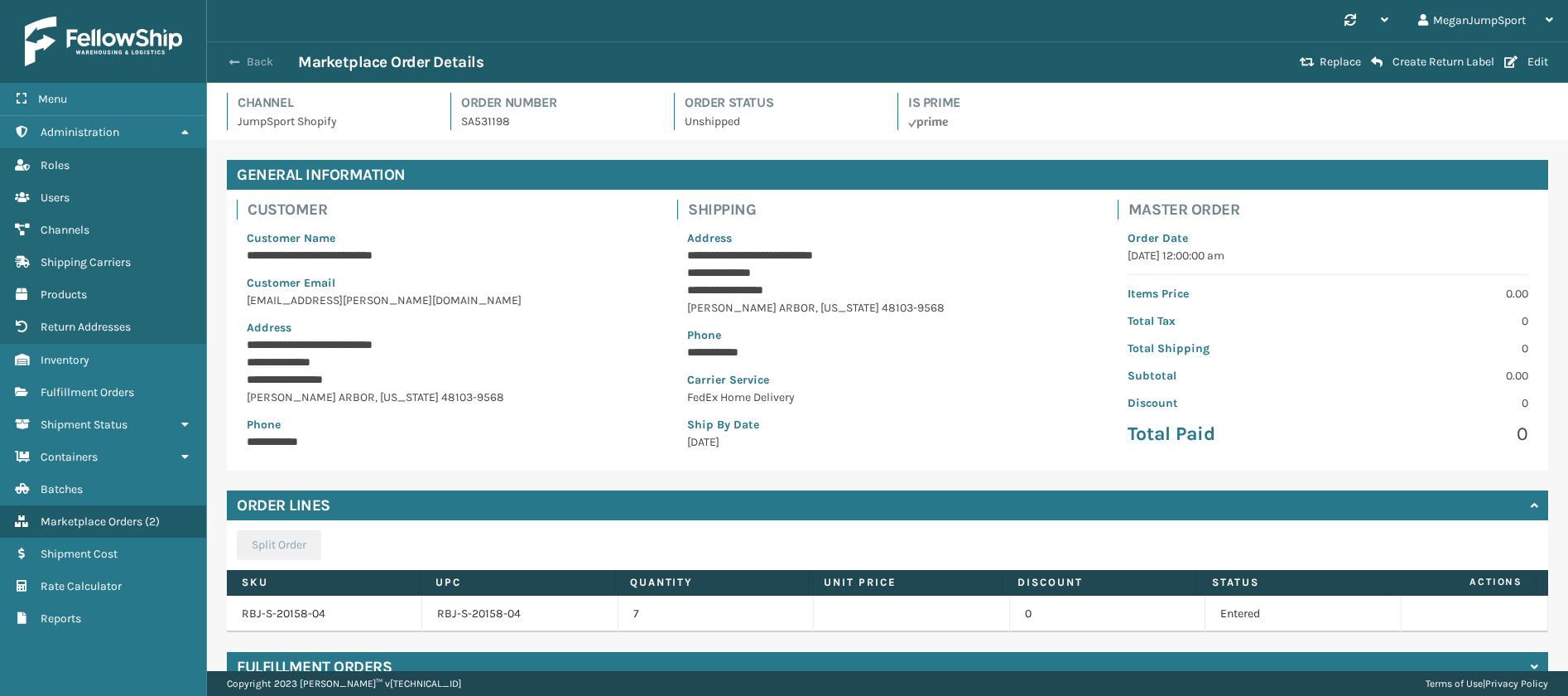
click at [252, 60] on button "Back" at bounding box center [259, 62] width 76 height 15
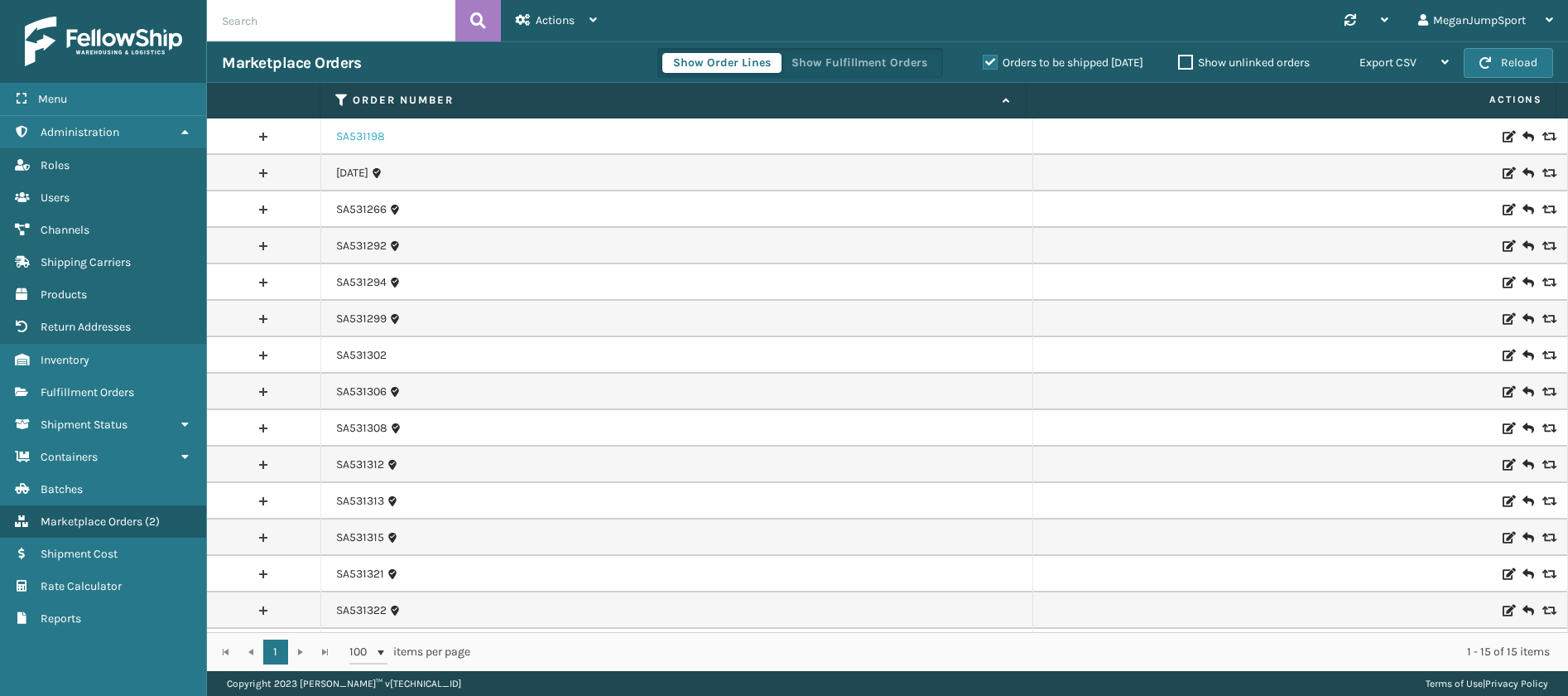
click at [354, 142] on link "SA531198" at bounding box center [360, 136] width 49 height 16
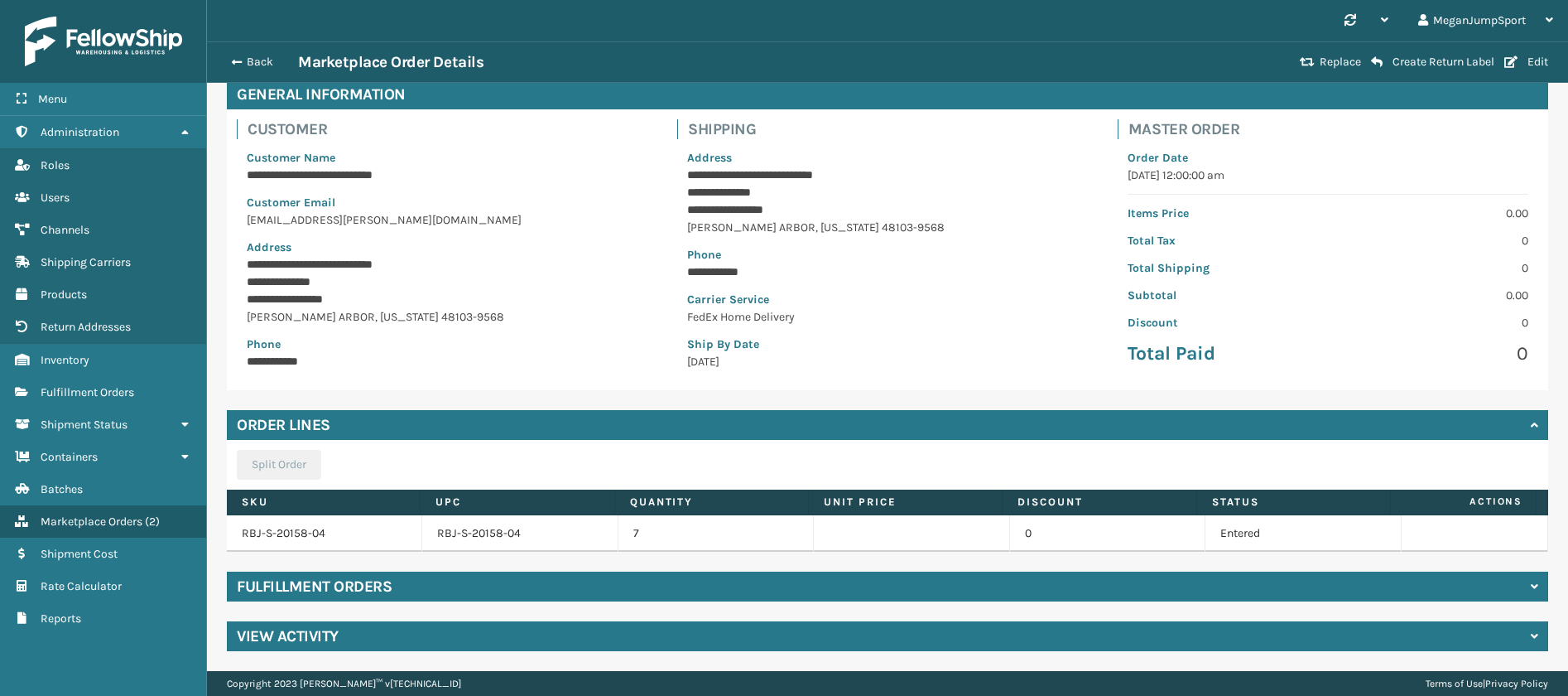
click at [382, 588] on h4 "Fulfillment Orders" at bounding box center [314, 586] width 155 height 20
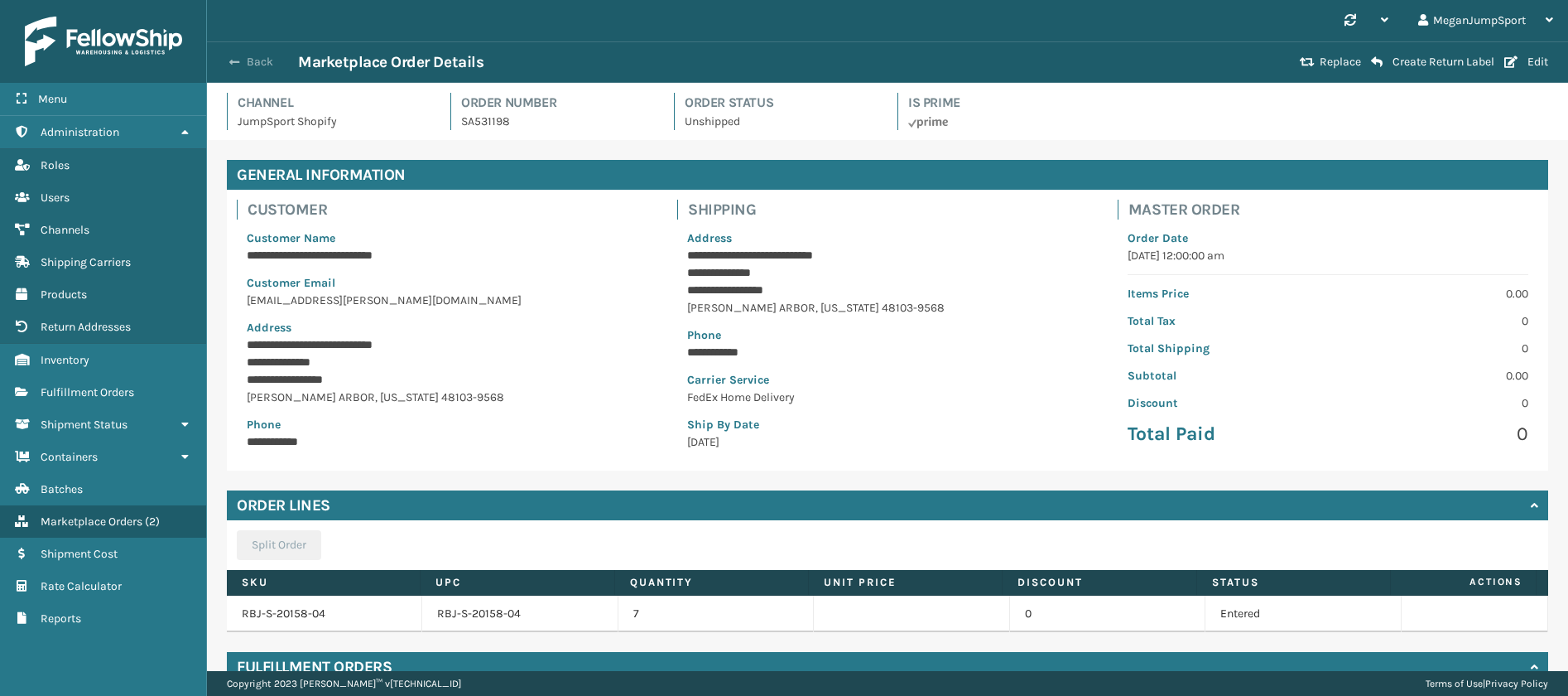
click at [254, 61] on button "Back" at bounding box center [259, 62] width 76 height 15
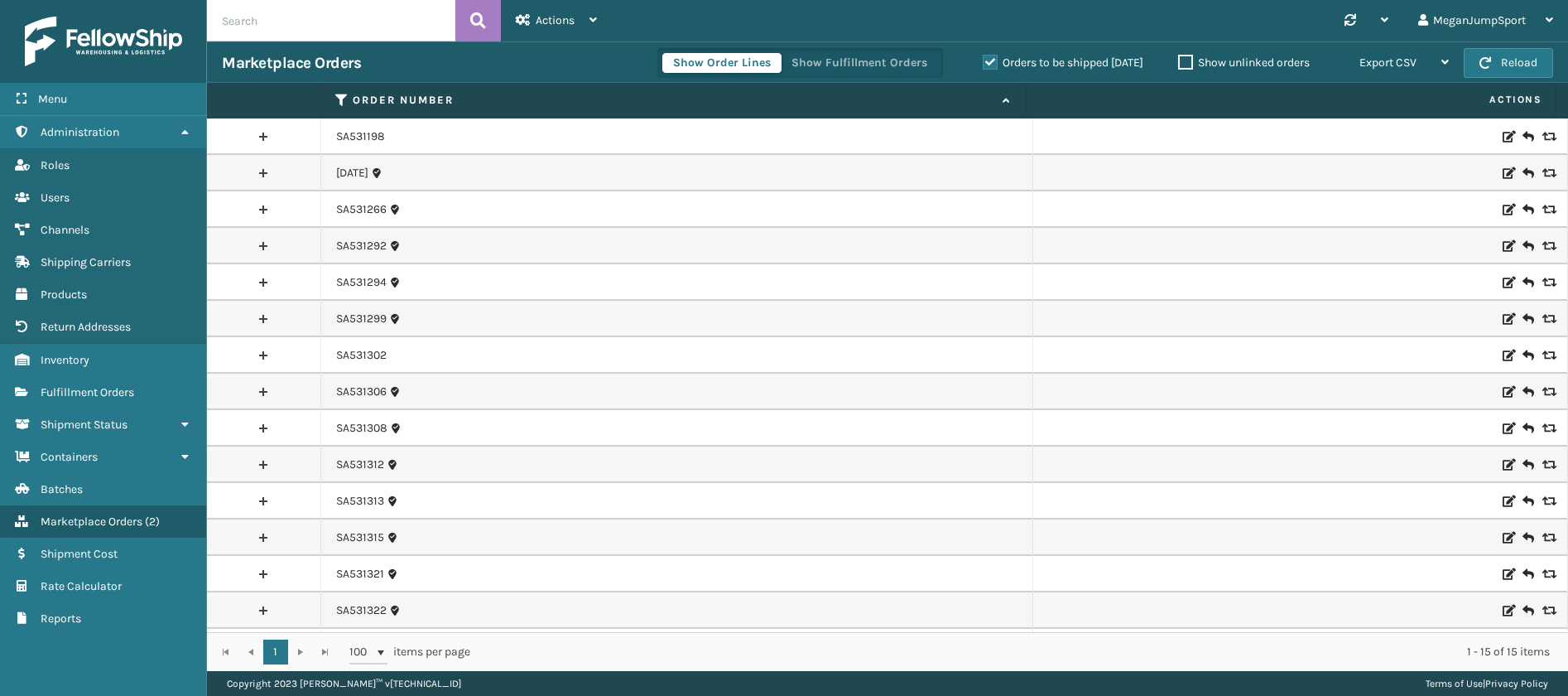
click at [276, 19] on input "text" at bounding box center [330, 20] width 248 height 41
paste input "SA531193"
type input "SA531193"
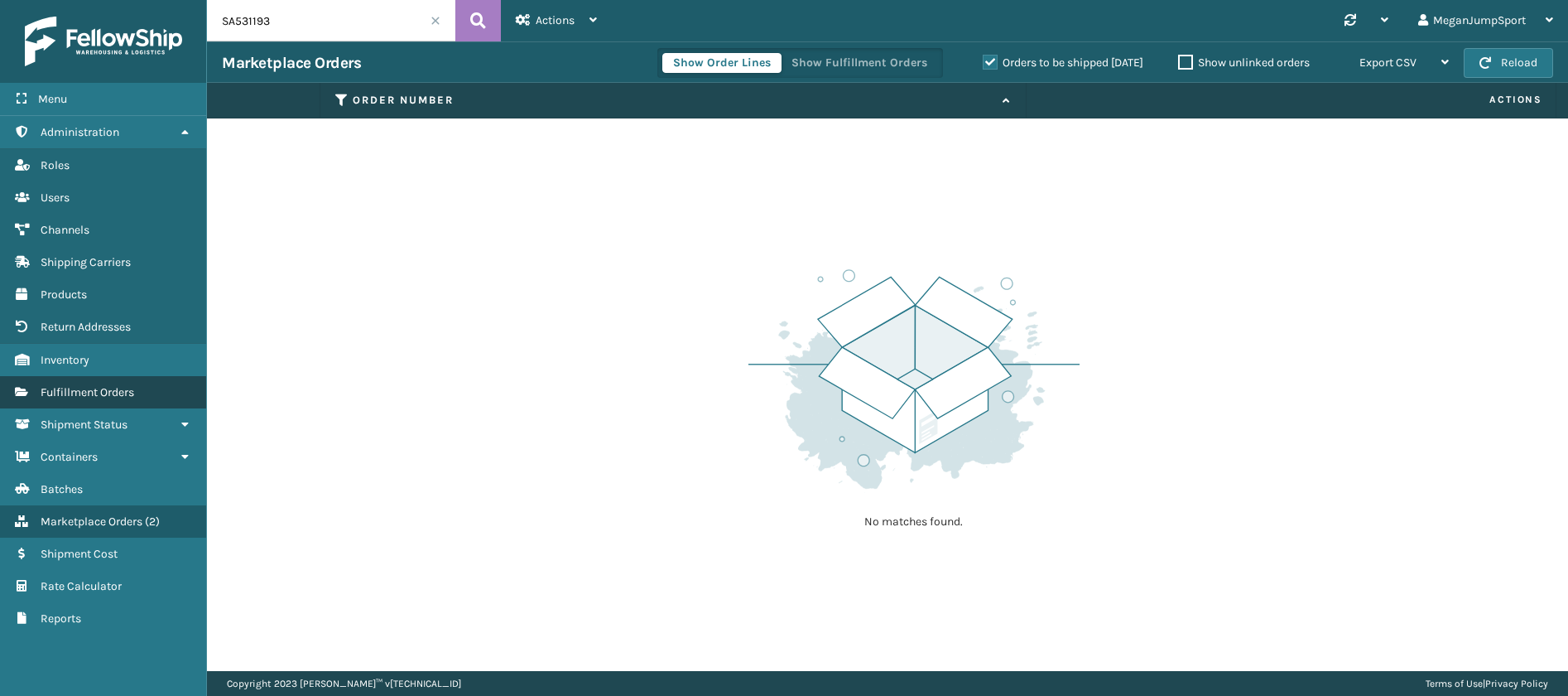
click at [112, 393] on span "Fulfillment Orders" at bounding box center [87, 392] width 93 height 14
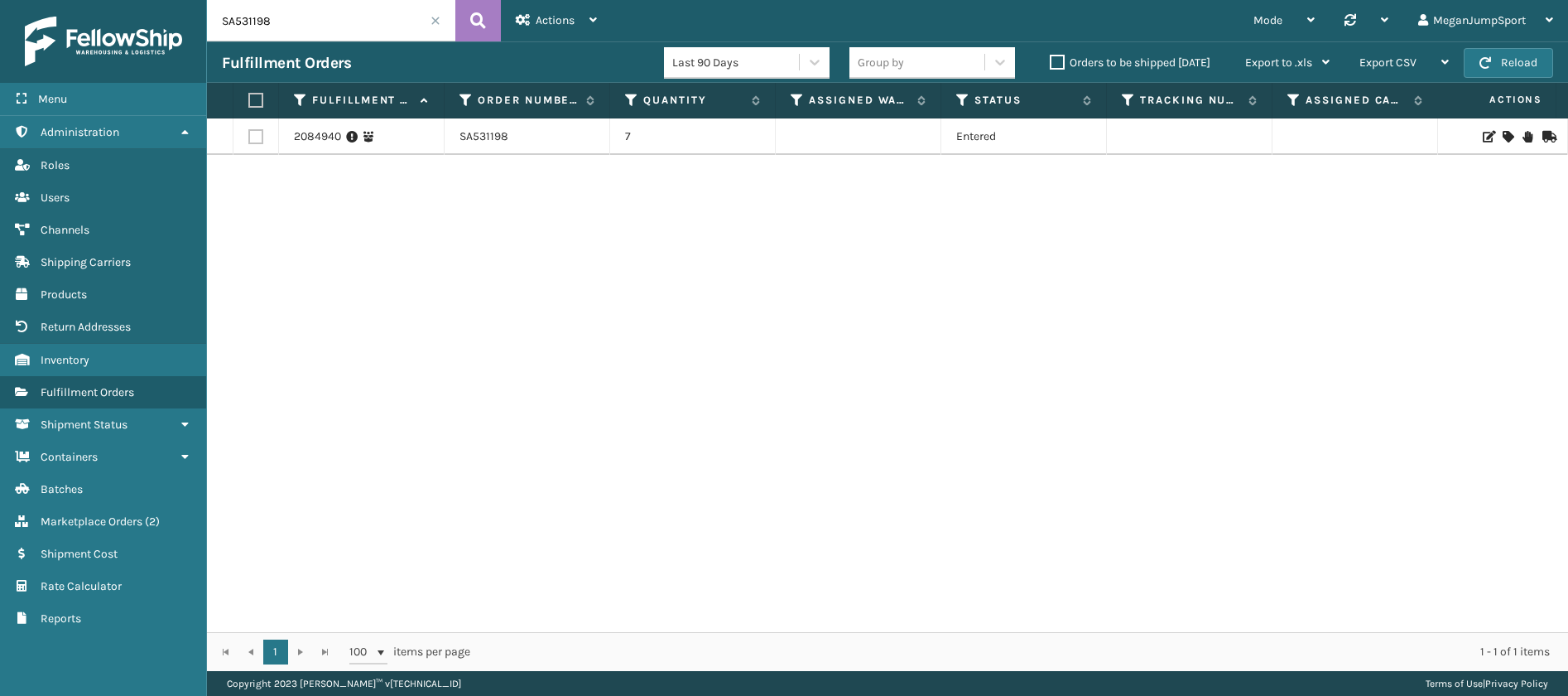
drag, startPoint x: 290, startPoint y: 22, endPoint x: 142, endPoint y: -3, distance: 150.1
click at [142, 0] on html "Menu Administration Roles Users Channels Shipping Carriers Products Return Addr…" at bounding box center [784, 348] width 1568 height 696
paste input "3"
type input "SA531193"
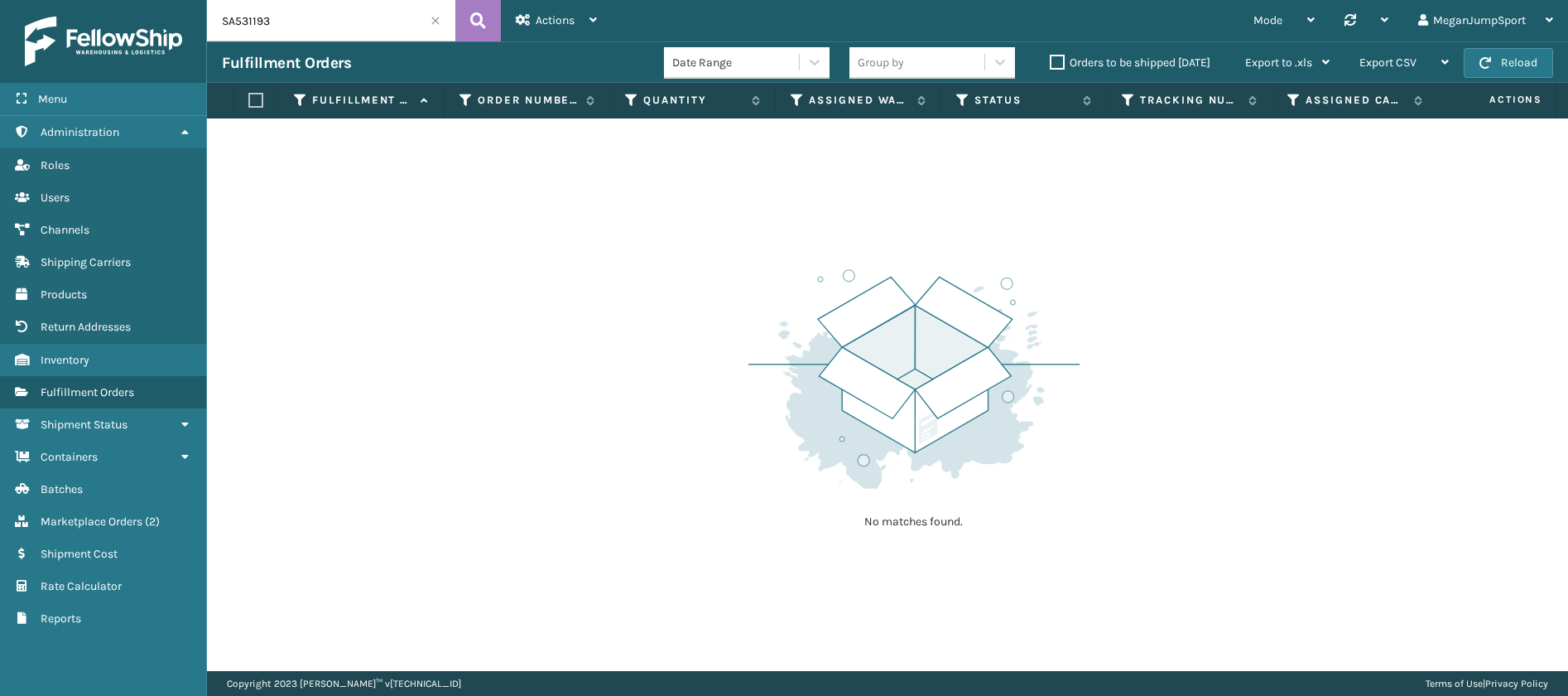
drag, startPoint x: 330, startPoint y: 16, endPoint x: 132, endPoint y: 5, distance: 198.3
click at [132, 0] on div "Menu Administration Roles Users Channels Shipping Carriers Products Return Addr…" at bounding box center [784, 0] width 1568 height 0
click at [101, 507] on link "Marketplace Orders ( 2 )" at bounding box center [103, 521] width 206 height 32
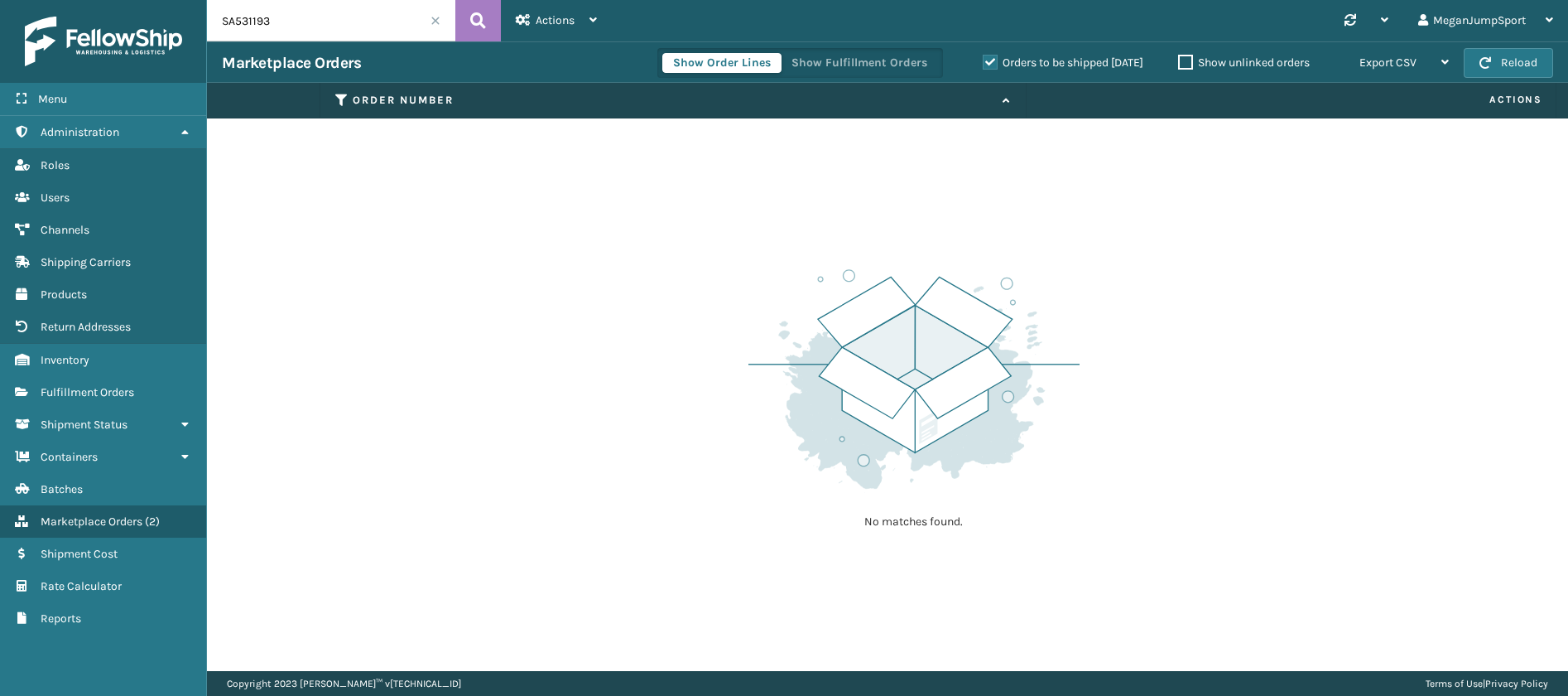
click at [395, 18] on input "SA531193" at bounding box center [330, 20] width 248 height 41
click at [434, 25] on span at bounding box center [435, 20] width 10 height 10
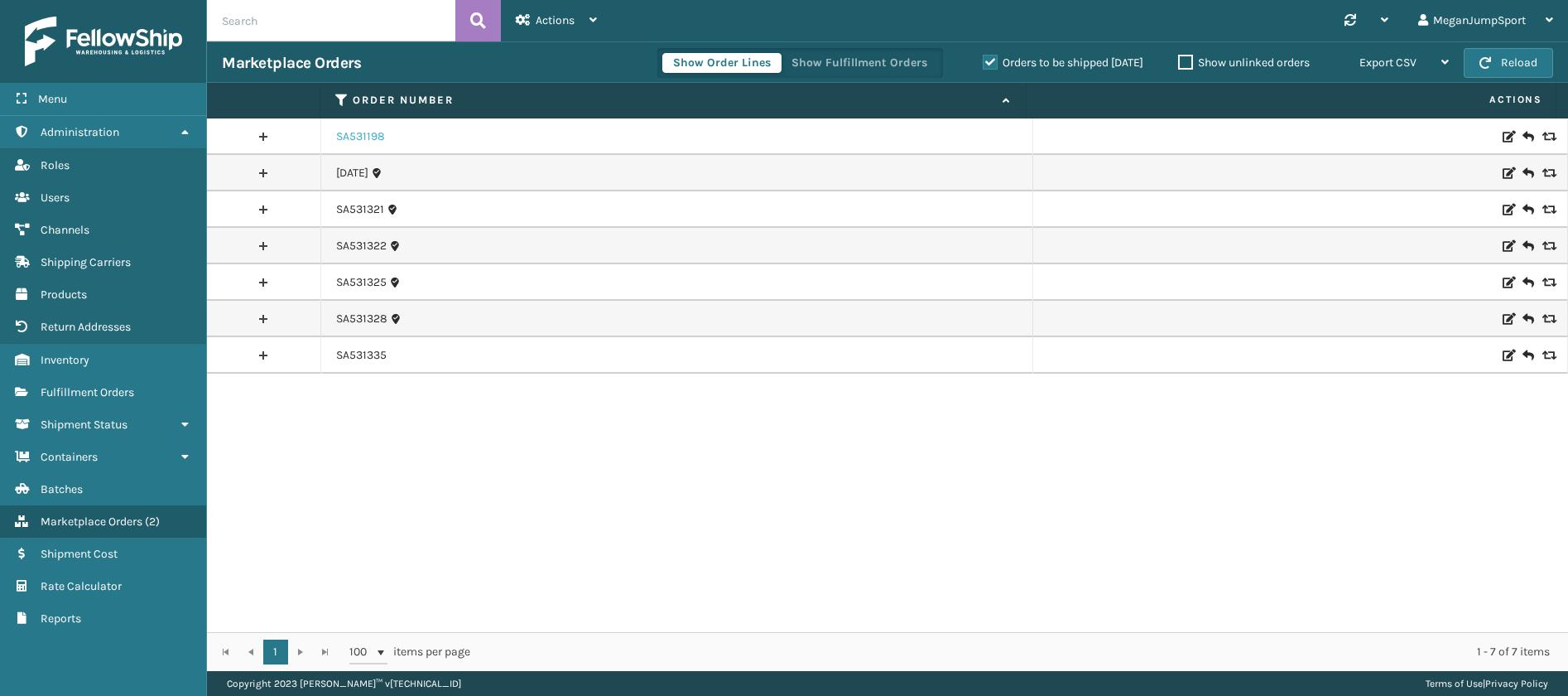
click at [350, 131] on link "SA531198" at bounding box center [360, 136] width 49 height 16
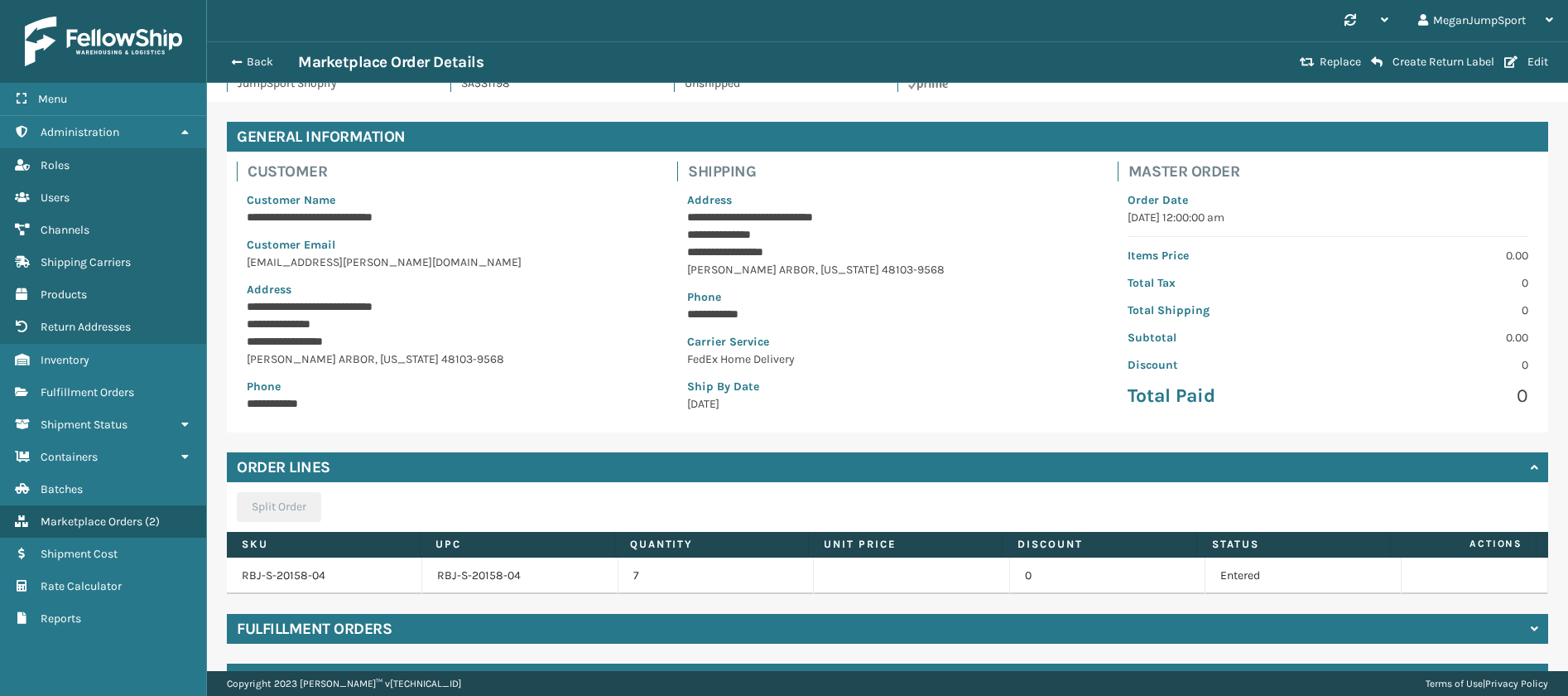
scroll to position [81, 0]
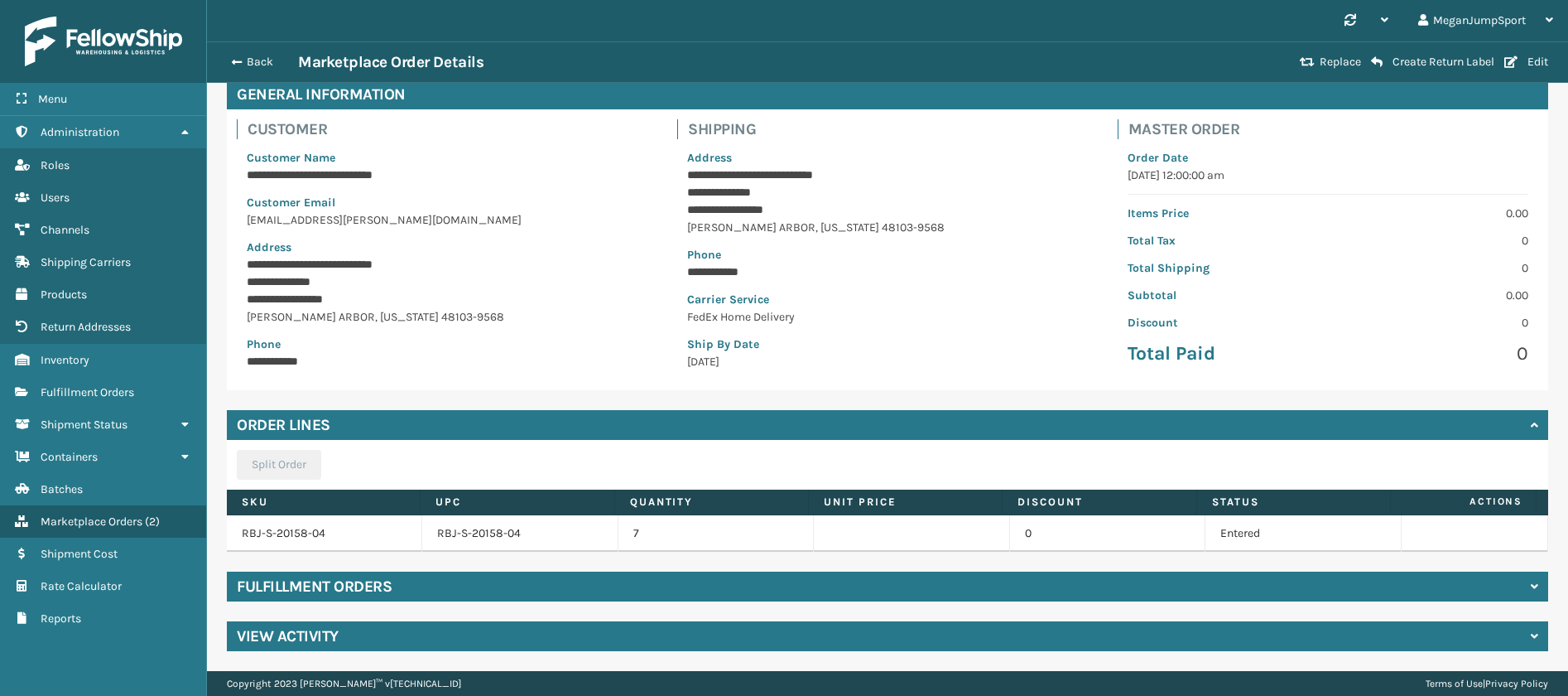
click at [378, 574] on div "Fulfillment Orders" at bounding box center [887, 586] width 1321 height 30
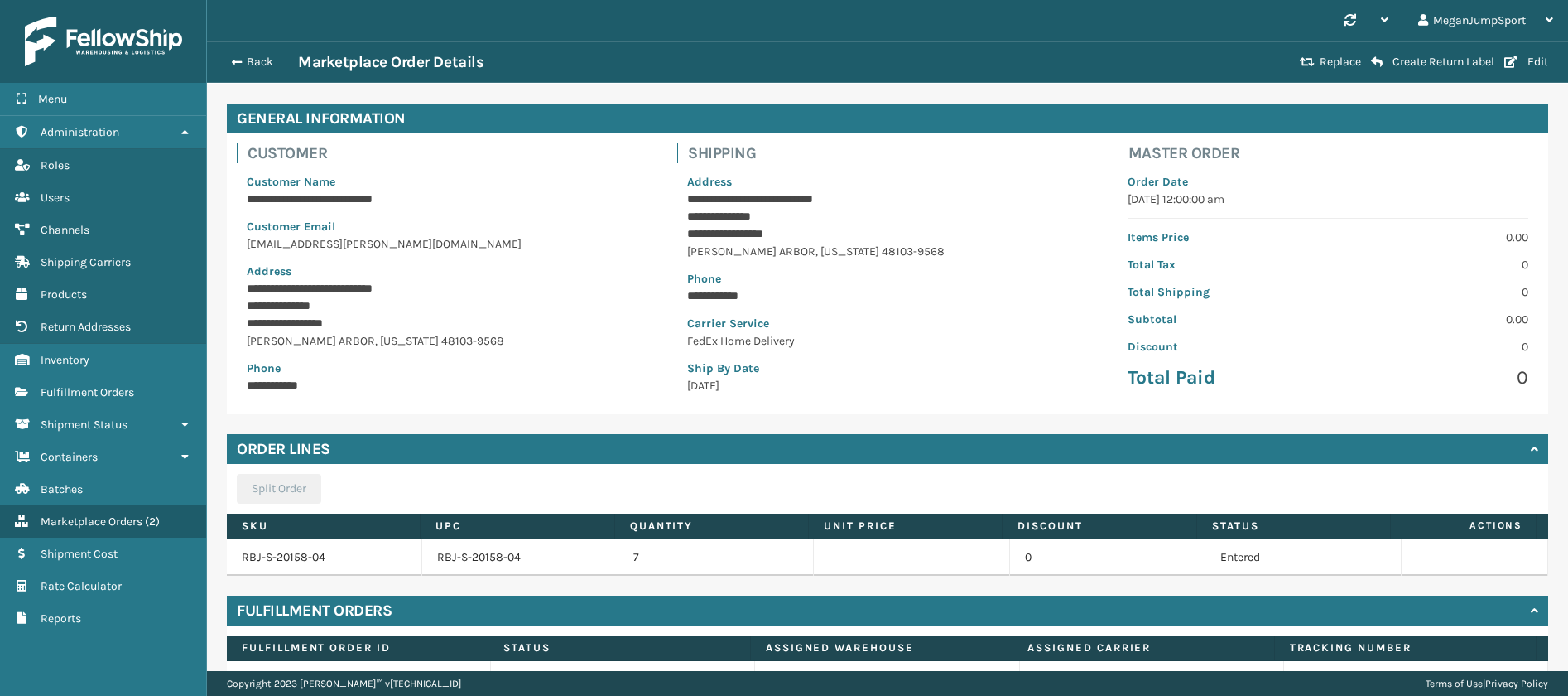
scroll to position [0, 0]
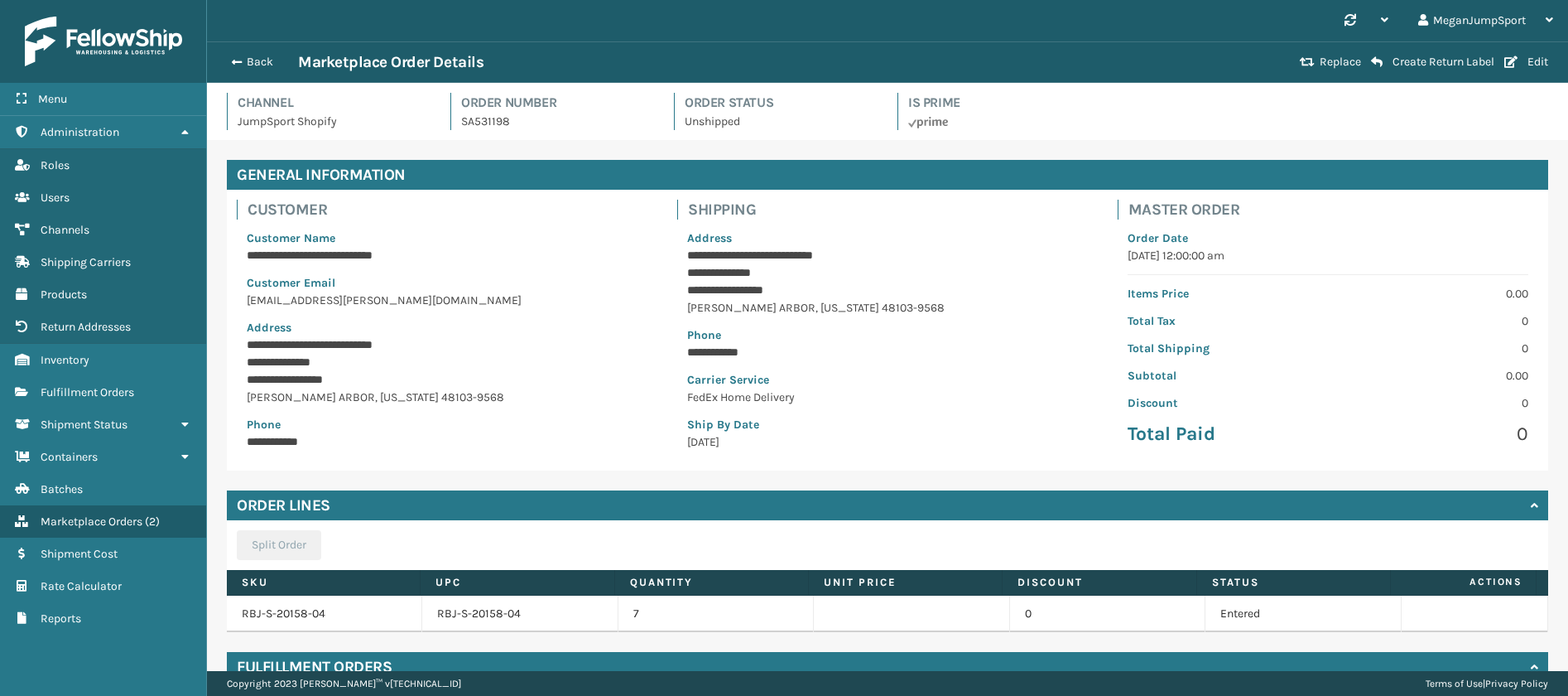
click at [249, 52] on div "Back Marketplace Order Details" at bounding box center [758, 62] width 1073 height 20
click at [248, 56] on button "Back" at bounding box center [259, 62] width 76 height 15
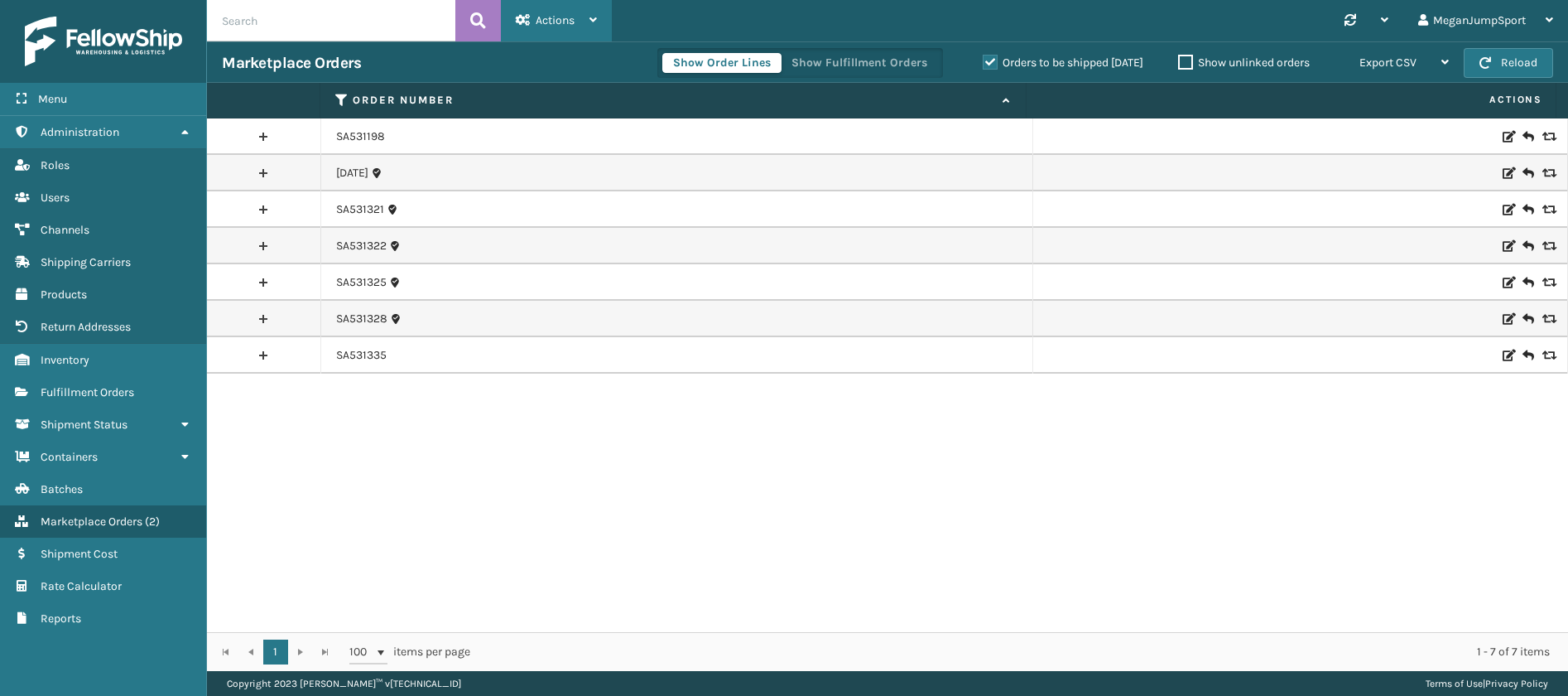
click at [575, 15] on div "Actions" at bounding box center [556, 20] width 81 height 41
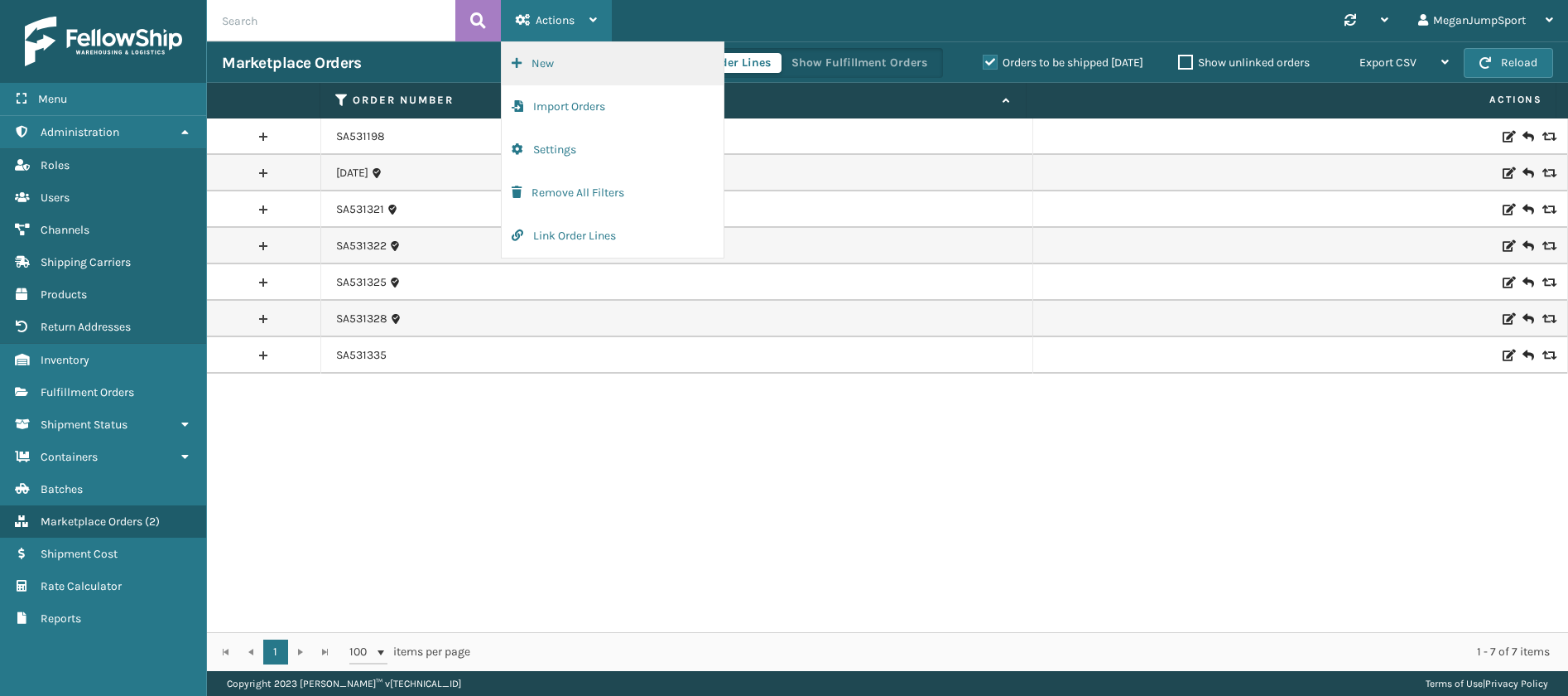
click at [546, 62] on button "New" at bounding box center [612, 63] width 222 height 43
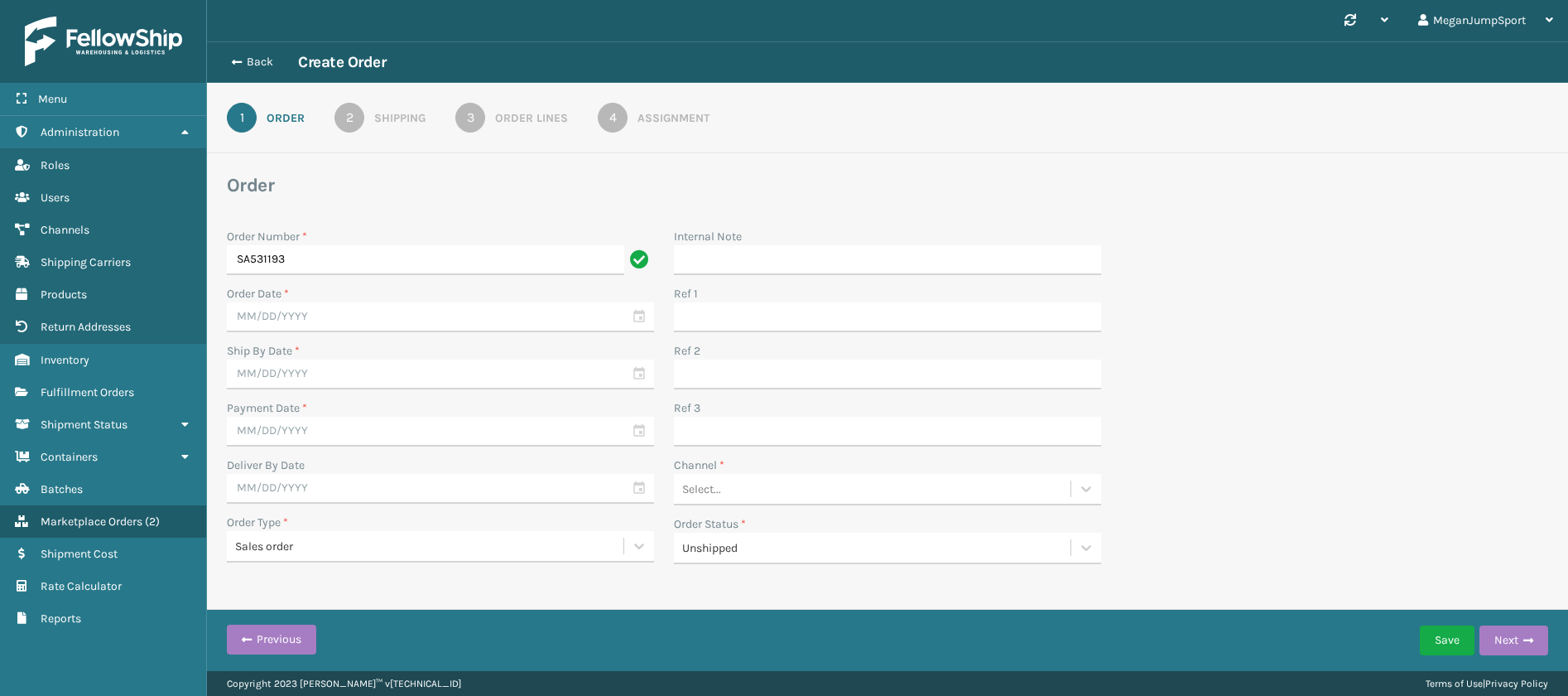
type input "SA531193"
click at [341, 320] on input "text" at bounding box center [440, 317] width 427 height 30
click at [333, 469] on div "17" at bounding box center [333, 466] width 27 height 25
type input "[DATE]"
click at [298, 377] on input "text" at bounding box center [440, 374] width 427 height 30
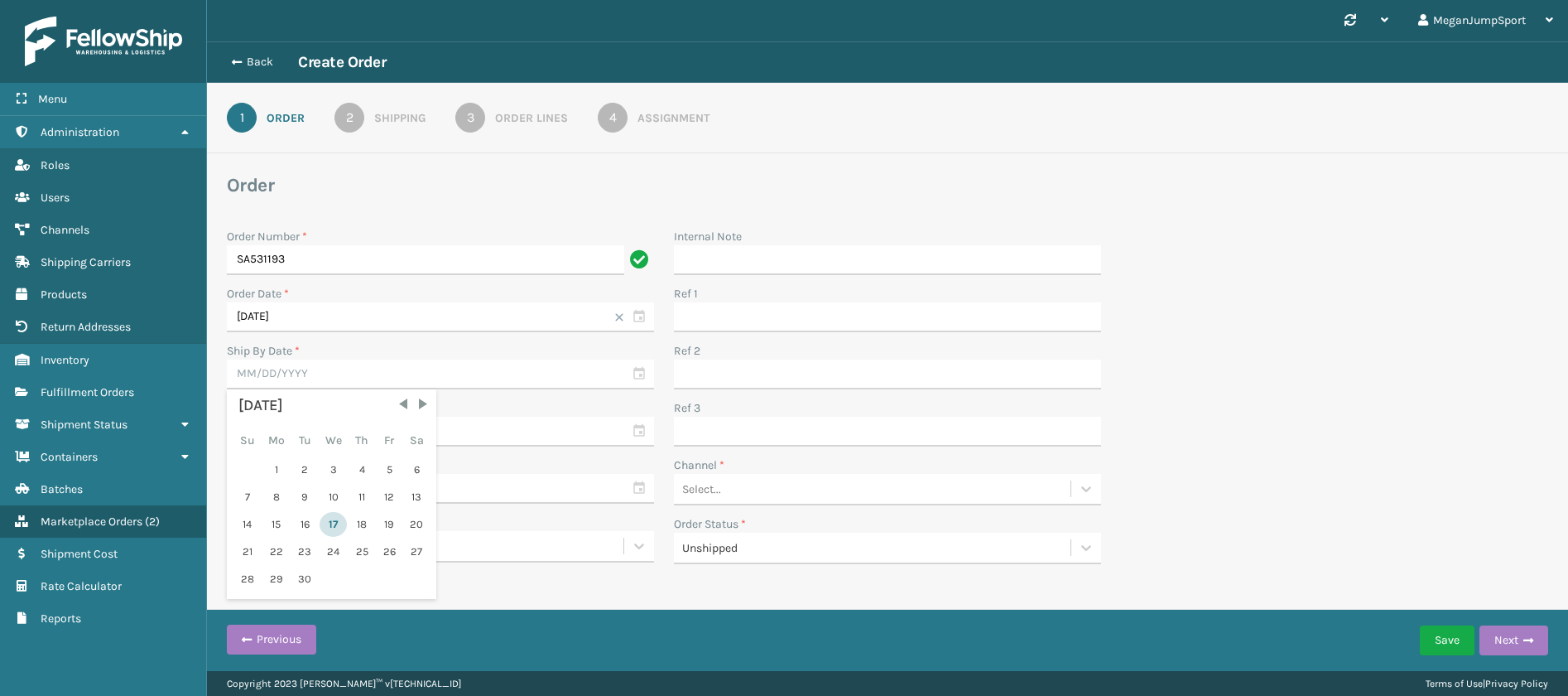
click at [330, 526] on div "17" at bounding box center [333, 524] width 27 height 25
type input "[DATE]"
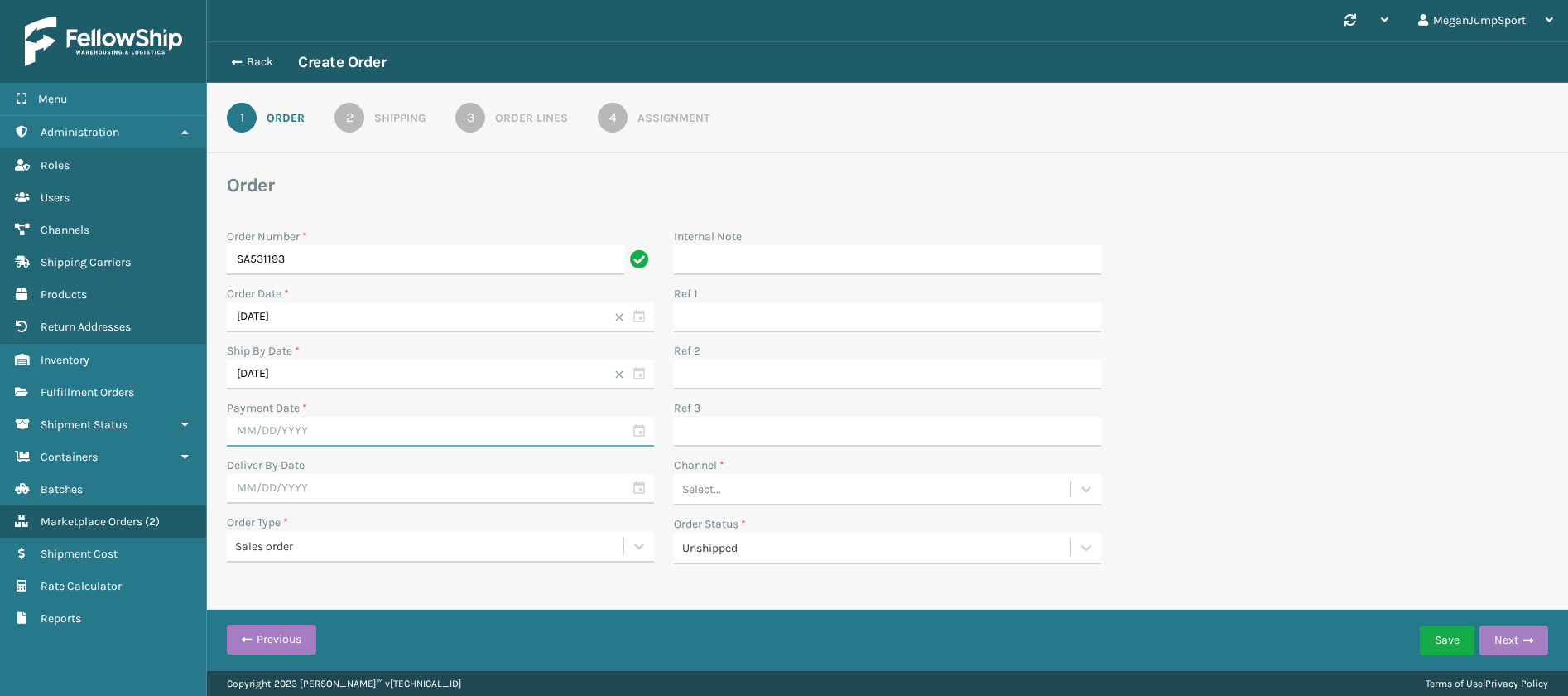
click at [270, 433] on input "text" at bounding box center [440, 431] width 427 height 30
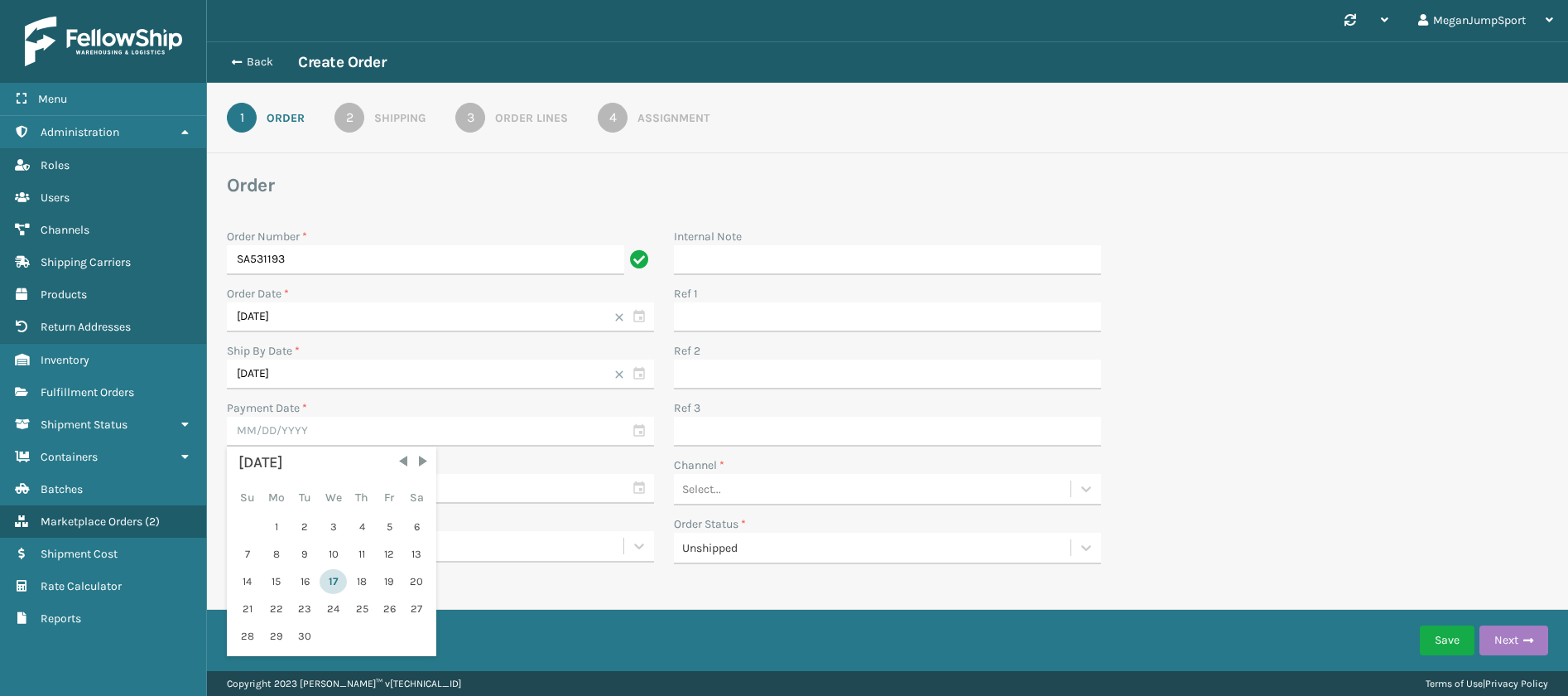
click at [330, 590] on div "17" at bounding box center [333, 581] width 27 height 25
type input "[DATE]"
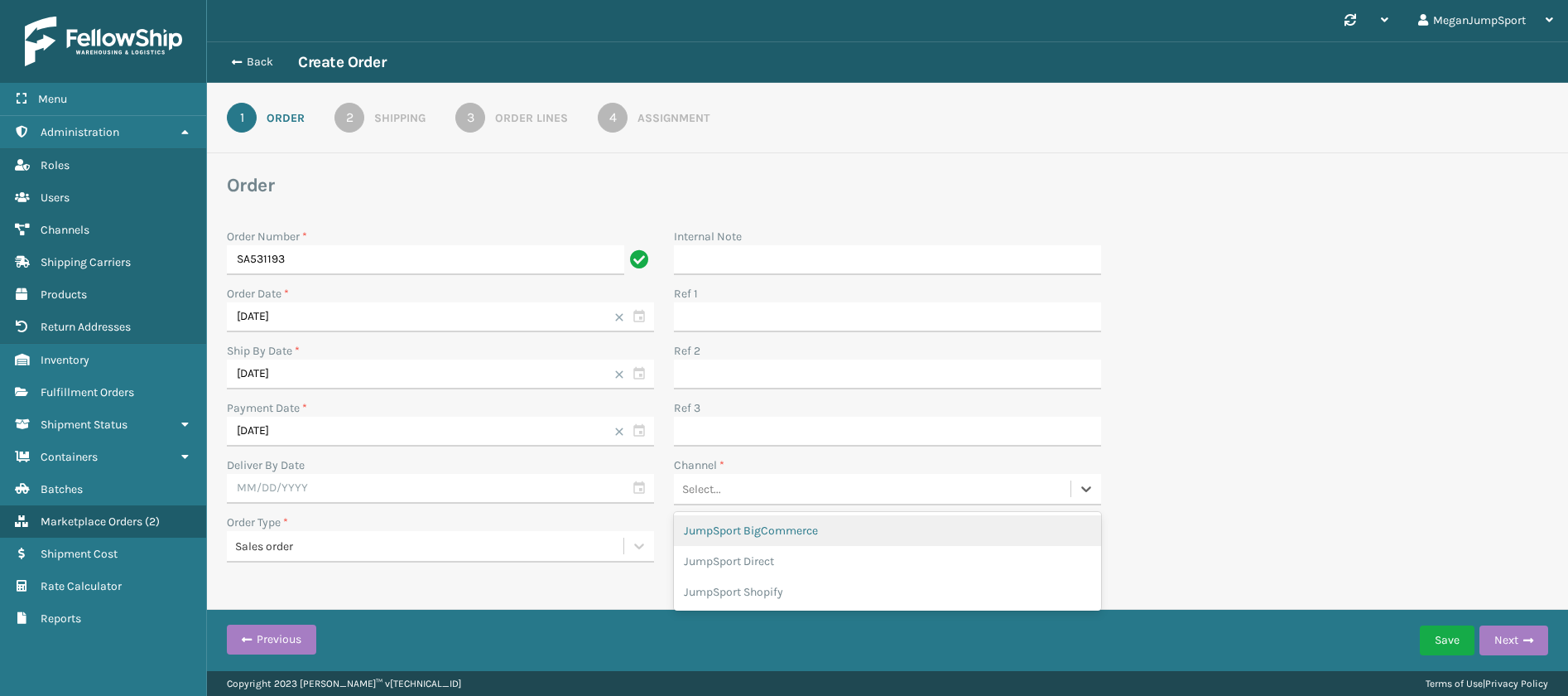
click at [779, 482] on div "Select..." at bounding box center [871, 489] width 396 height 27
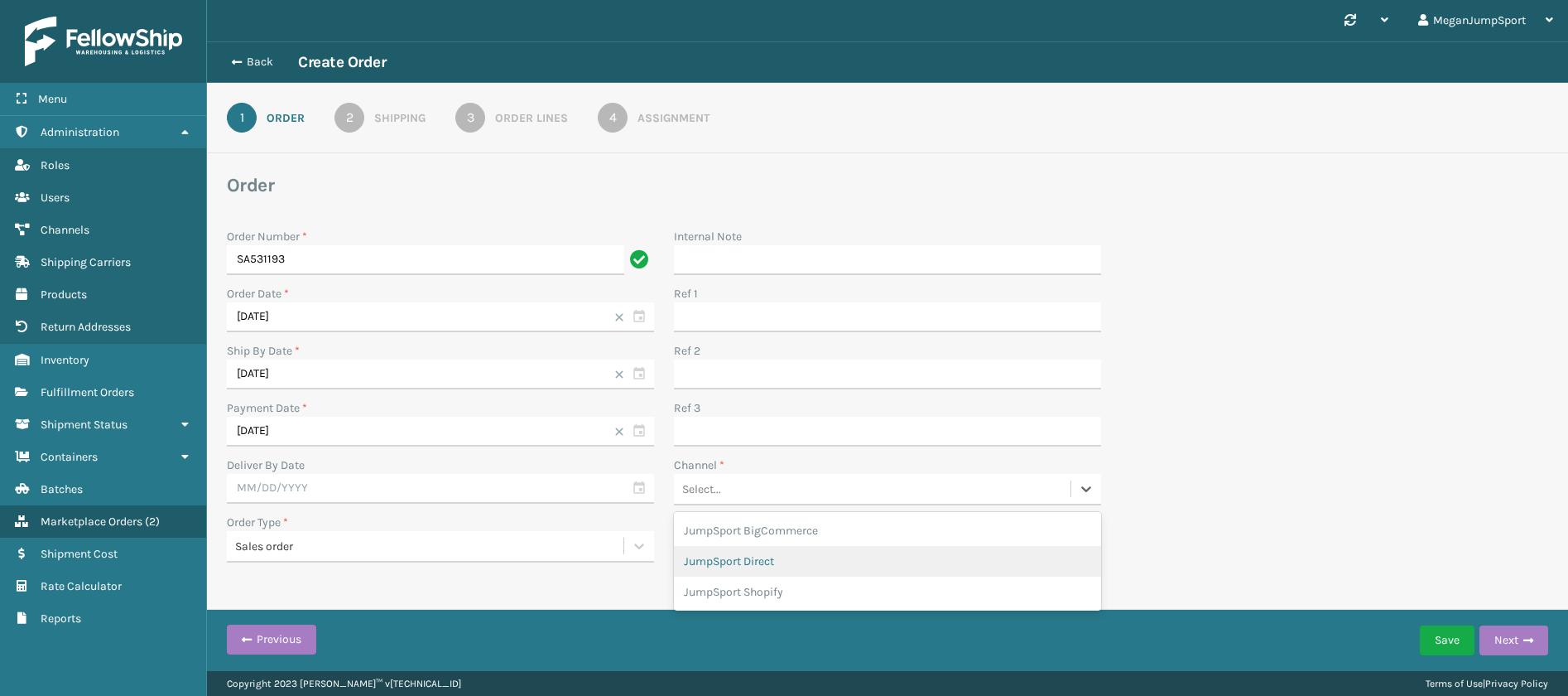
click at [754, 557] on div "JumpSport Direct" at bounding box center [887, 560] width 427 height 30
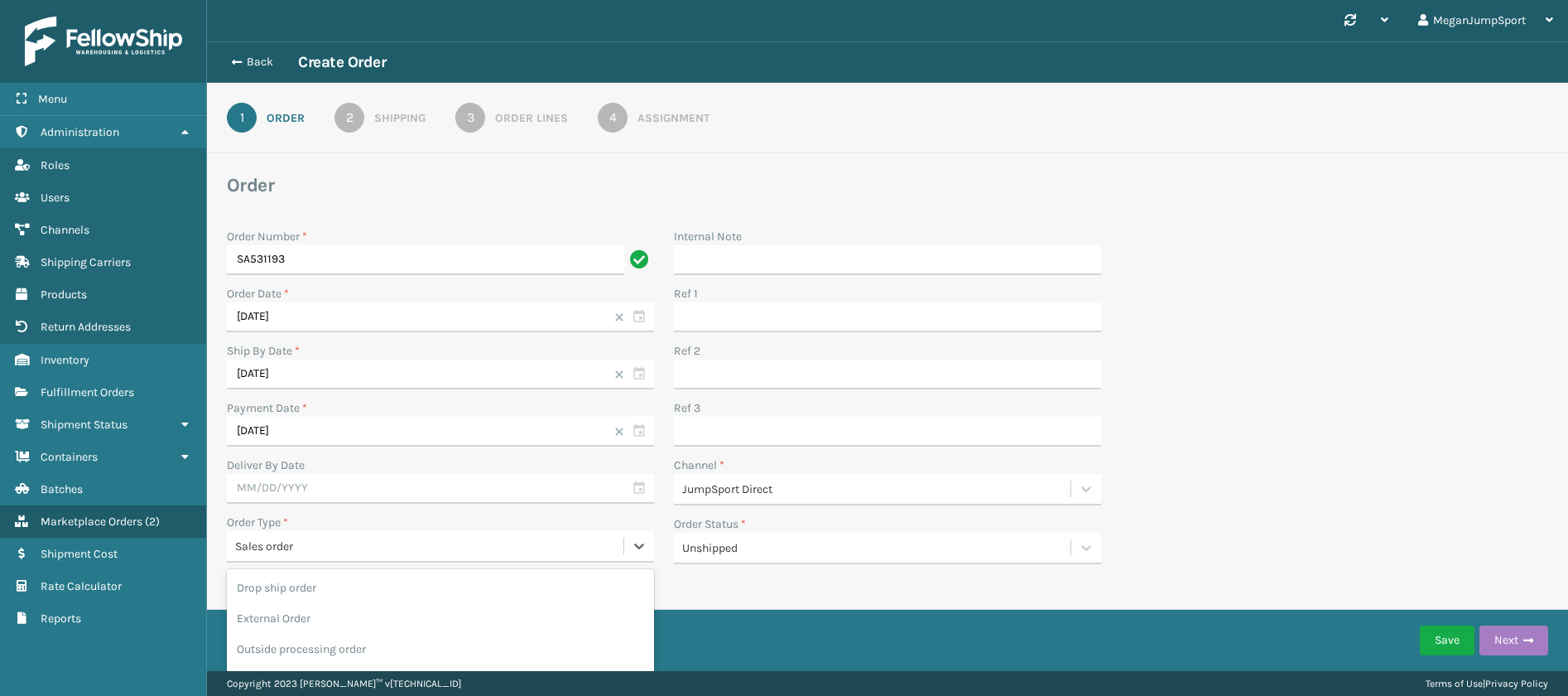
click at [409, 539] on div "Sales order" at bounding box center [430, 546] width 390 height 17
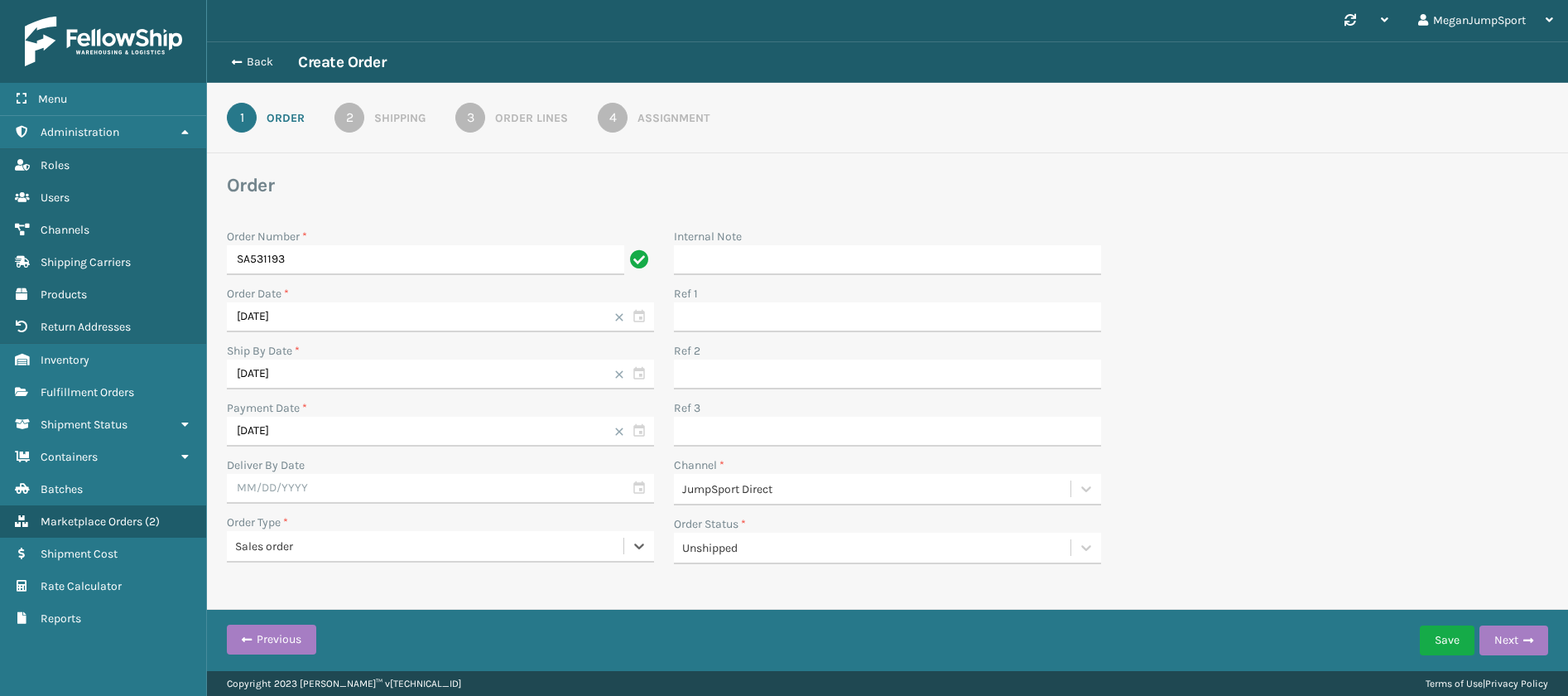
click at [400, 544] on div "Sales order" at bounding box center [430, 546] width 390 height 17
click at [783, 547] on div "Unshipped" at bounding box center [877, 548] width 390 height 17
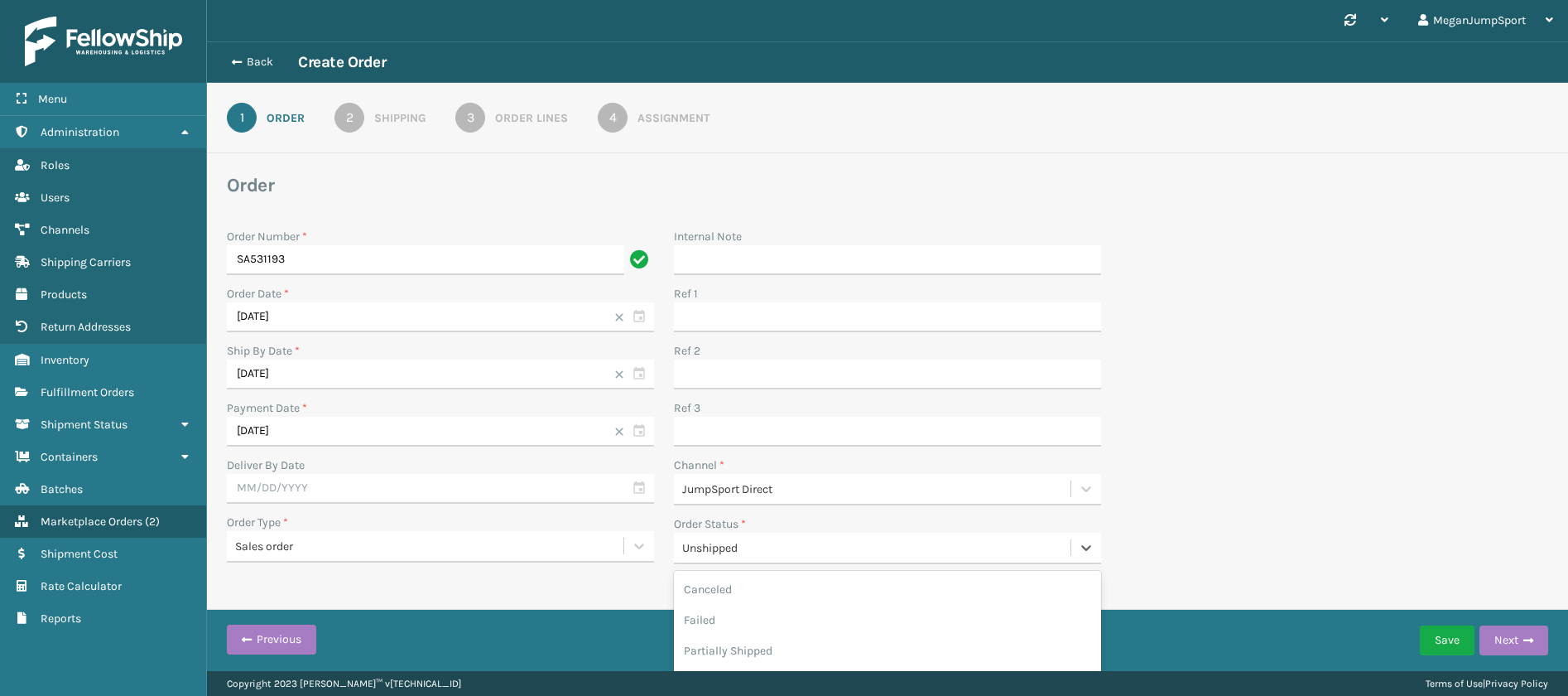
click at [783, 547] on div "Unshipped" at bounding box center [877, 548] width 390 height 17
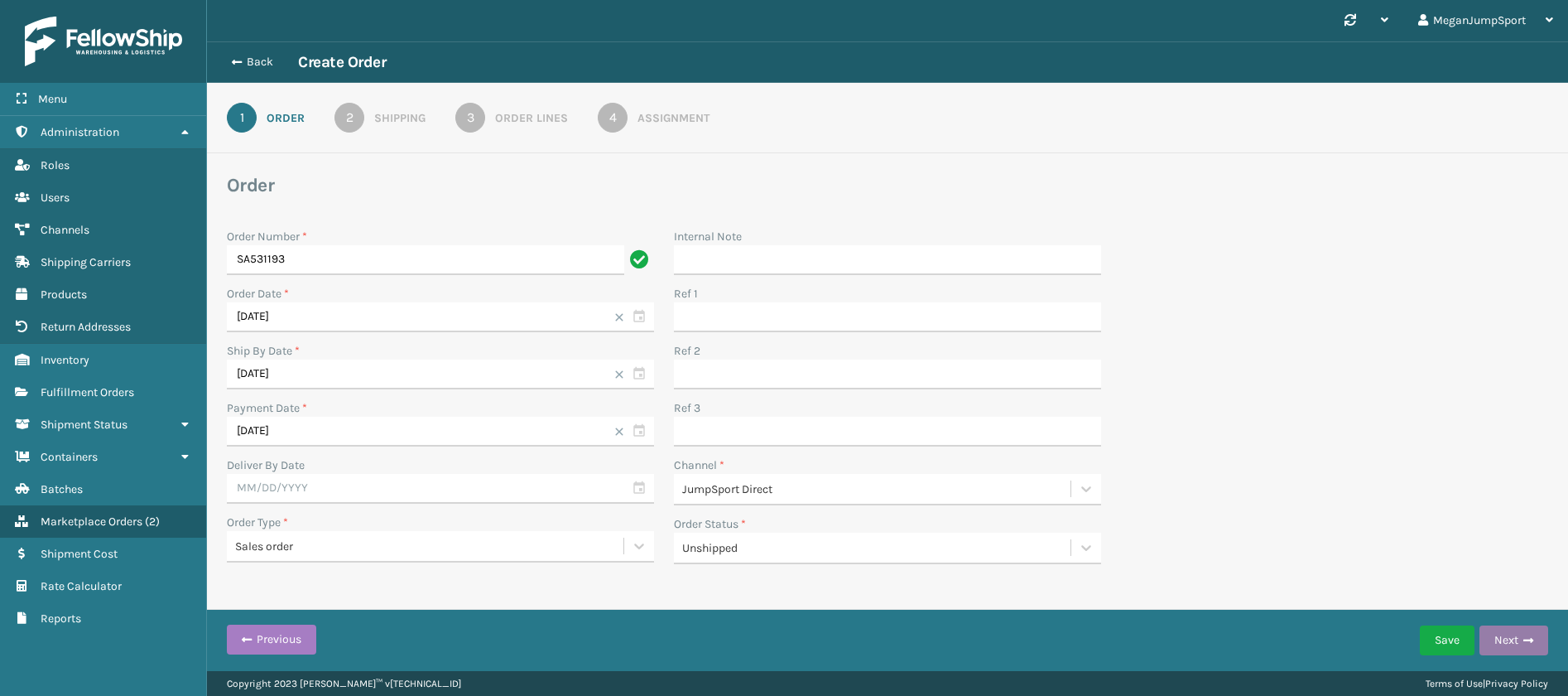
click at [1509, 633] on button "Next" at bounding box center [1513, 640] width 69 height 30
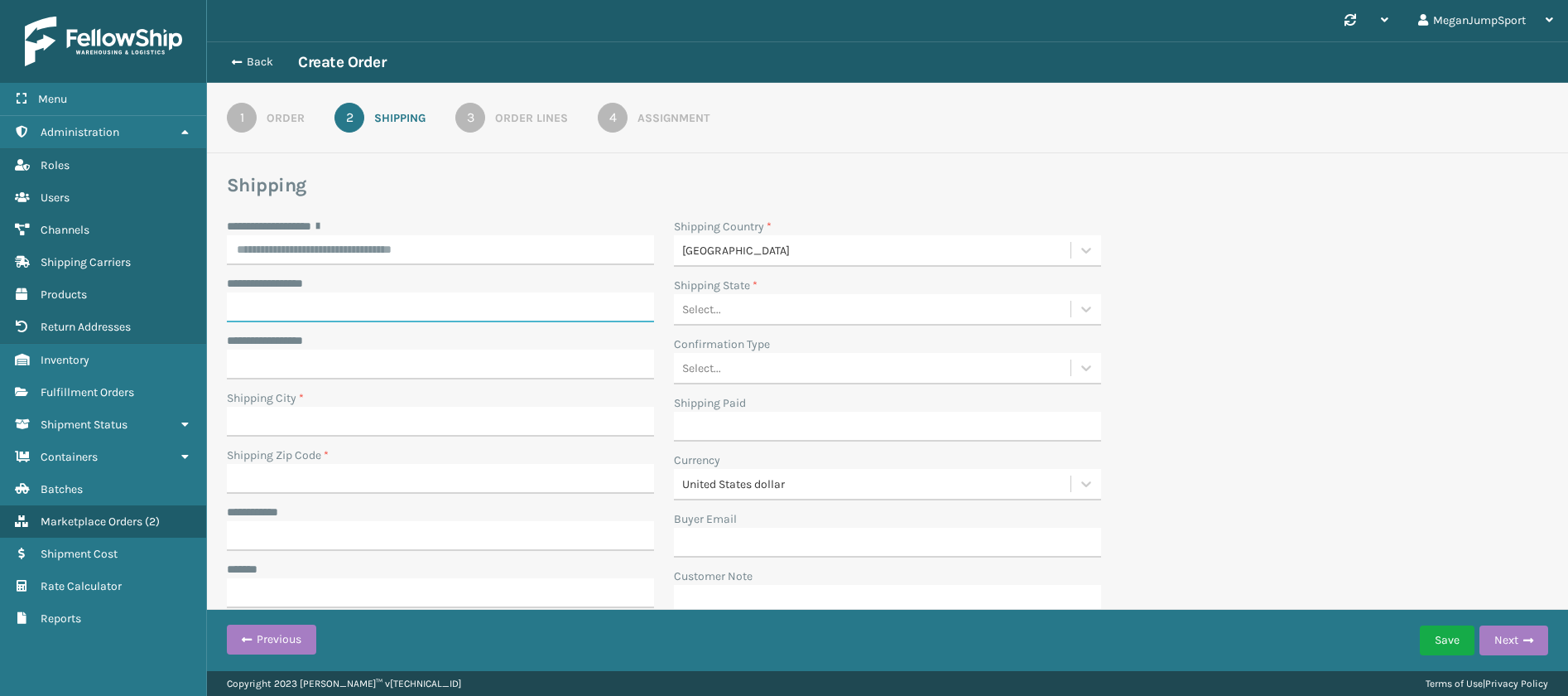
click at [270, 299] on input "**********" at bounding box center [440, 307] width 427 height 30
click at [274, 251] on input "**********" at bounding box center [440, 250] width 427 height 30
paste input "**********"
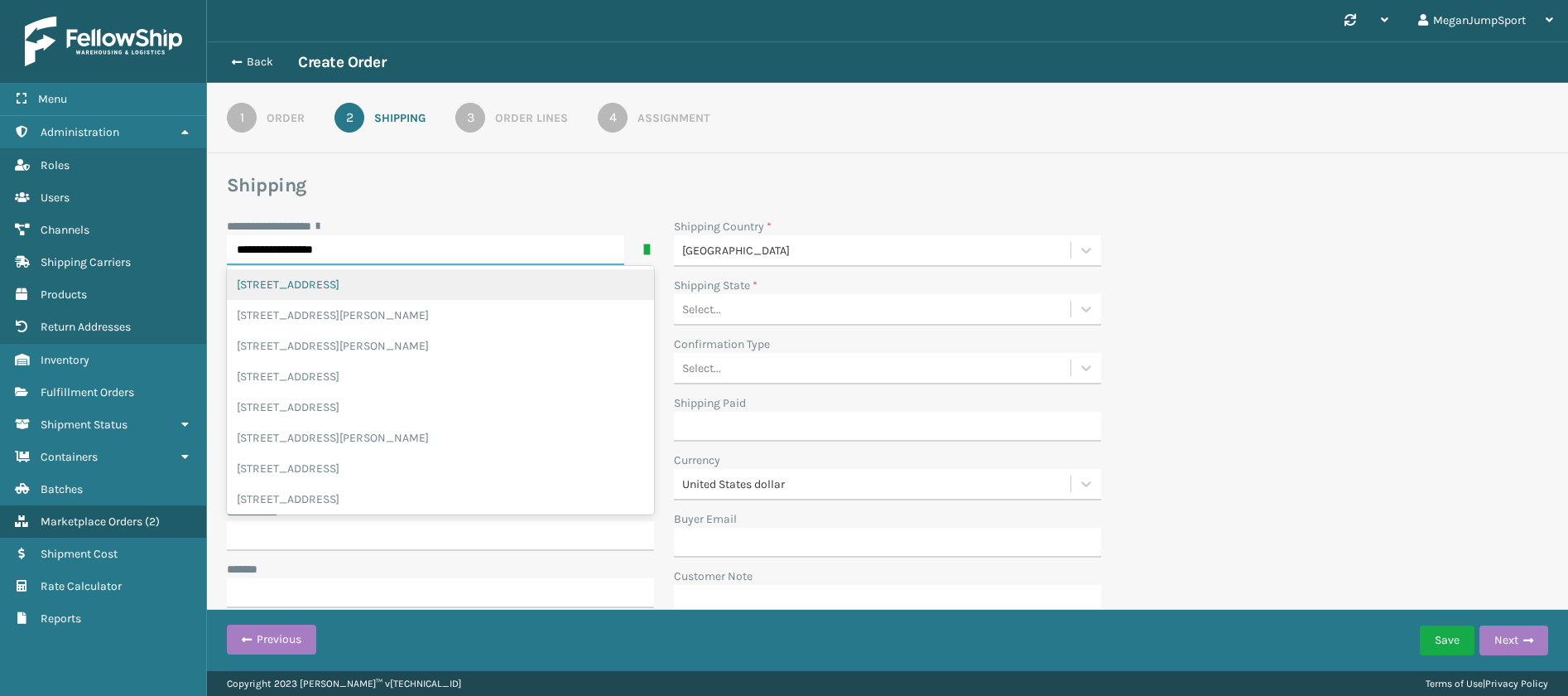
type input "**********"
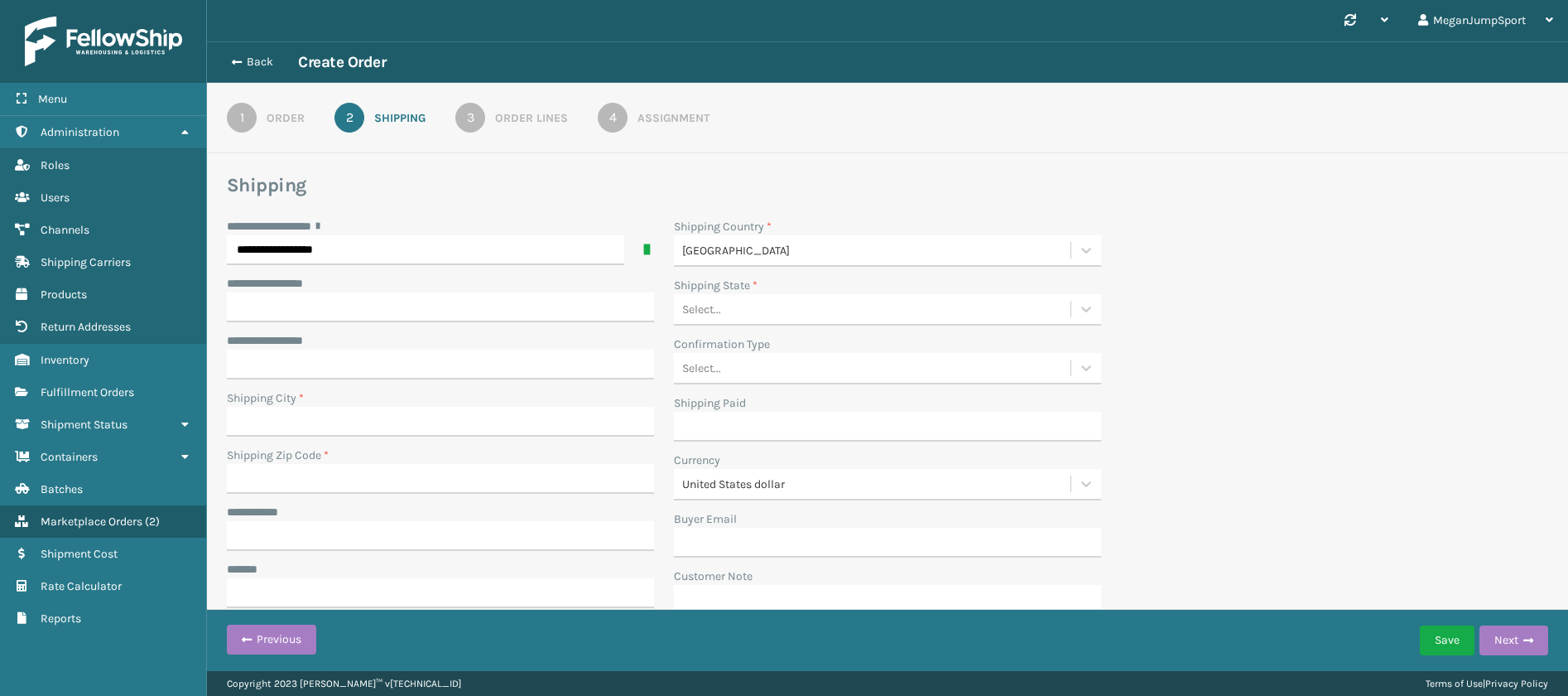
click at [229, 198] on section "**********" at bounding box center [887, 398] width 1321 height 451
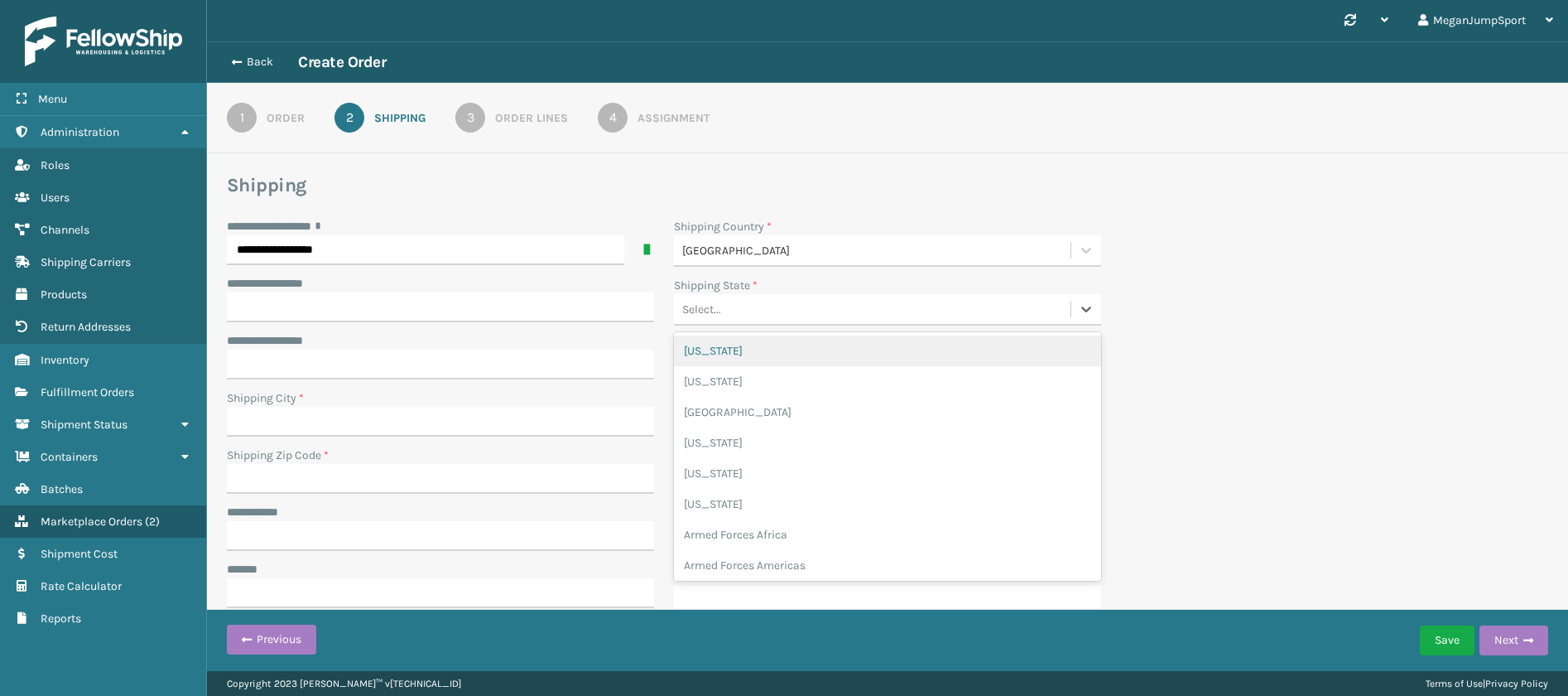
click at [800, 307] on div "Select..." at bounding box center [871, 310] width 396 height 27
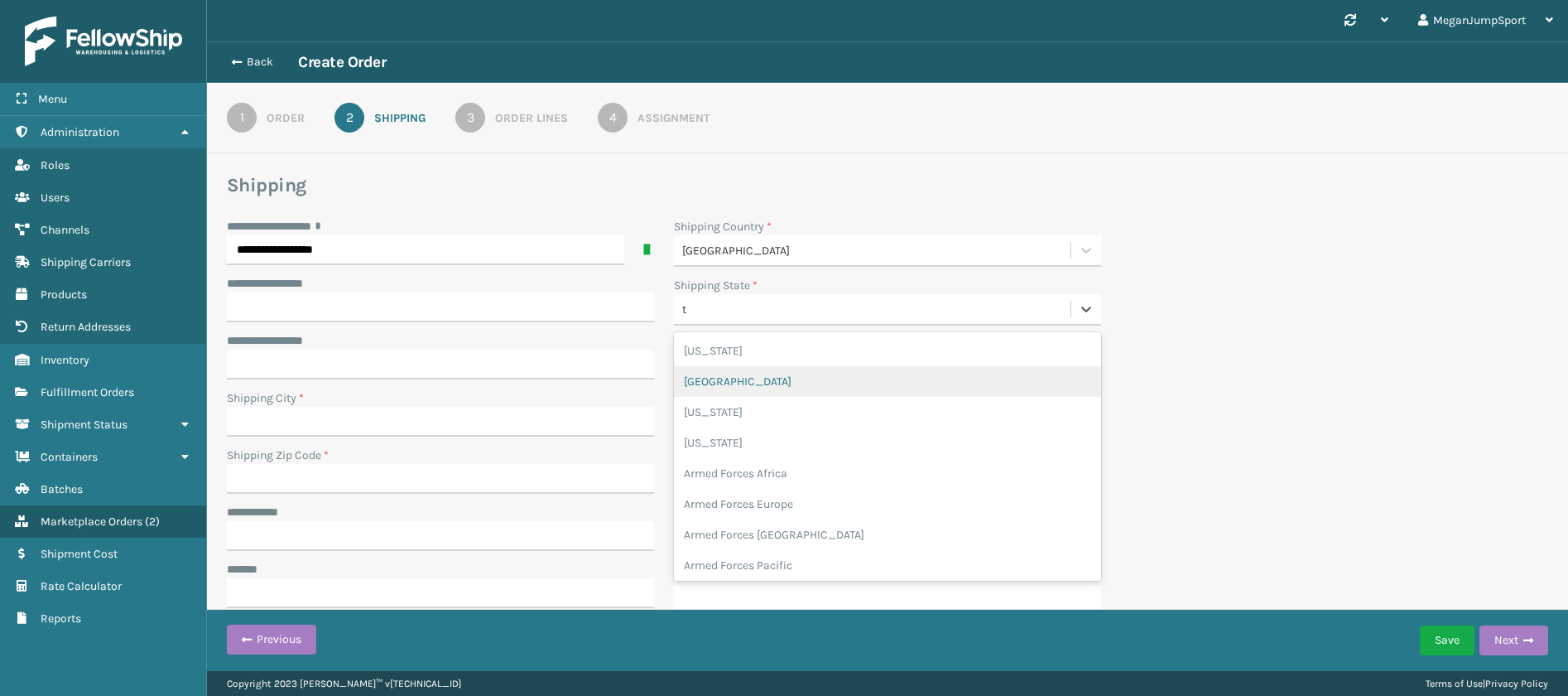
type input "te"
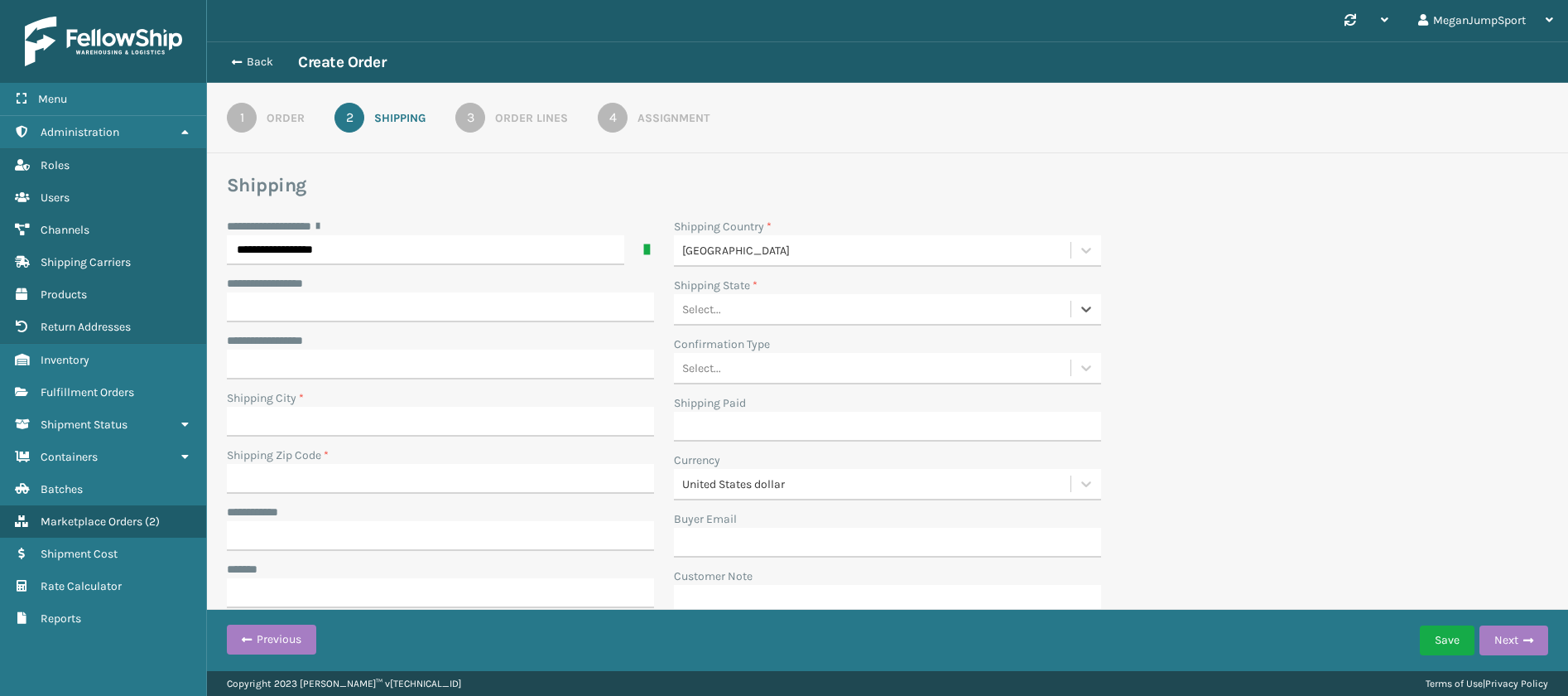
drag, startPoint x: 721, startPoint y: 311, endPoint x: 625, endPoint y: 303, distance: 96.3
click at [625, 303] on div "**********" at bounding box center [664, 421] width 894 height 407
click at [1081, 306] on icon at bounding box center [1086, 309] width 16 height 16
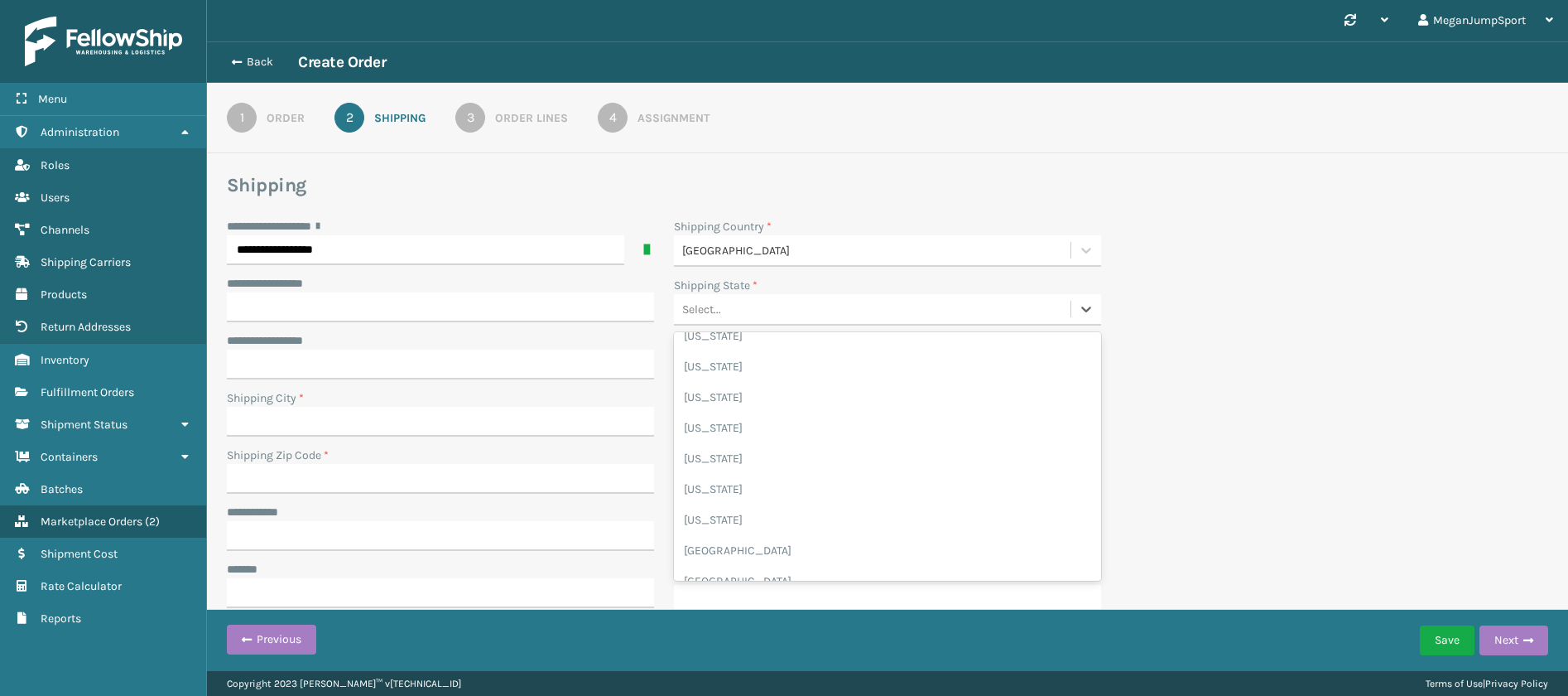
scroll to position [1290, 0]
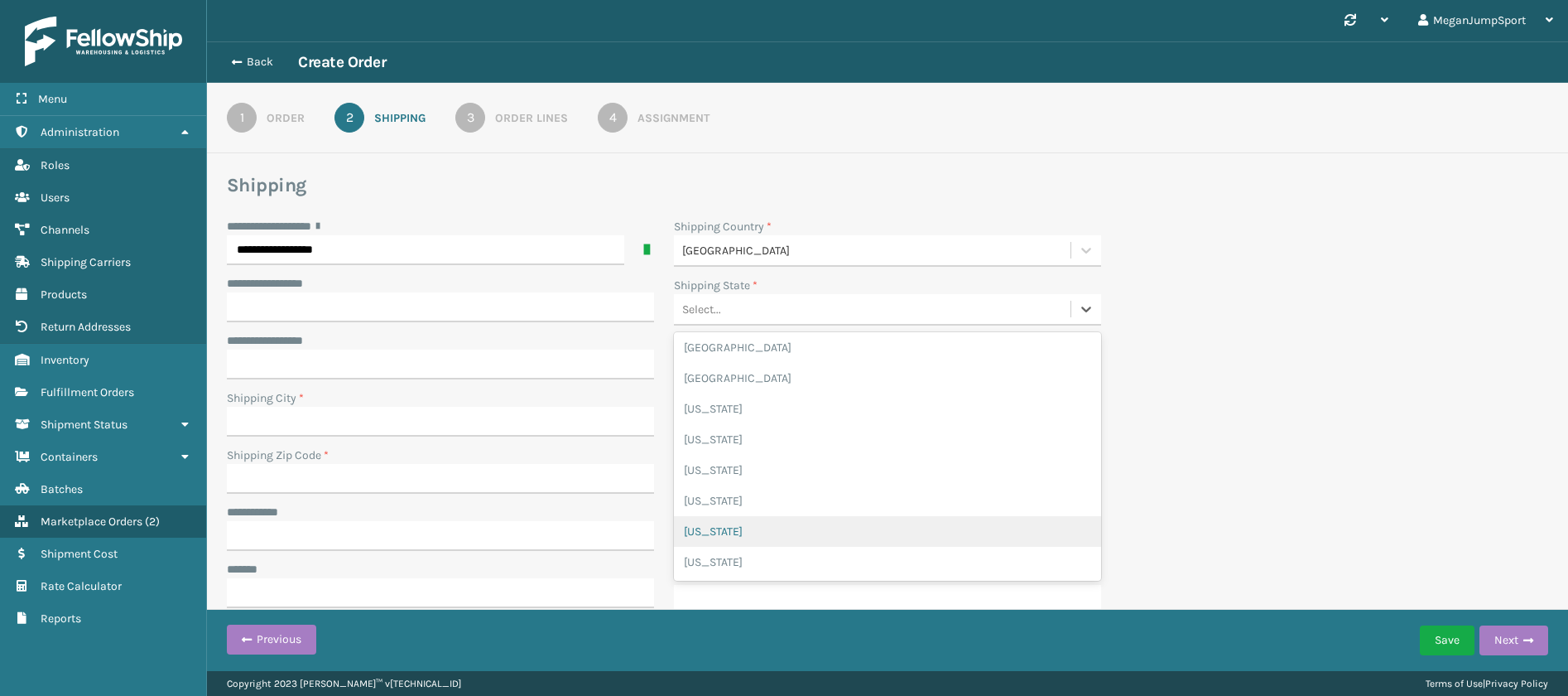
type input "t"
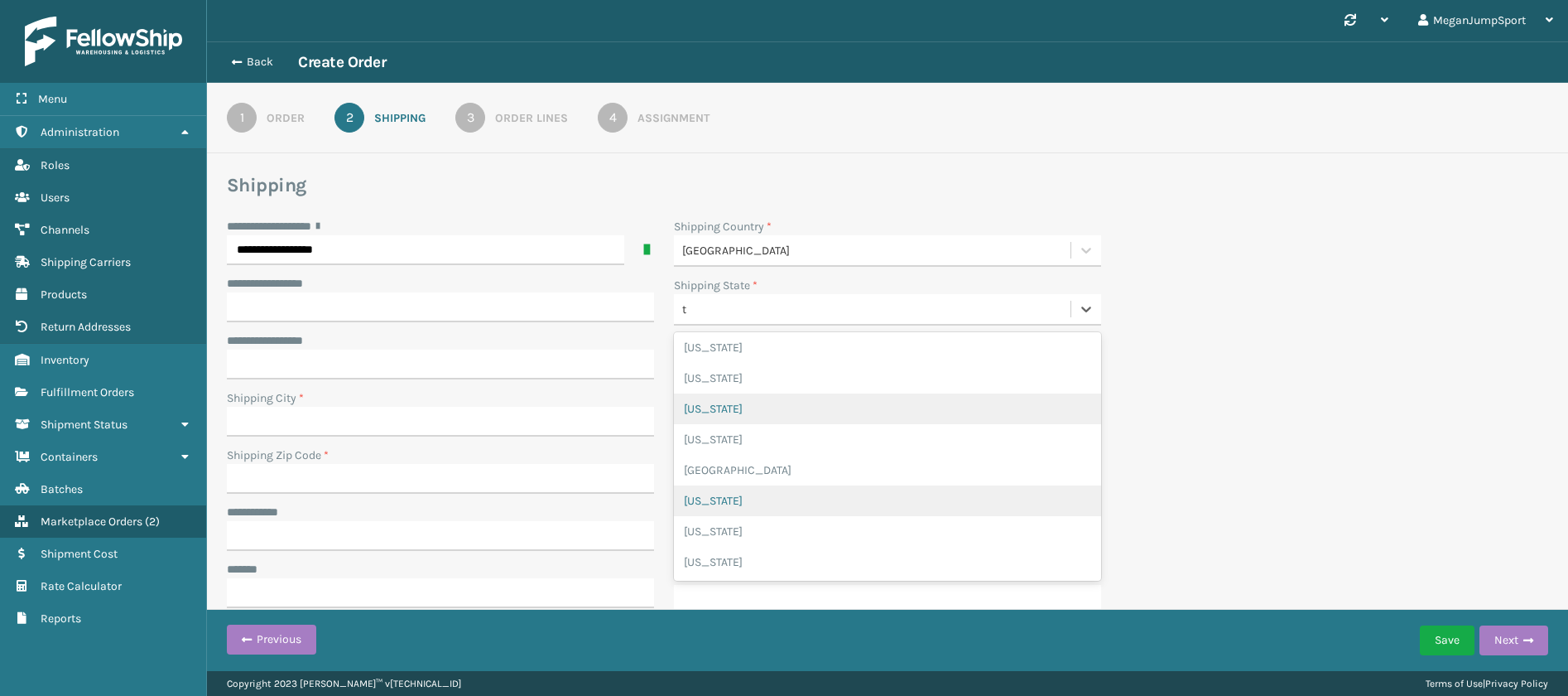
scroll to position [1225, 0]
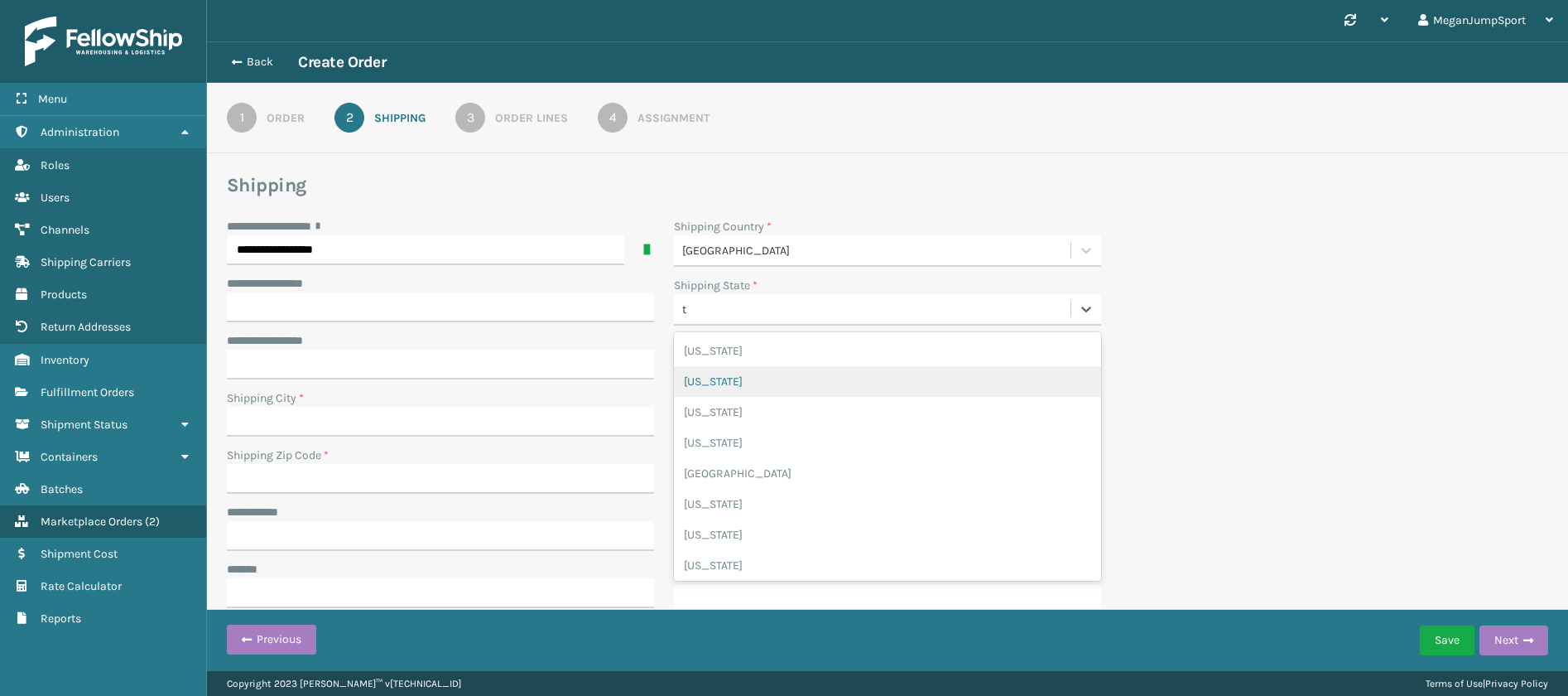
click at [721, 380] on div "[US_STATE]" at bounding box center [887, 381] width 427 height 30
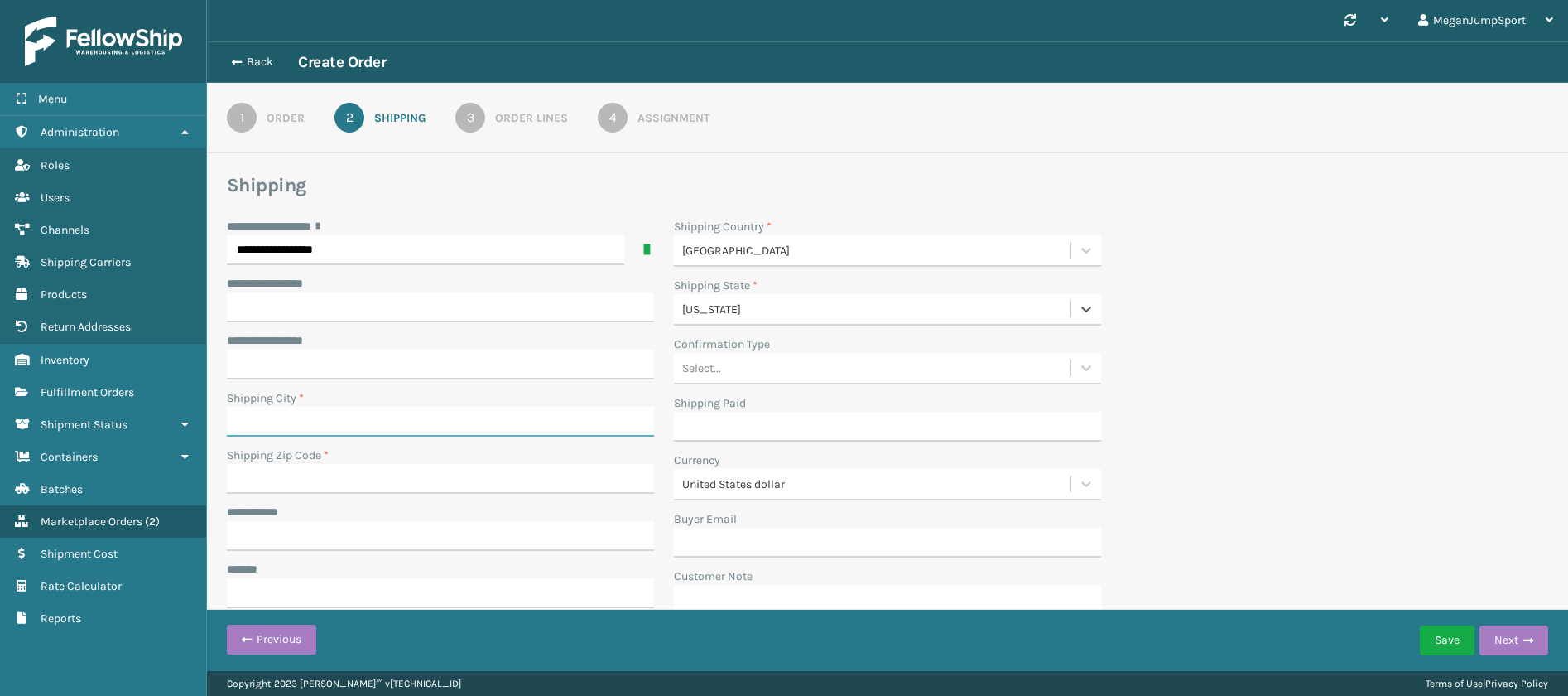
click at [282, 421] on input "Shipping City *" at bounding box center [440, 421] width 427 height 30
paste input "Coppell"
type input "Coppell"
paste input "75019"
type input "75019"
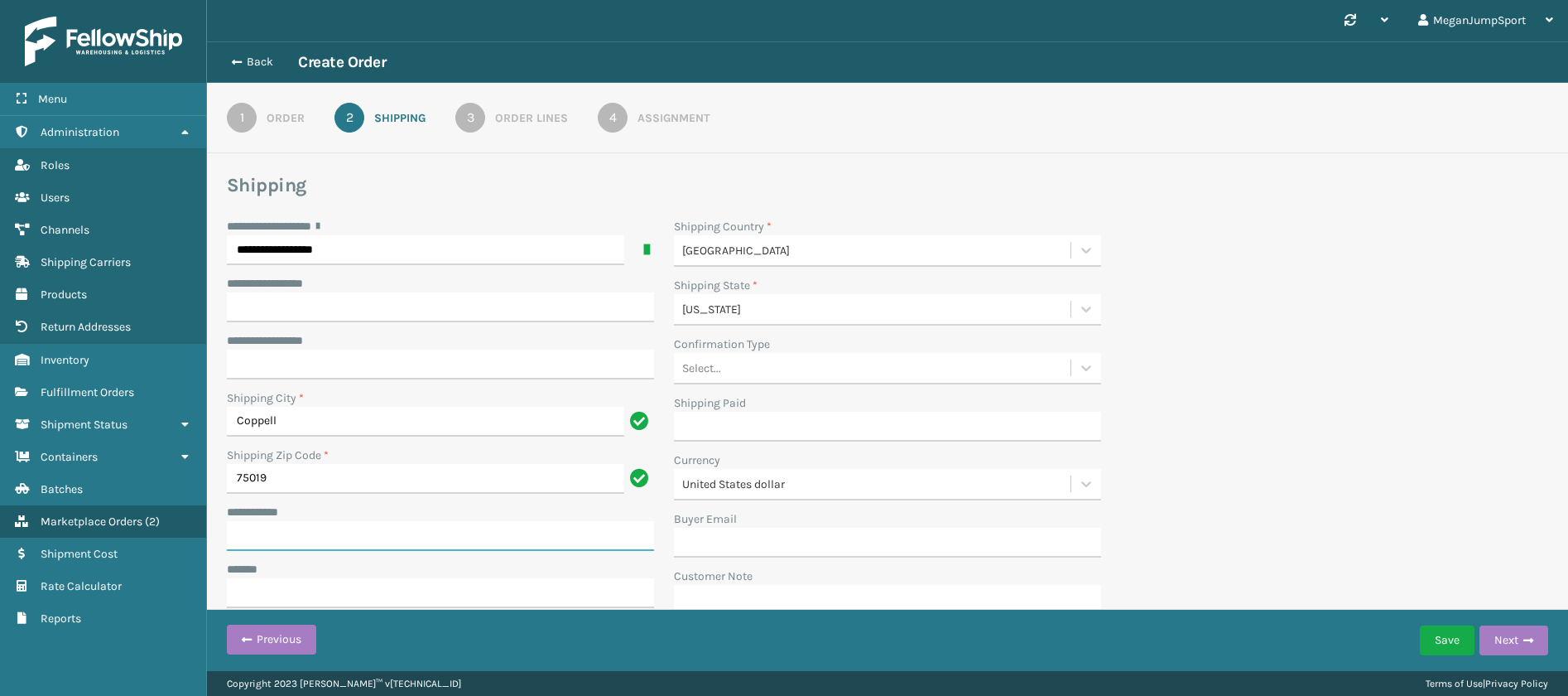
click at [315, 533] on input "**********" at bounding box center [440, 536] width 427 height 30
paste input "**********"
type input "**********"
click at [254, 591] on input "***** *" at bounding box center [440, 593] width 427 height 30
paste input "**********"
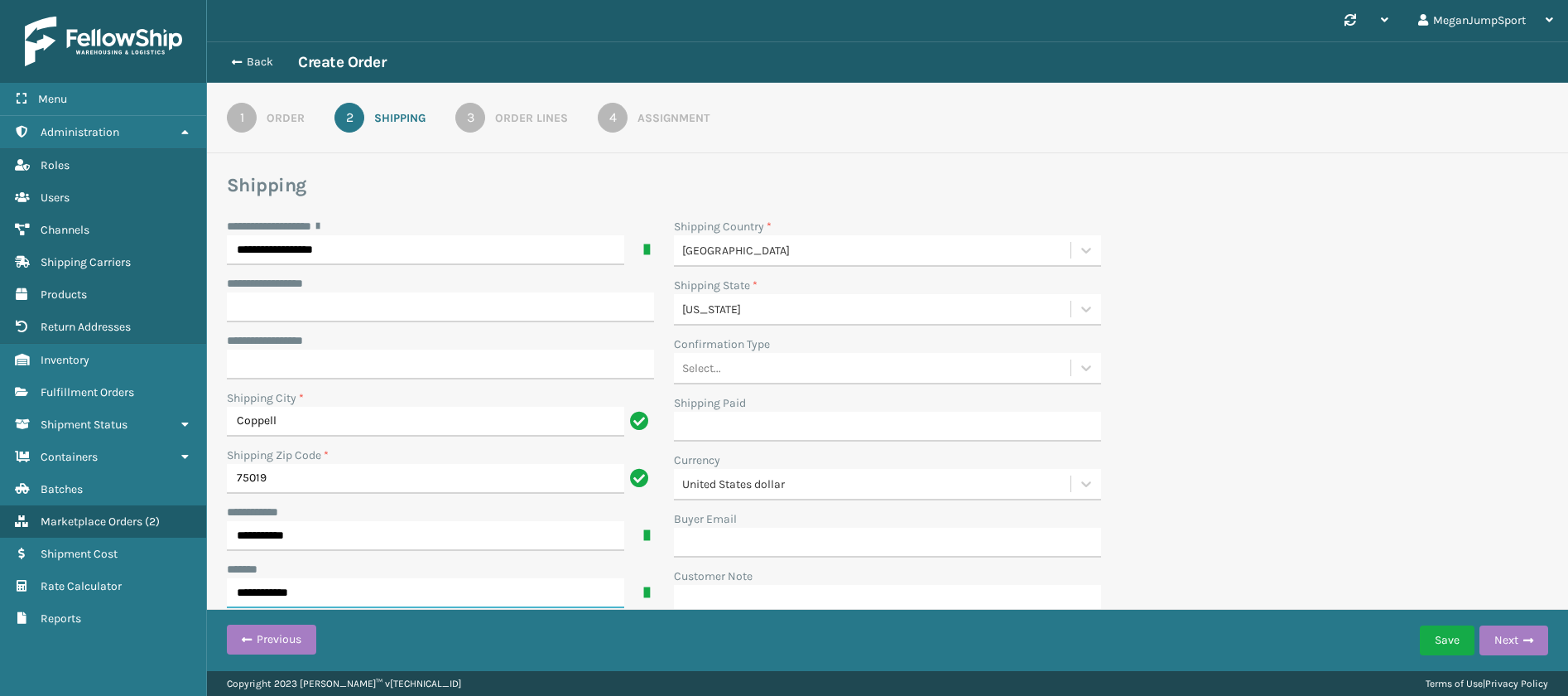
type input "**********"
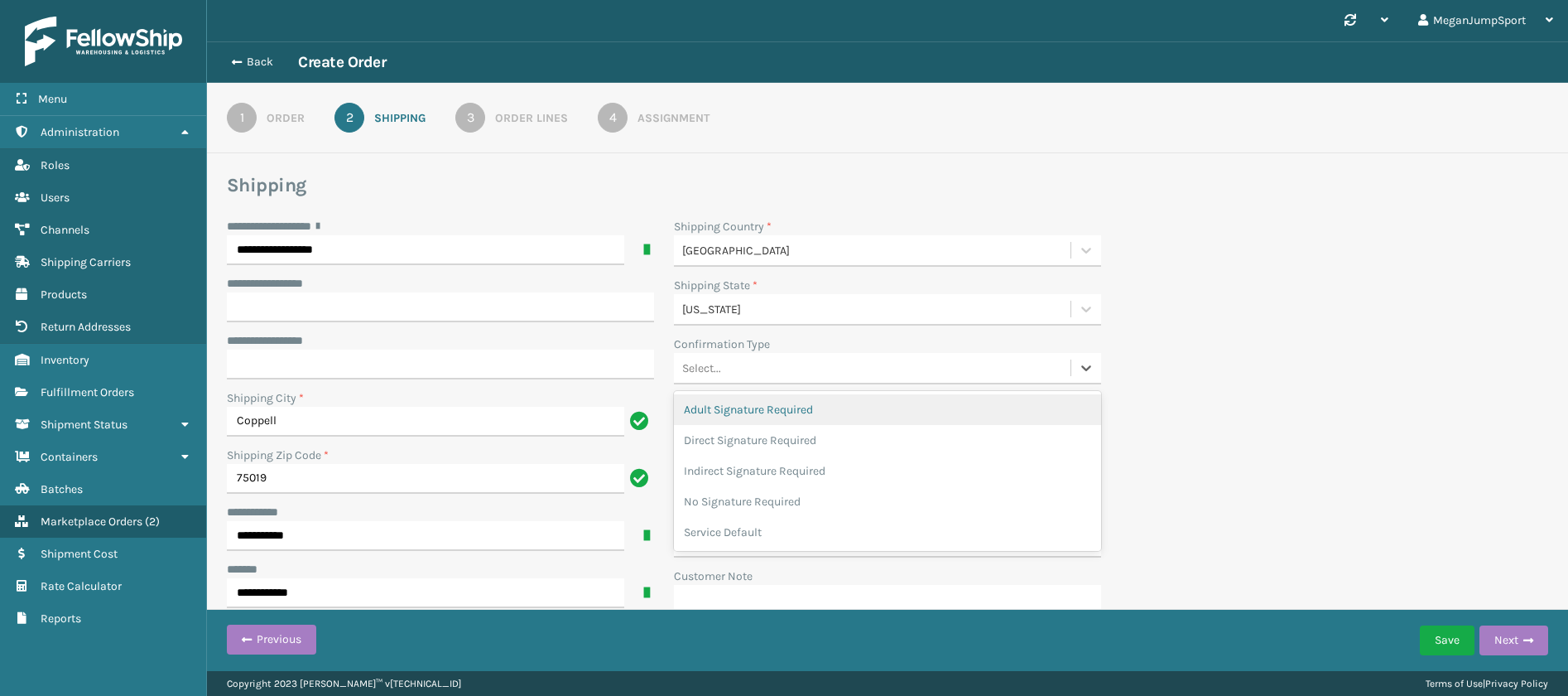
click at [707, 375] on div "Select..." at bounding box center [701, 367] width 39 height 17
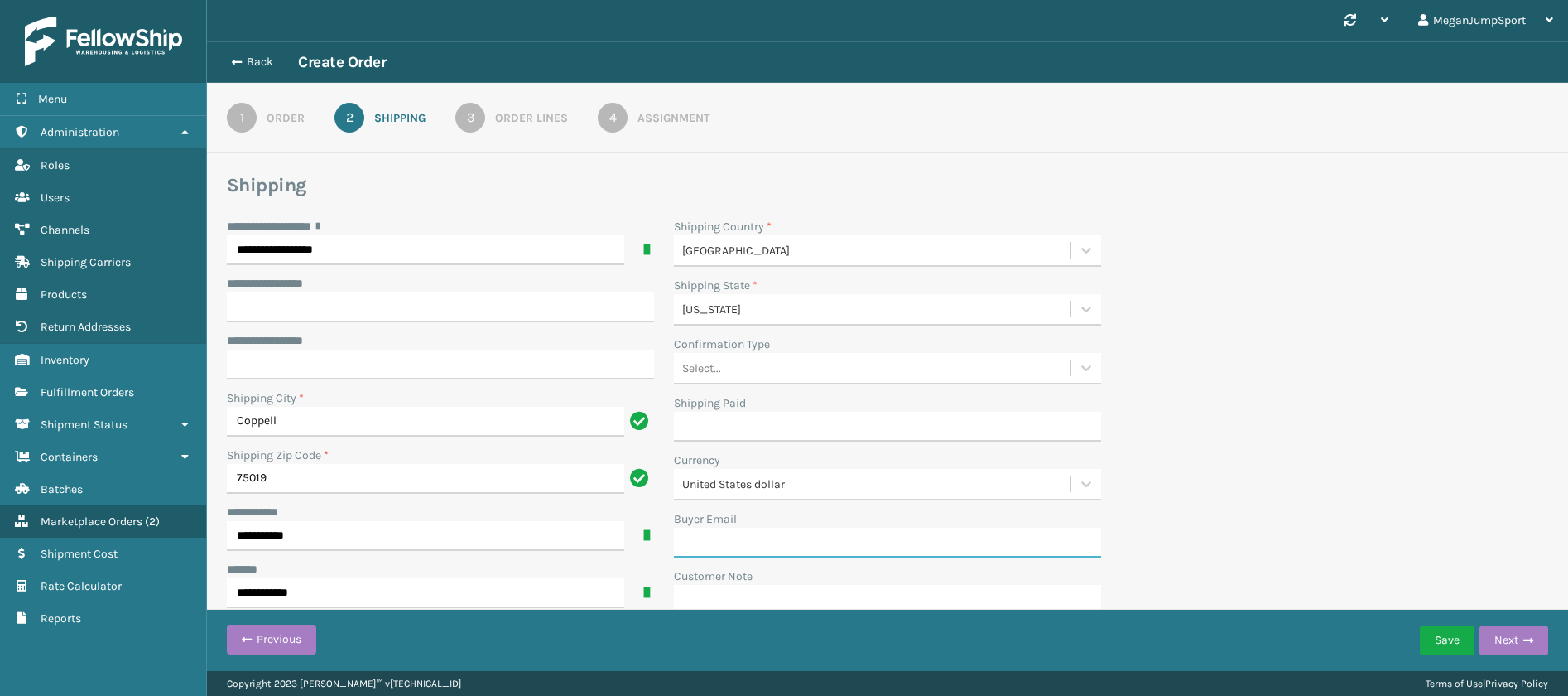
click at [723, 544] on input "Buyer Email" at bounding box center [887, 542] width 427 height 30
paste input "[EMAIL_ADDRESS][DOMAIN_NAME]"
type input "[EMAIL_ADDRESS][DOMAIN_NAME]"
click at [1223, 486] on div "**********" at bounding box center [887, 421] width 1341 height 407
click at [1511, 636] on button "Next" at bounding box center [1513, 640] width 69 height 30
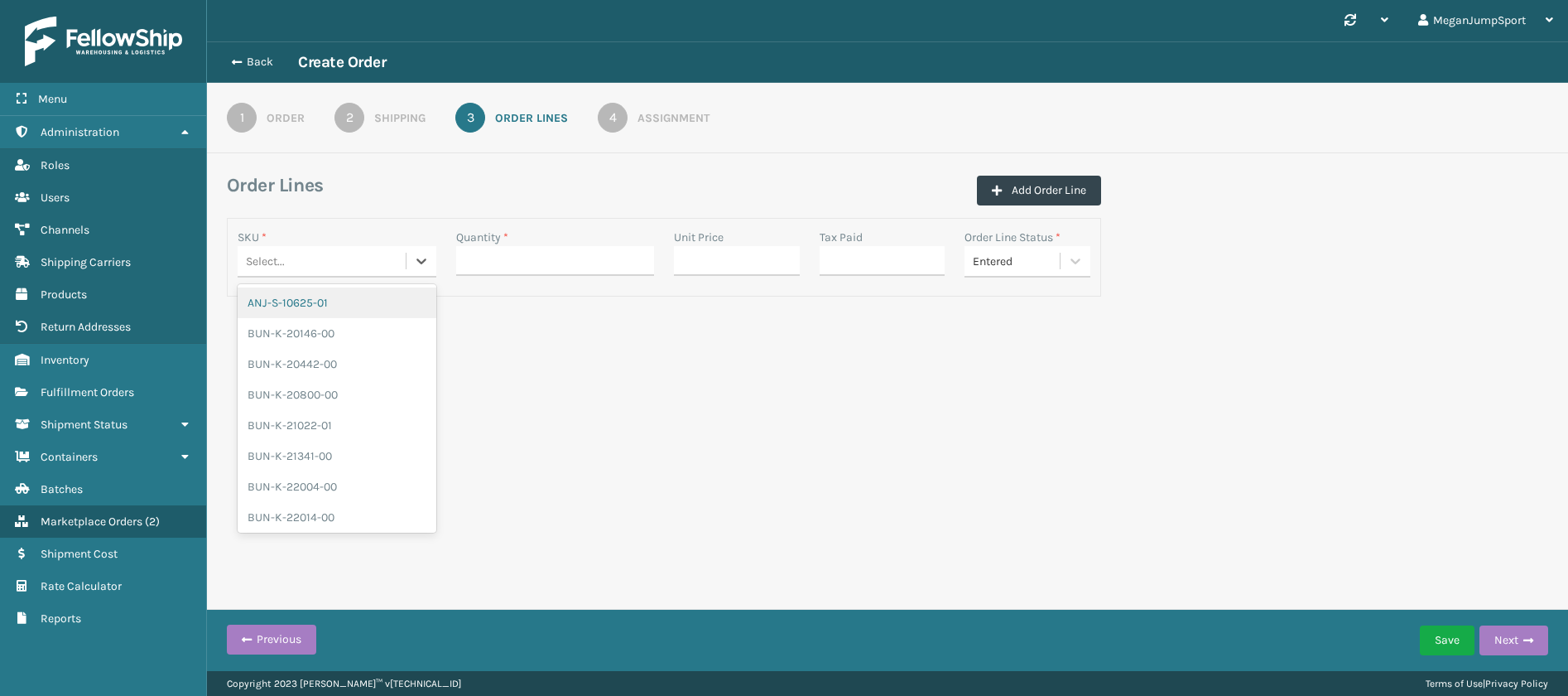
click at [311, 257] on div "Select..." at bounding box center [322, 261] width 168 height 27
type input "rbj-s-219"
click at [321, 357] on div "RBJ-S-21946-03" at bounding box center [337, 364] width 199 height 30
click at [544, 263] on input "Quantity *" at bounding box center [555, 261] width 199 height 30
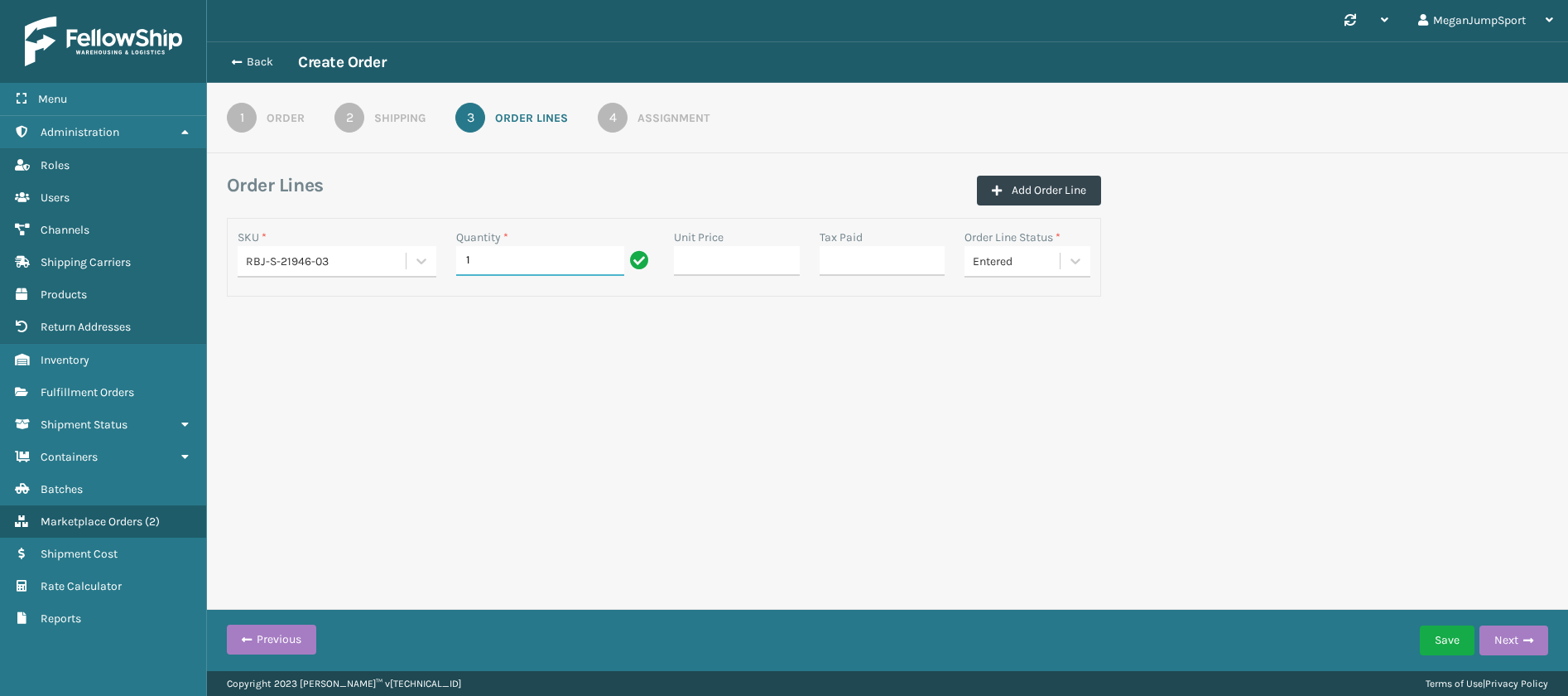
type input "1"
click at [437, 436] on div "Synchronise all channels MeganJumpSport Log Out Back Create Order 1 Order 2 Shi…" at bounding box center [887, 335] width 1361 height 670
click at [1514, 641] on button "Next" at bounding box center [1513, 640] width 69 height 30
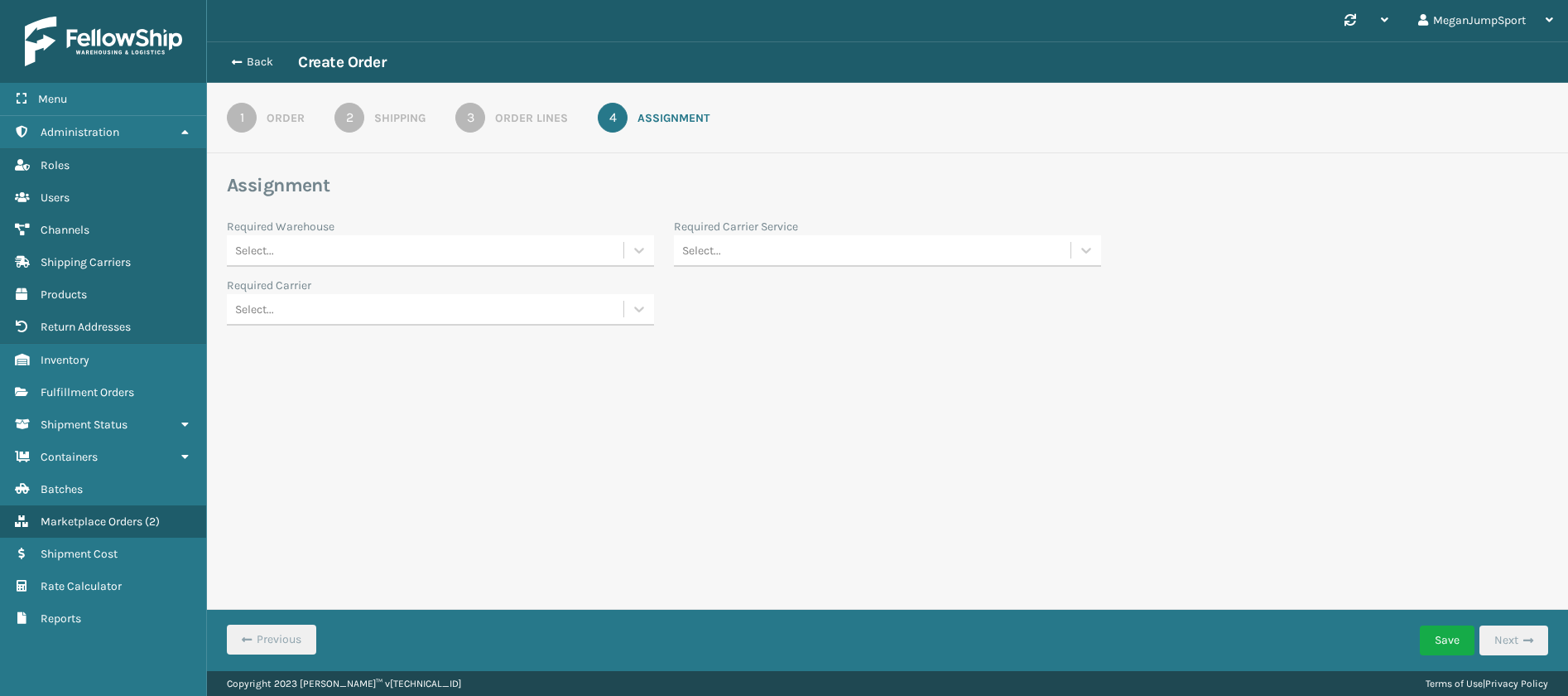
click at [608, 245] on div "Select..." at bounding box center [425, 251] width 396 height 27
click at [445, 299] on div "Fellowship - West" at bounding box center [440, 291] width 427 height 30
click at [985, 238] on div "Select..." at bounding box center [871, 251] width 396 height 27
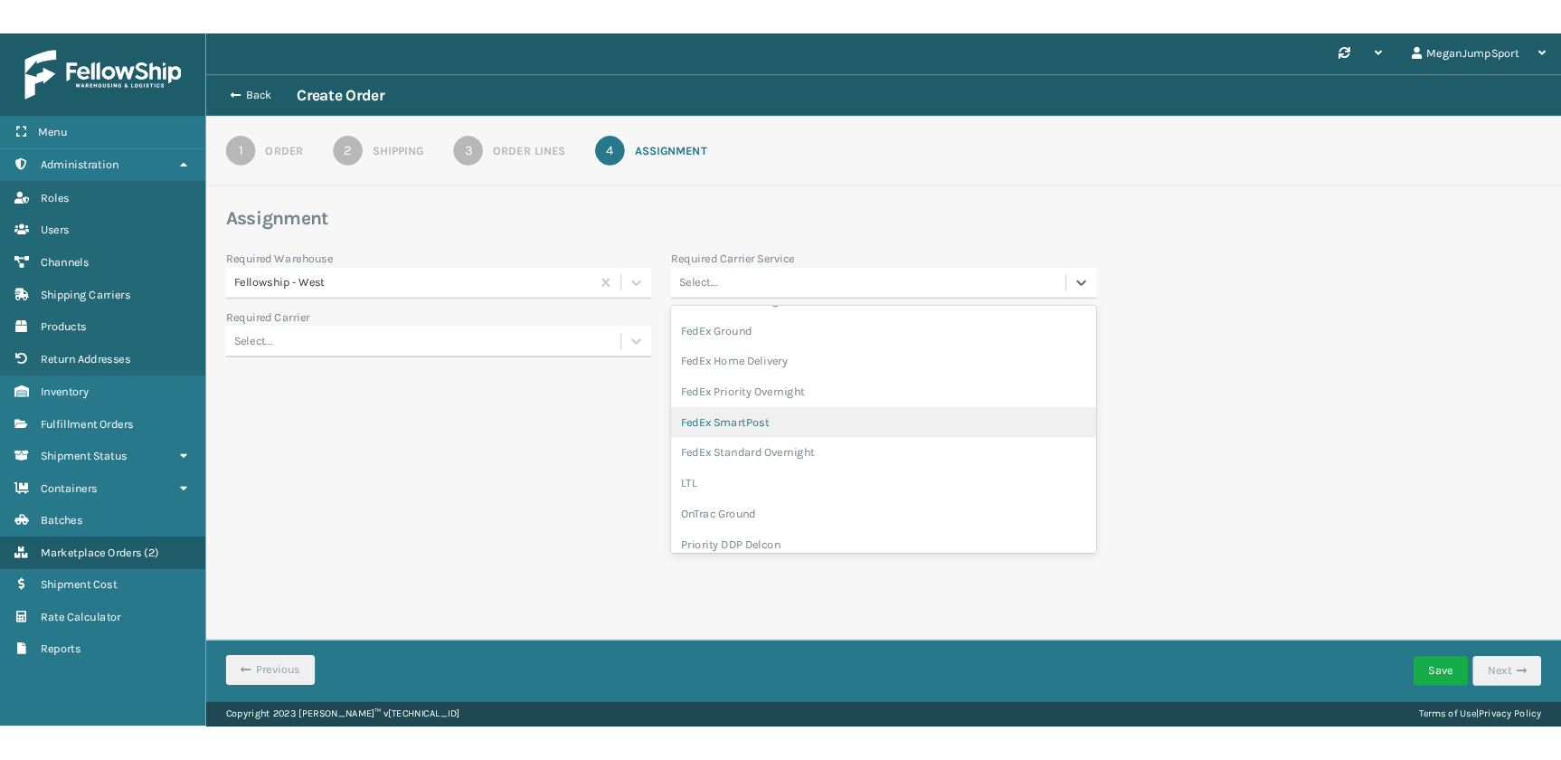
scroll to position [208, 0]
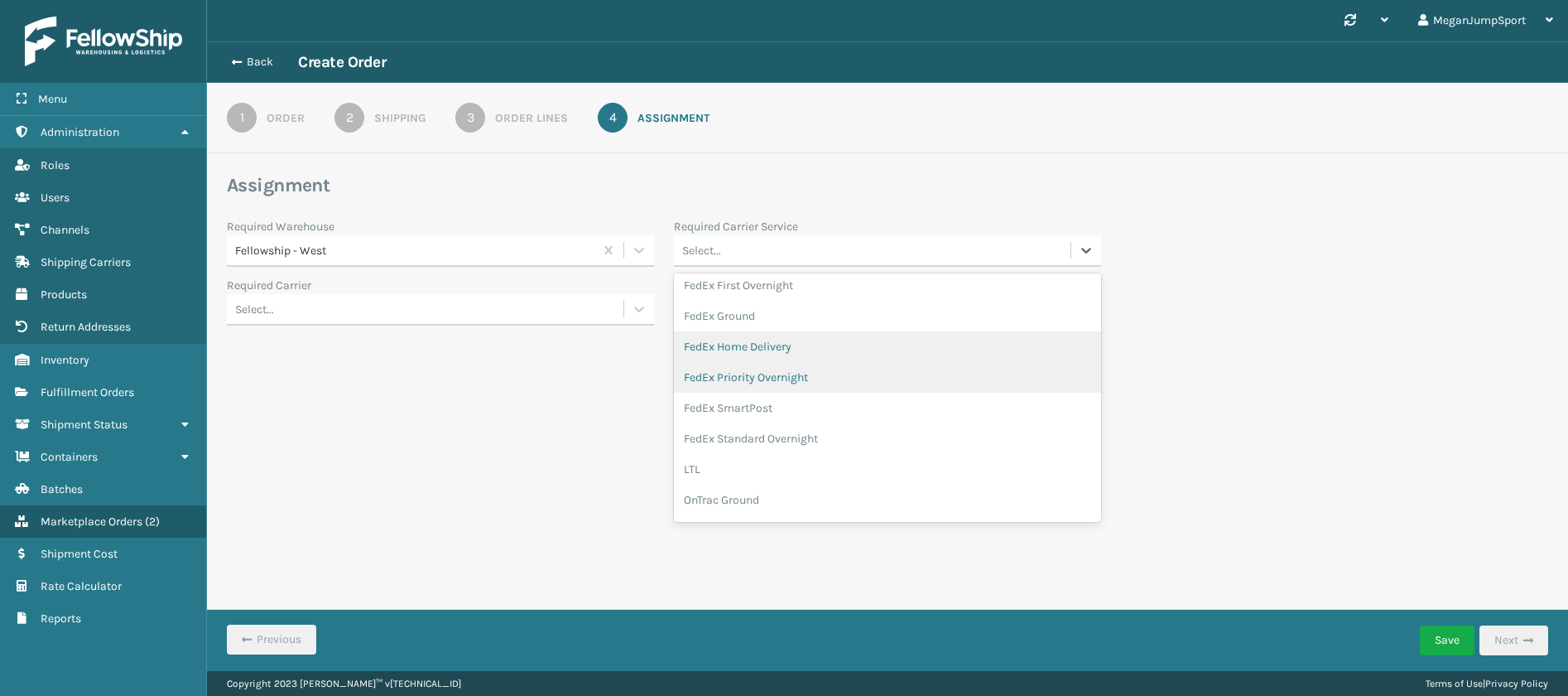
click at [750, 353] on div "FedEx Home Delivery" at bounding box center [887, 346] width 427 height 30
click at [545, 312] on div "Select..." at bounding box center [425, 310] width 396 height 27
click at [327, 357] on div "JumpSport Fellowship FedEx" at bounding box center [440, 350] width 427 height 30
click at [282, 470] on div "Synchronise all channels MeganJumpSport Log Out Back Create Order 1 Order 2 Shi…" at bounding box center [887, 335] width 1361 height 670
click at [878, 446] on div "Synchronise all channels MeganJumpSport Log Out Back Create Order 1 Order 2 Shi…" at bounding box center [887, 335] width 1361 height 670
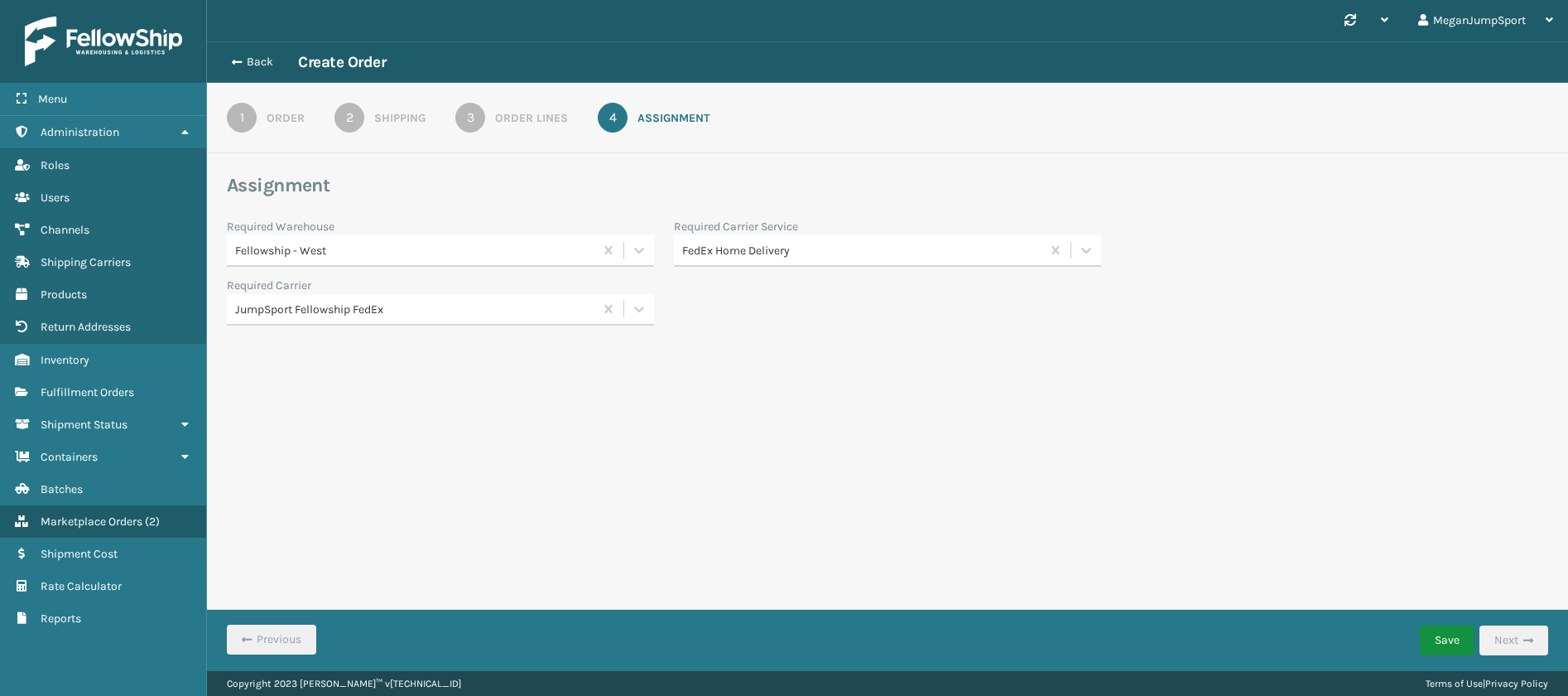
click at [1450, 646] on button "Save" at bounding box center [1447, 640] width 55 height 30
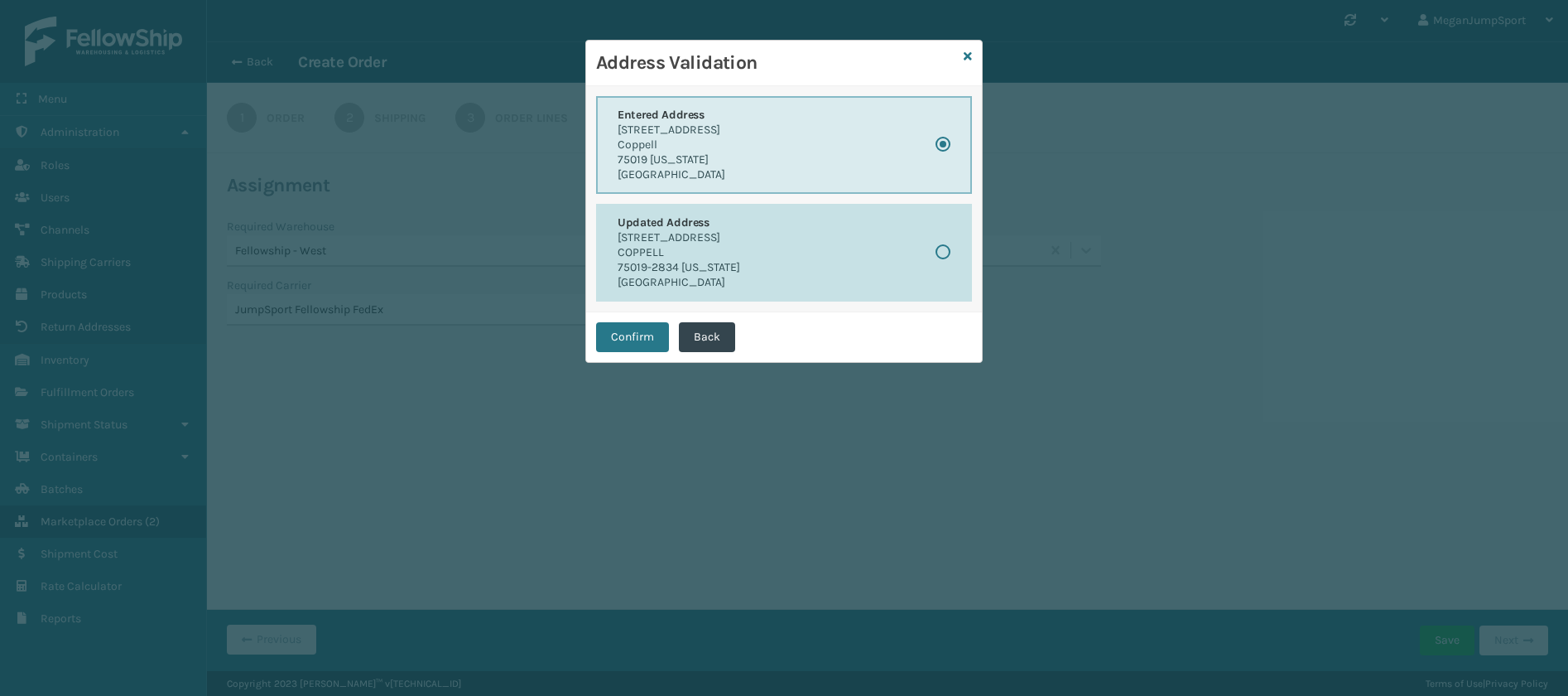
click at [701, 246] on p "COPPELL" at bounding box center [679, 253] width 123 height 15
radio input "false"
radio input "true"
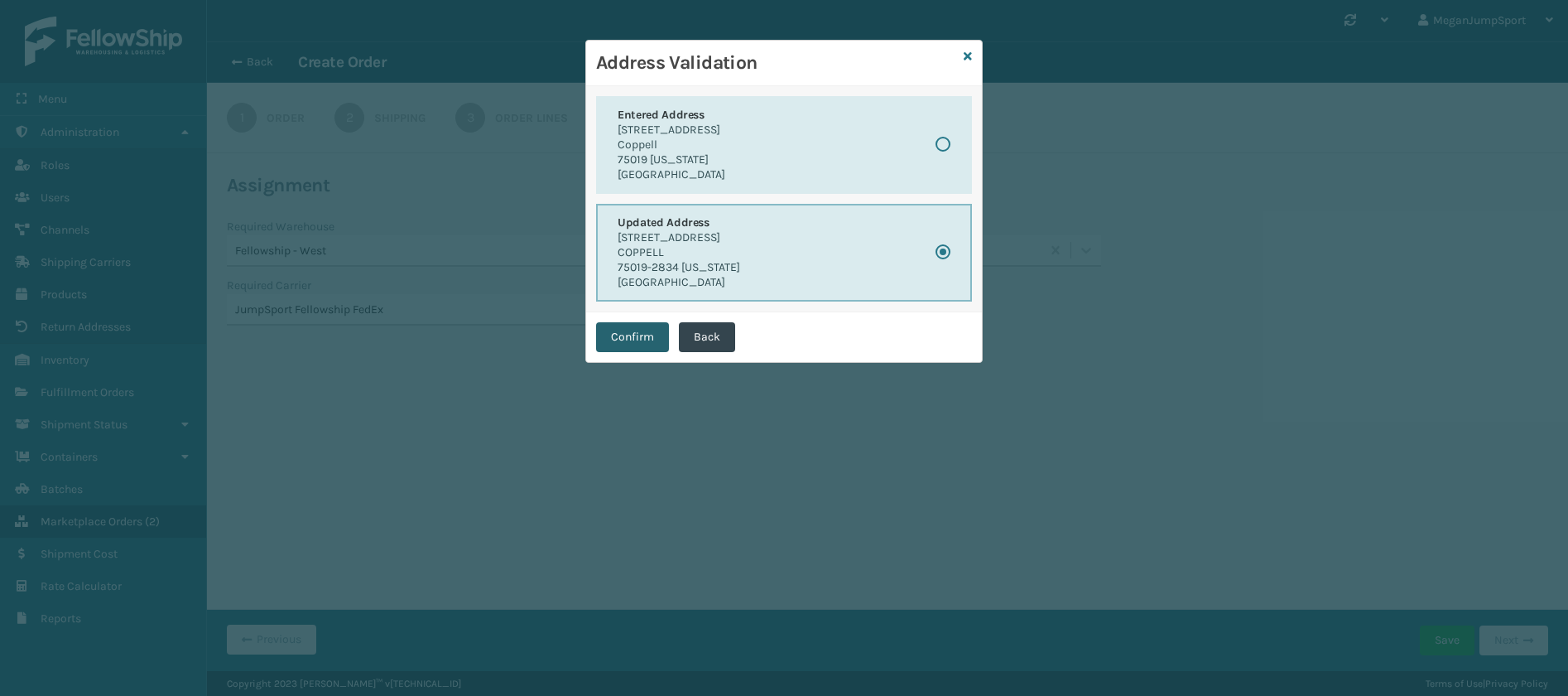
click at [627, 332] on button "Confirm" at bounding box center [633, 337] width 73 height 30
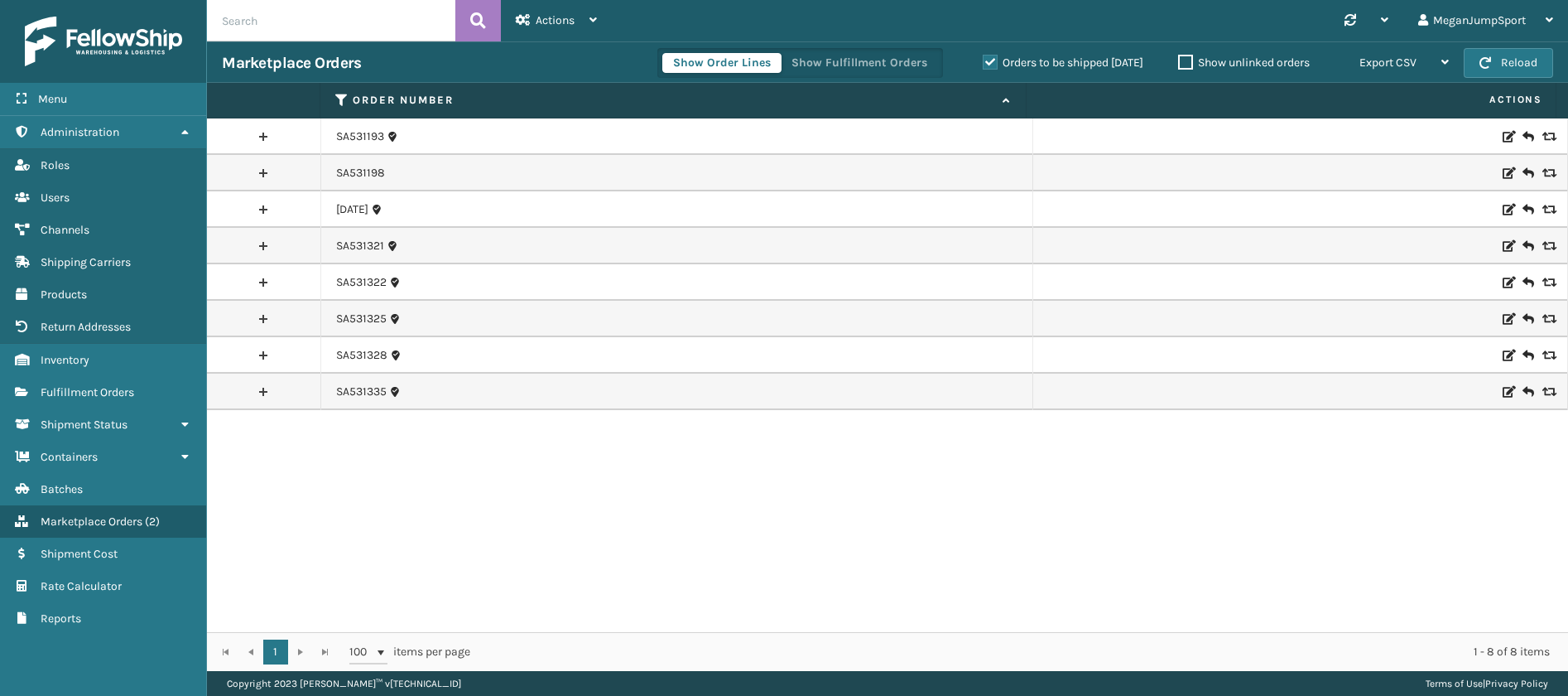
click at [257, 138] on link at bounding box center [264, 136] width 114 height 27
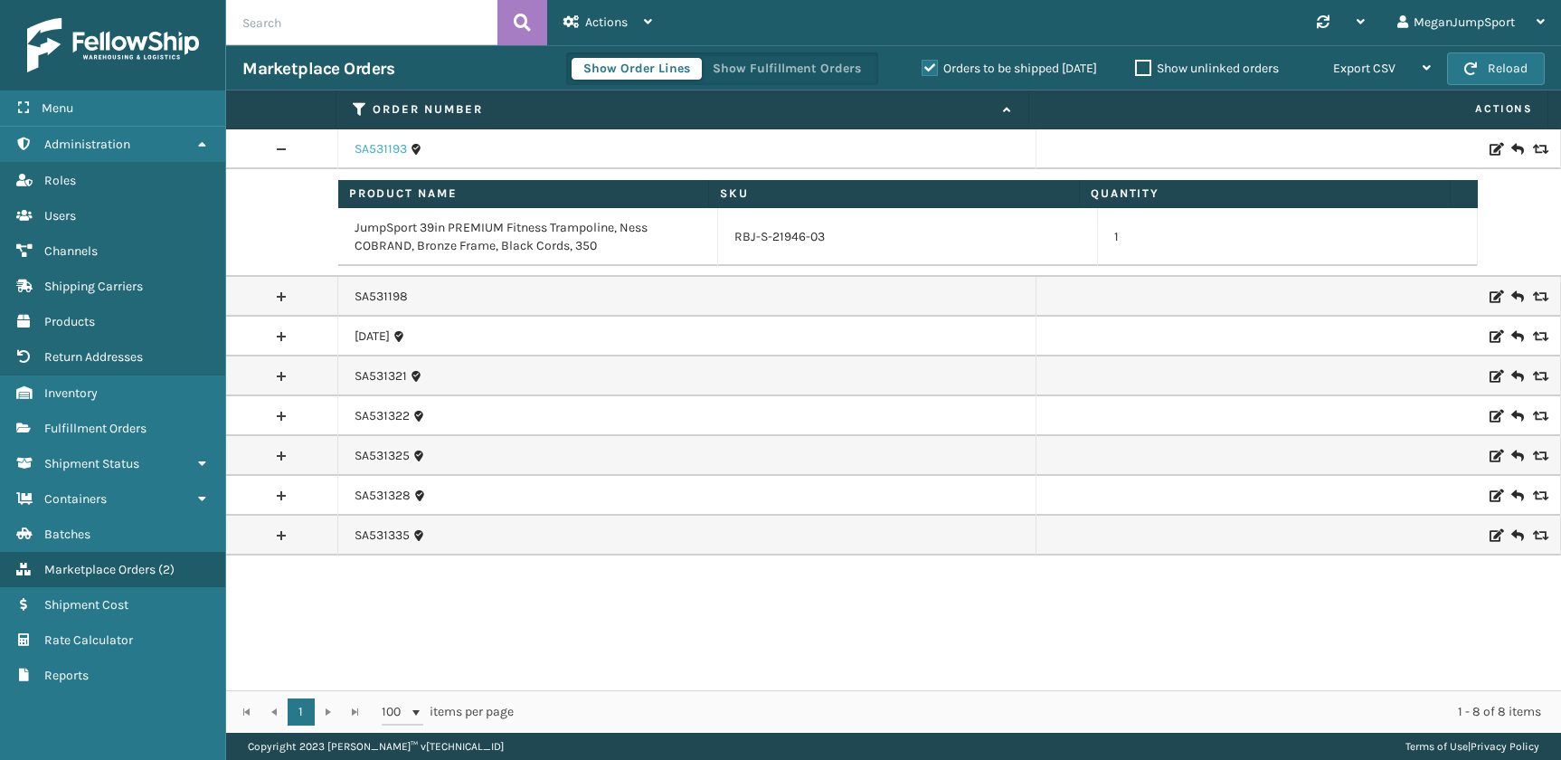
click at [370, 142] on link "SA531193" at bounding box center [380, 149] width 52 height 18
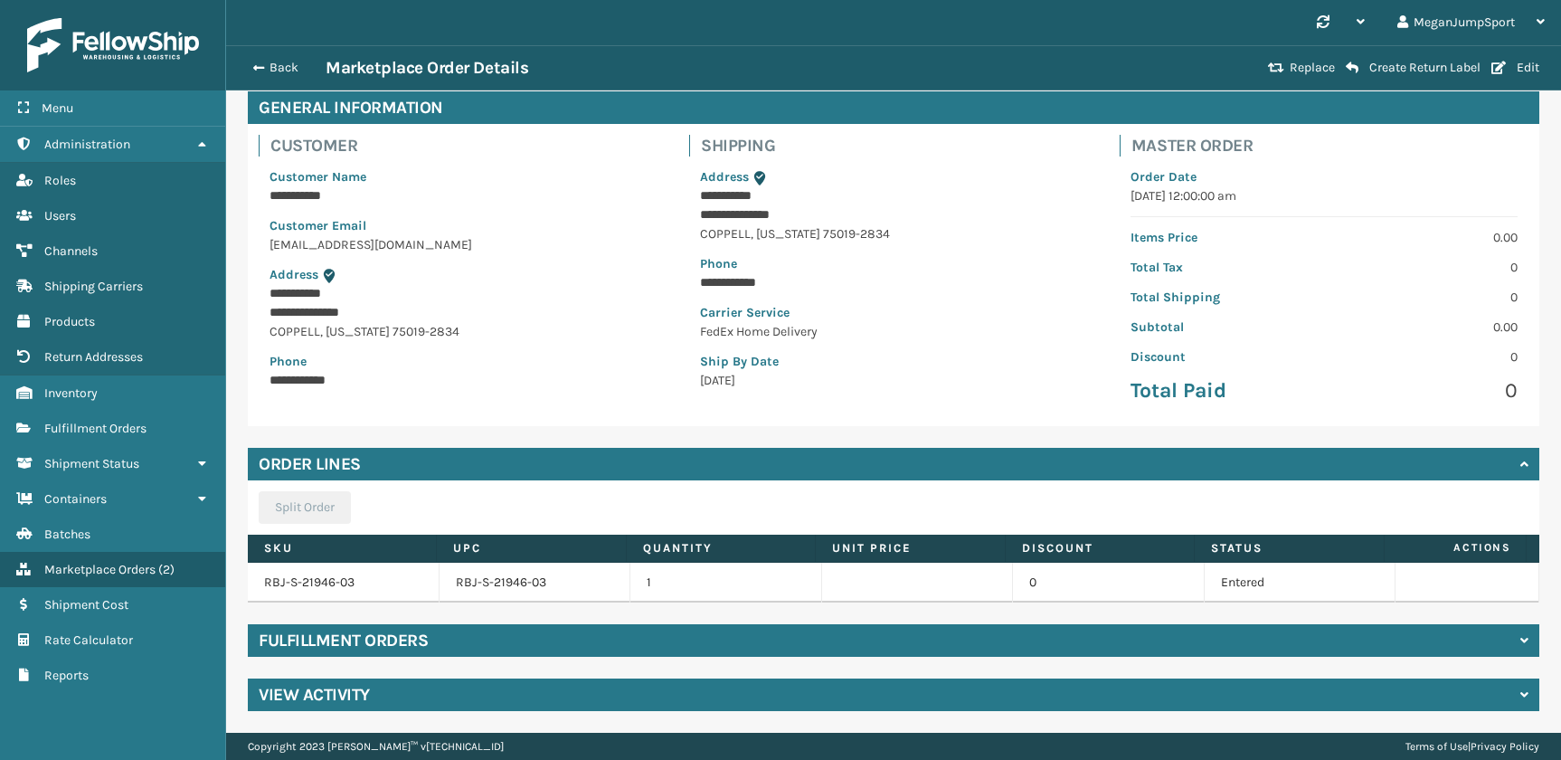
click at [466, 641] on div "Fulfillment Orders" at bounding box center [893, 640] width 1291 height 33
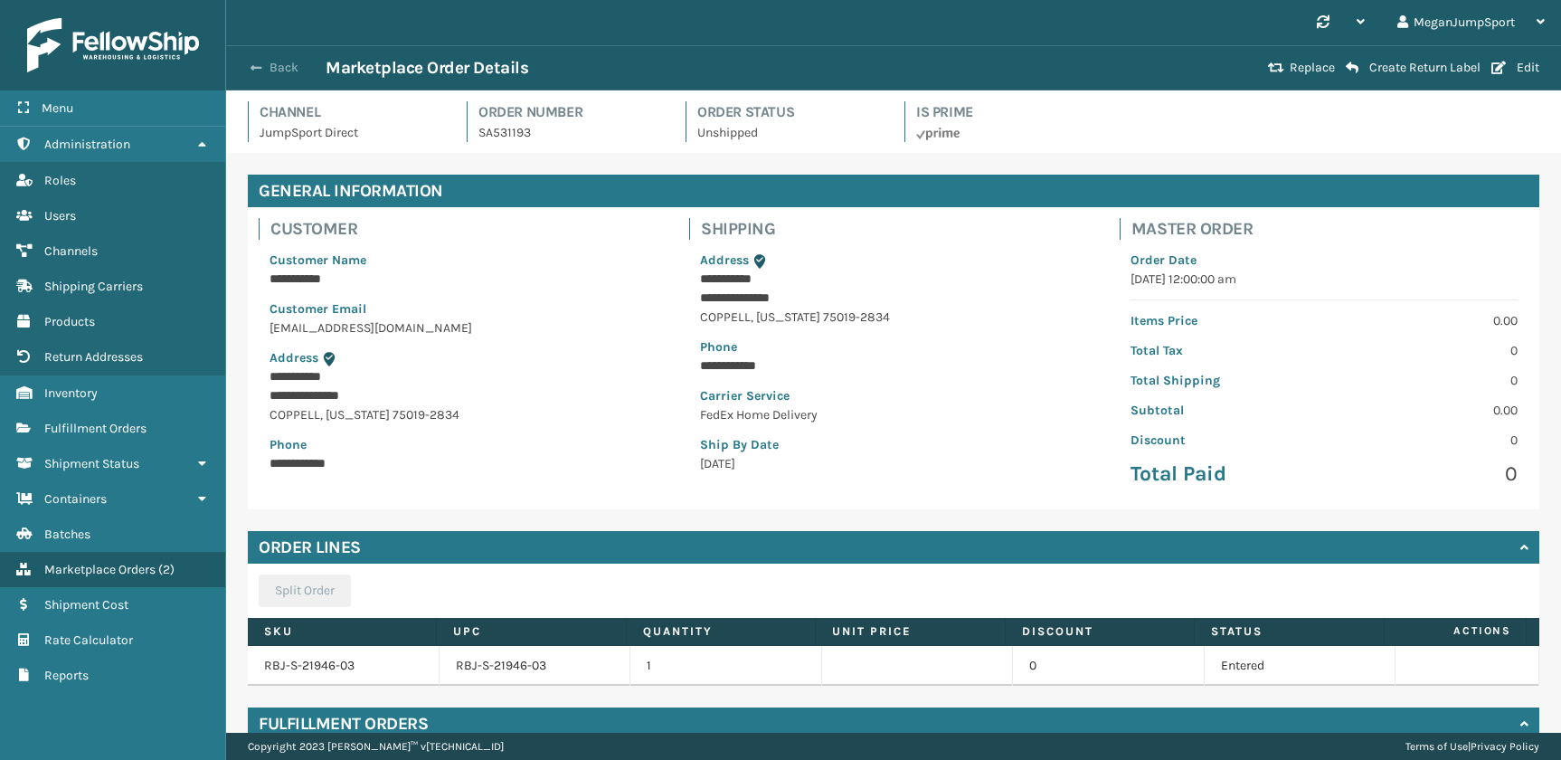
click at [269, 62] on button "Back" at bounding box center [283, 68] width 83 height 16
